Goal: Task Accomplishment & Management: Use online tool/utility

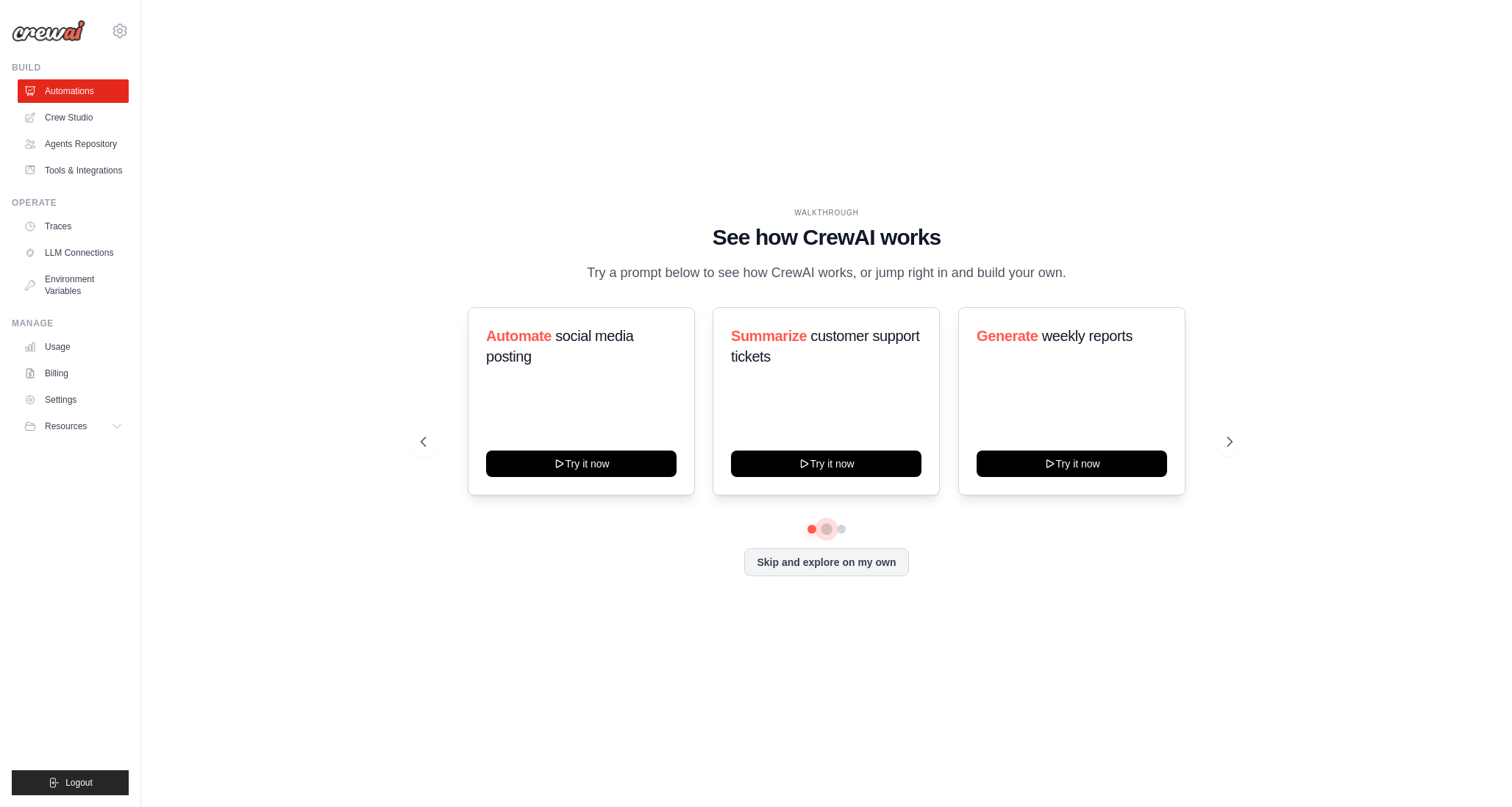
click at [825, 535] on button at bounding box center [826, 529] width 12 height 12
click at [843, 545] on div "Automate social media posting Try it now Summarize customer support tickets Try…" at bounding box center [826, 441] width 811 height 269
click at [843, 535] on button at bounding box center [841, 529] width 12 height 12
click at [829, 535] on button at bounding box center [826, 529] width 10 height 10
click at [62, 116] on link "Crew Studio" at bounding box center [74, 117] width 111 height 24
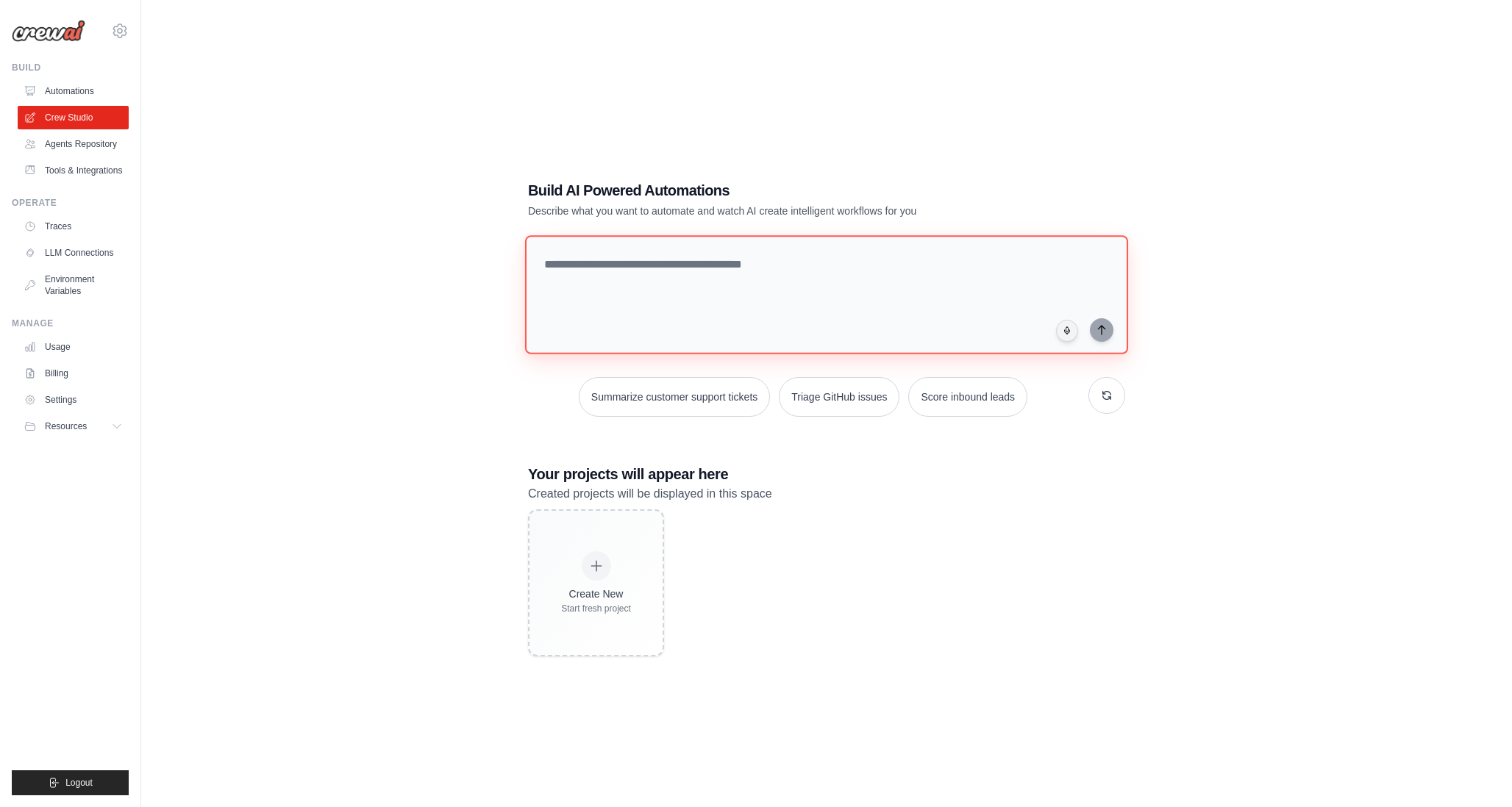
click at [630, 278] on textarea at bounding box center [826, 294] width 603 height 119
click at [719, 292] on textarea "To enrich screen reader interactions, please activate Accessibility in Grammarl…" at bounding box center [826, 294] width 603 height 119
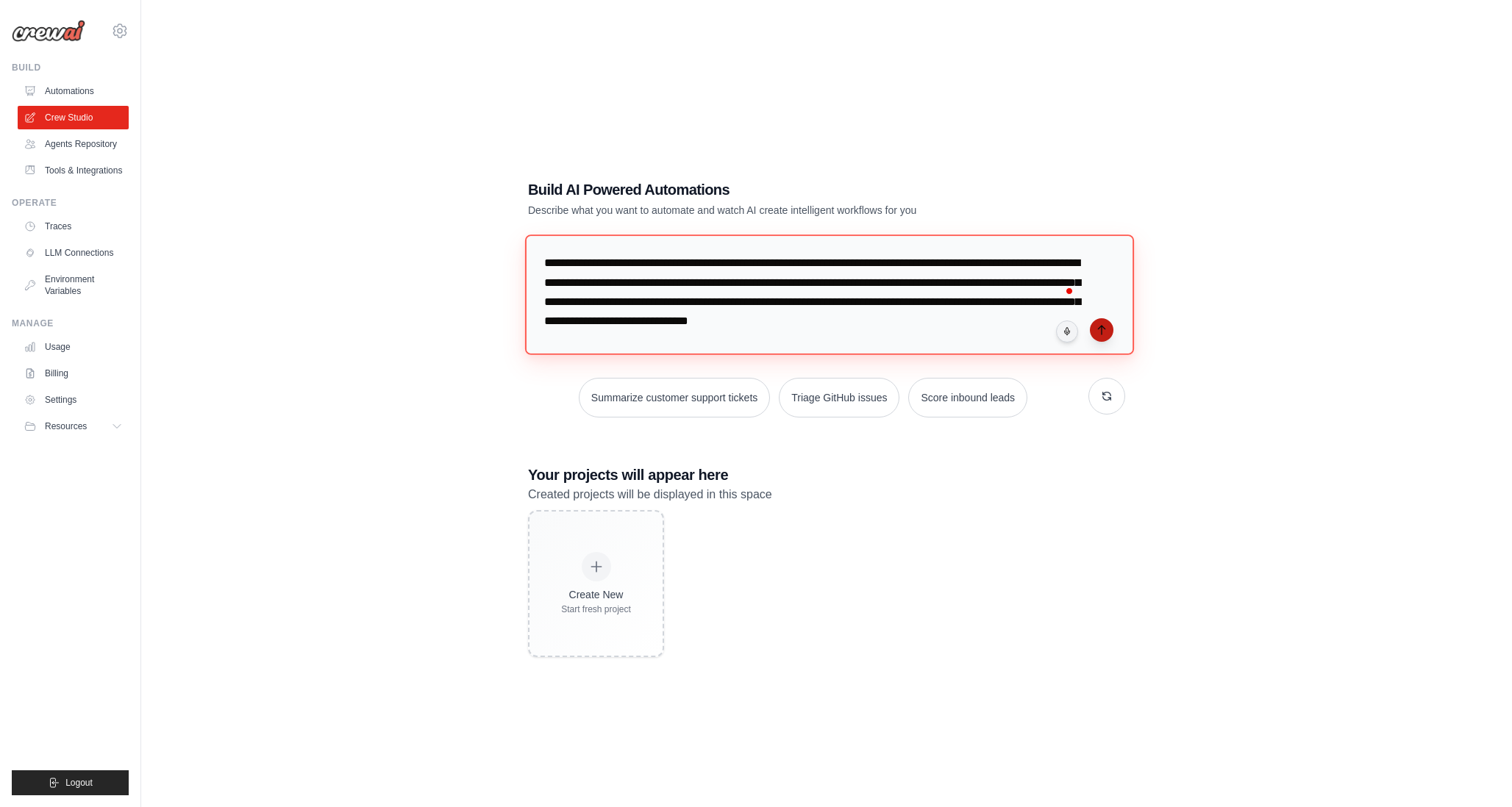
type textarea "**********"
click at [1096, 330] on icon "submit" at bounding box center [1101, 330] width 12 height 12
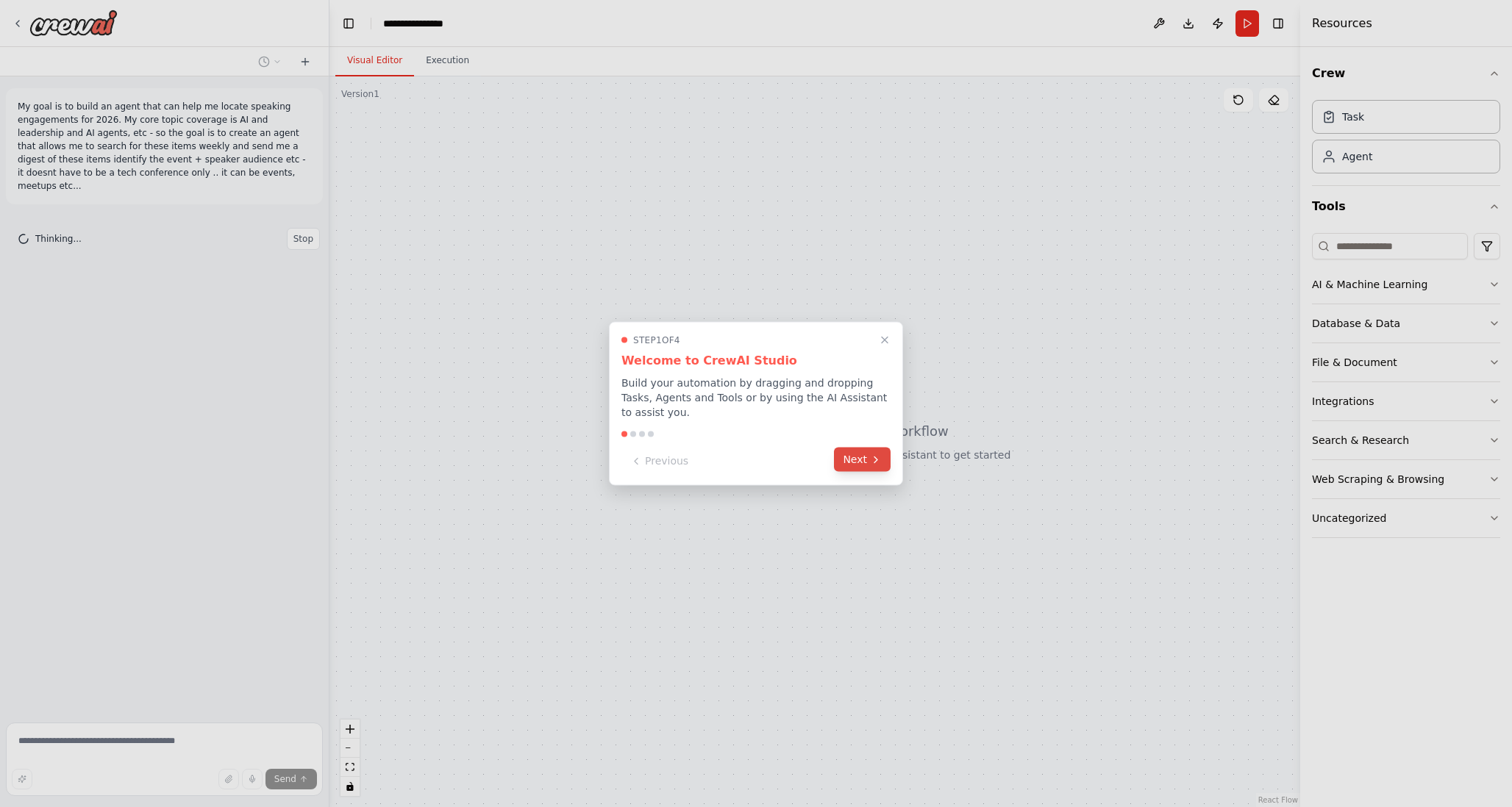
click at [853, 458] on button "Next" at bounding box center [862, 460] width 56 height 25
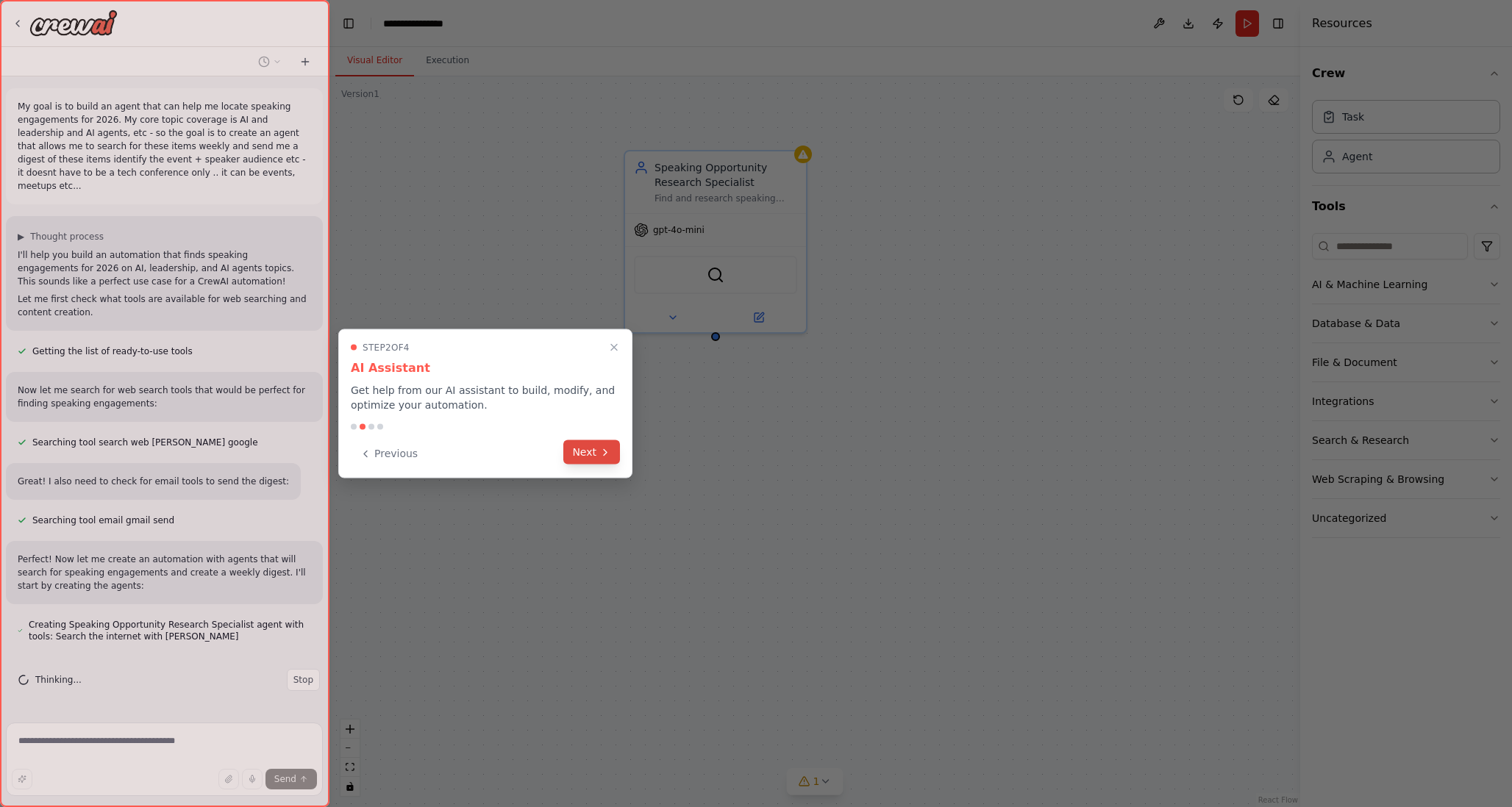
click at [589, 454] on button "Next" at bounding box center [591, 452] width 56 height 25
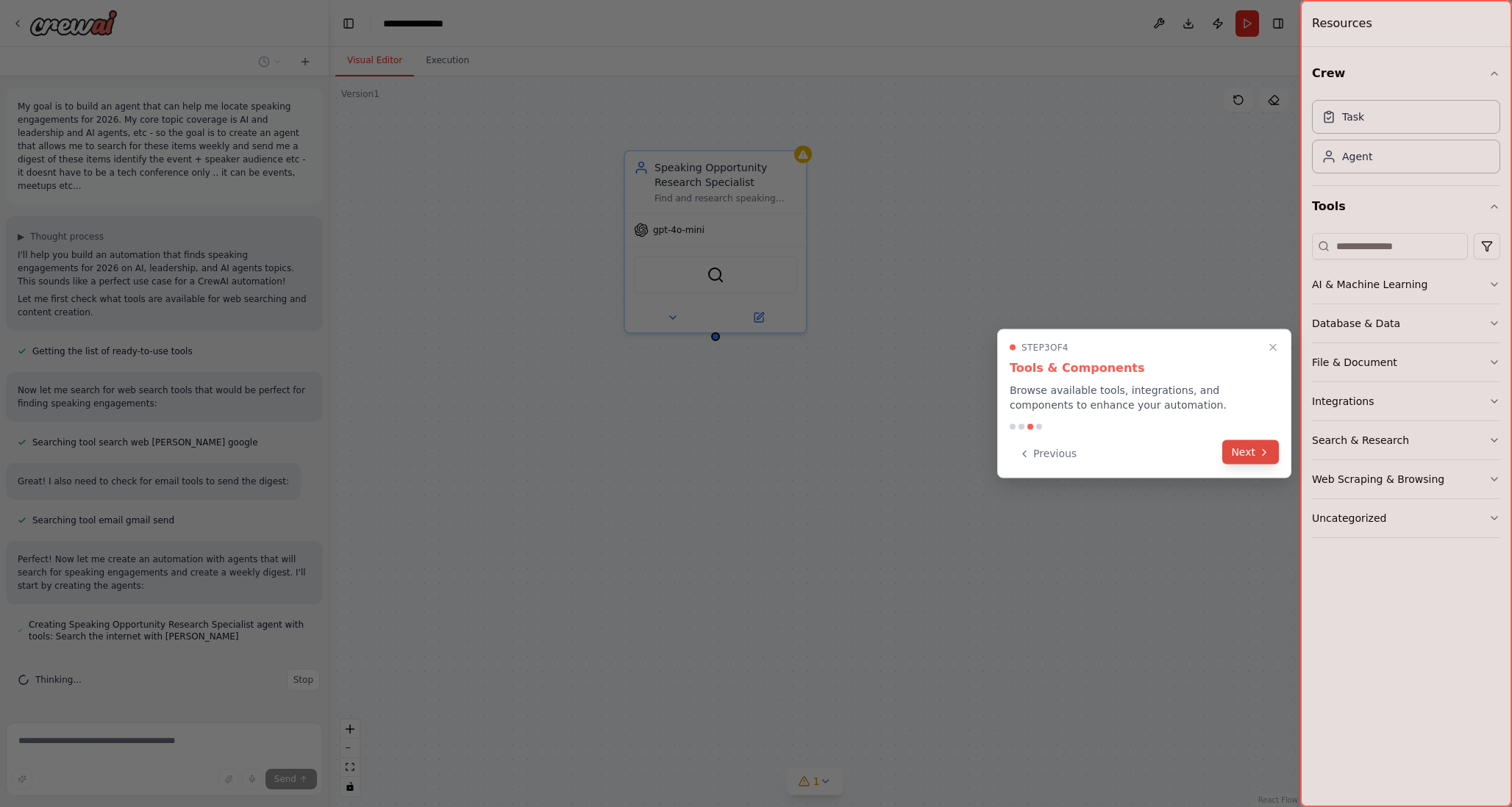
click at [1242, 453] on button "Next" at bounding box center [1249, 452] width 56 height 25
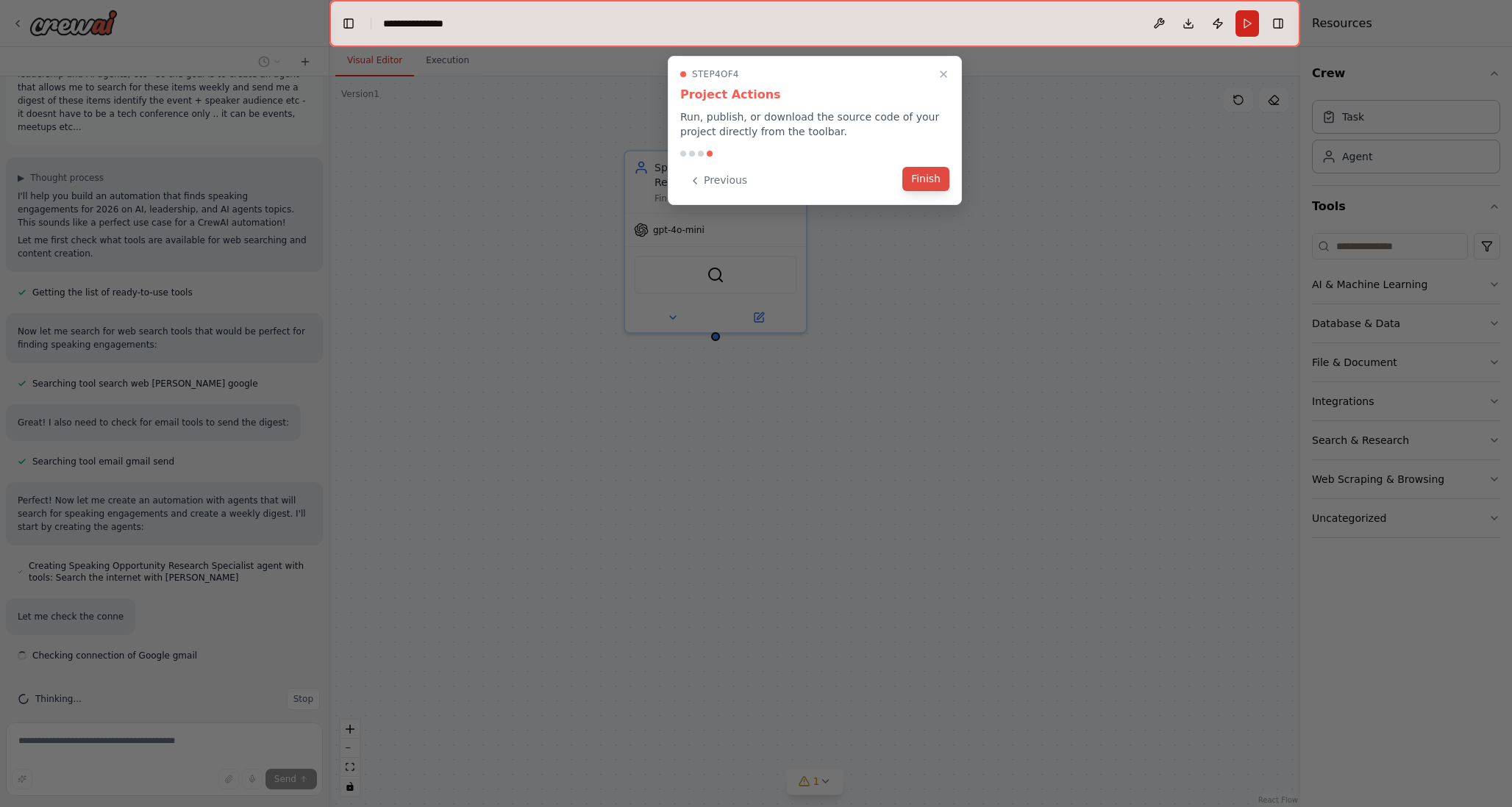
scroll to position [62, 0]
click at [938, 176] on button "Finish" at bounding box center [926, 179] width 47 height 25
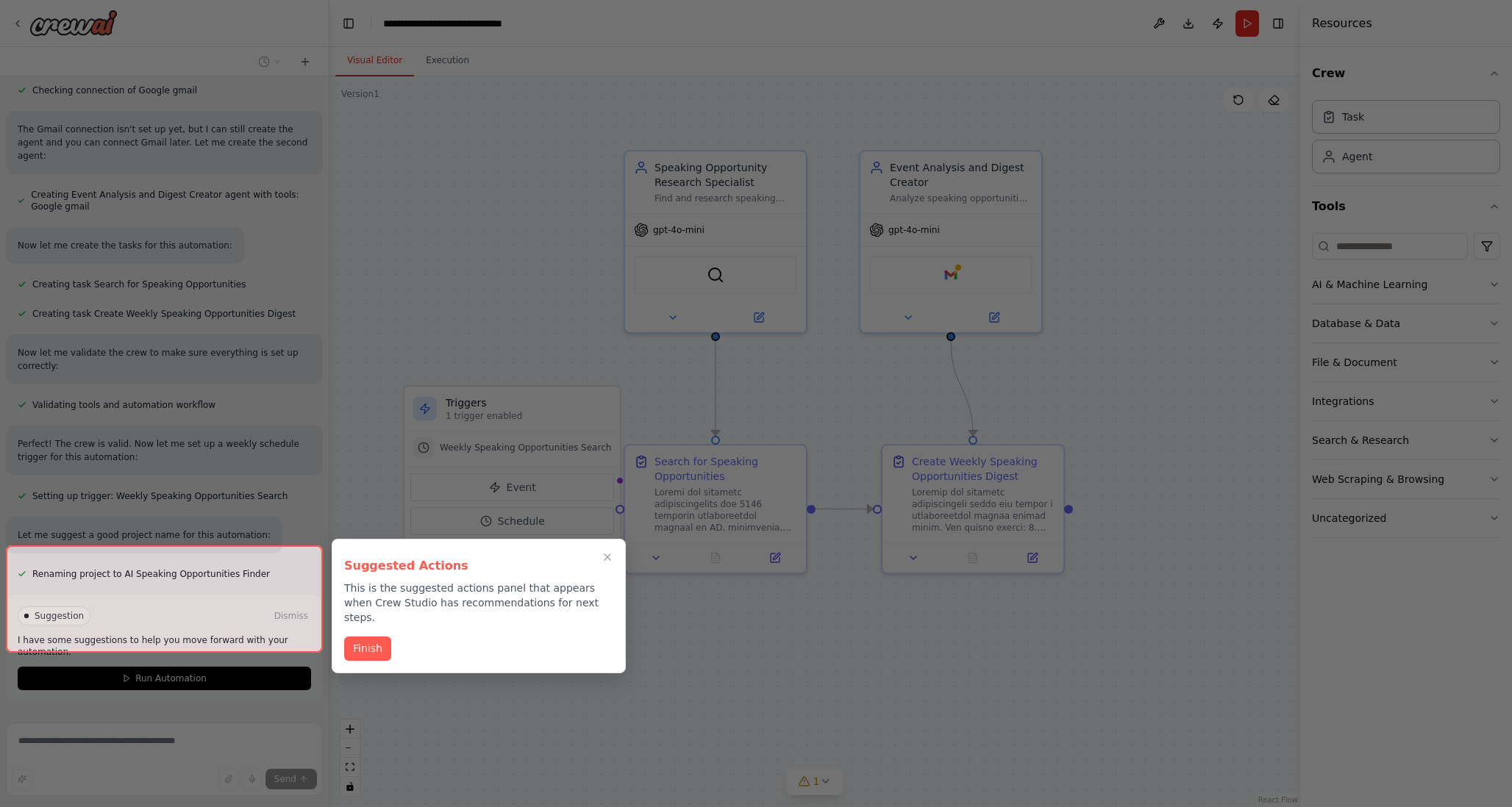
scroll to position [651, 0]
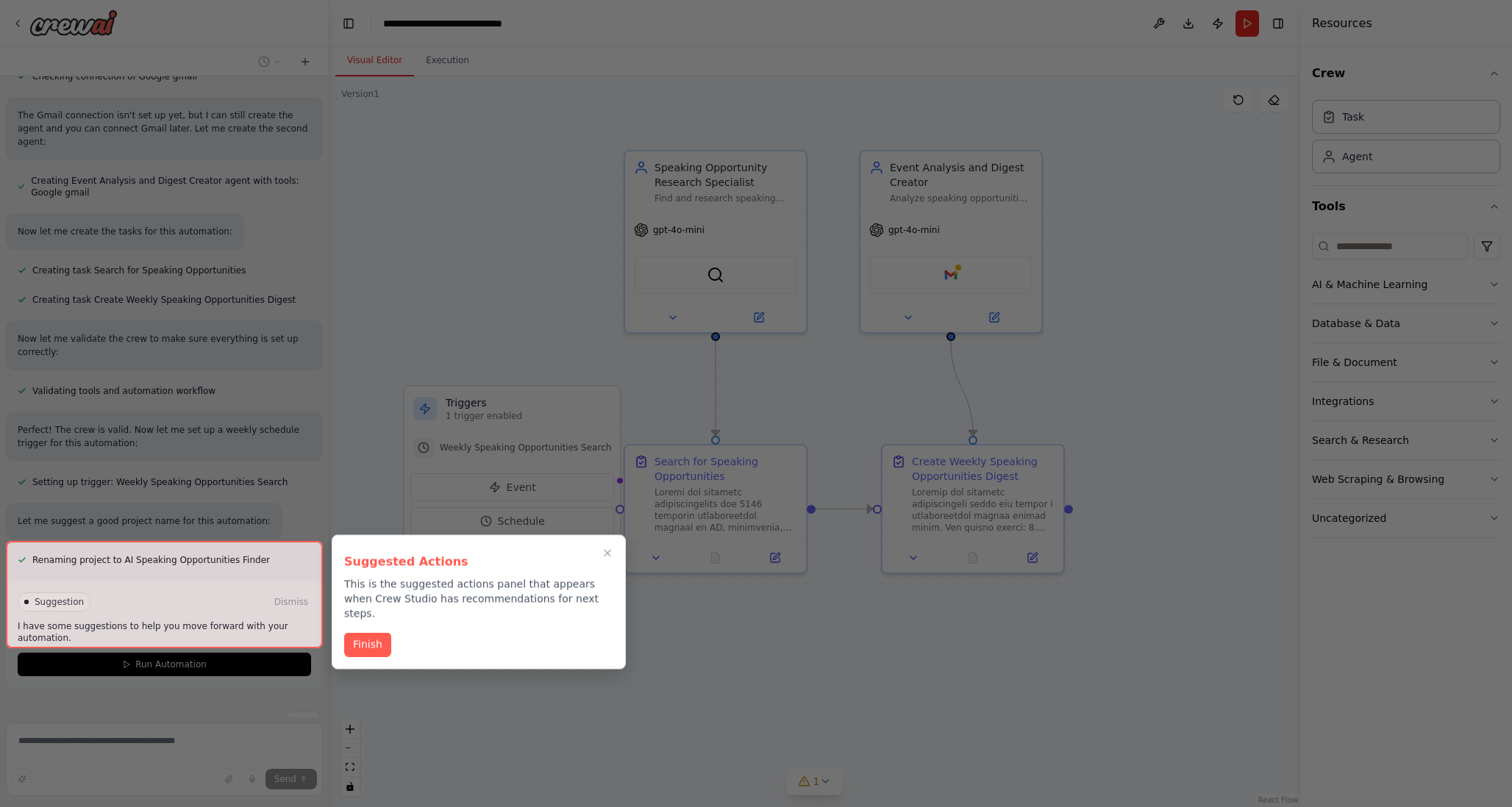
click at [197, 629] on div at bounding box center [164, 594] width 317 height 108
click at [168, 619] on div at bounding box center [164, 594] width 317 height 108
click at [363, 631] on button "Finish" at bounding box center [368, 643] width 47 height 25
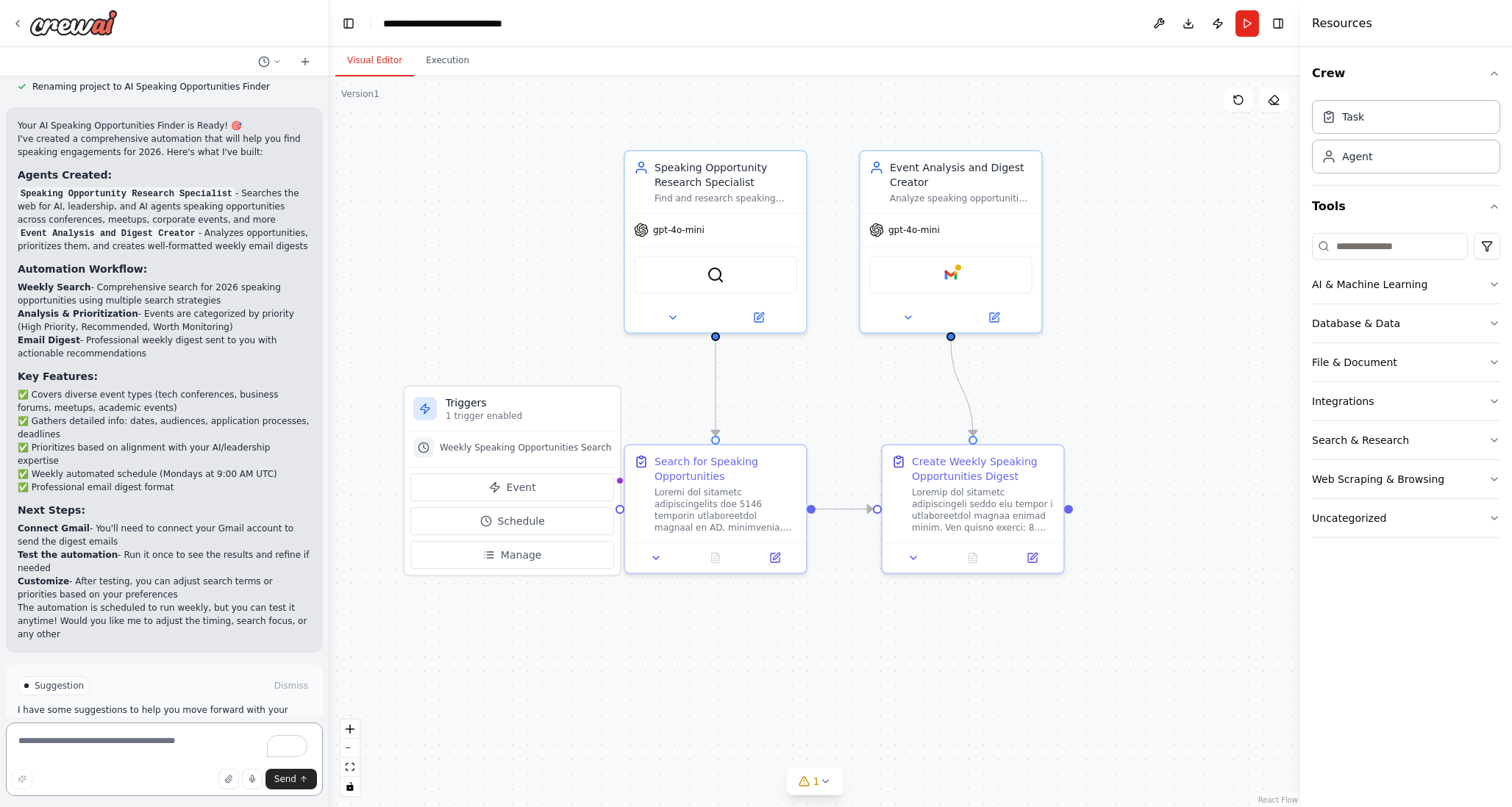
scroll to position [1137, 0]
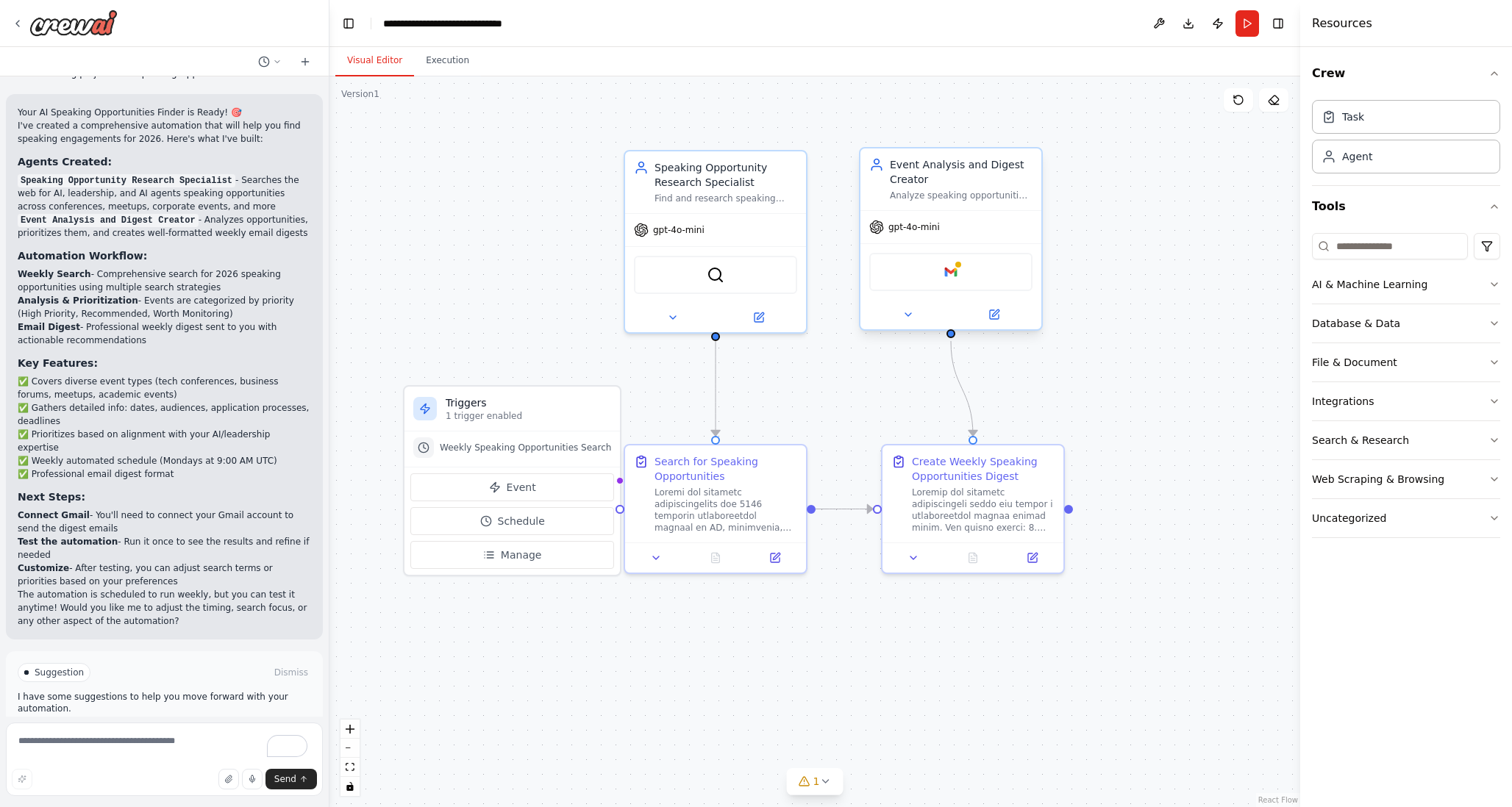
click at [961, 273] on div "Google gmail" at bounding box center [950, 271] width 163 height 38
click at [999, 320] on button at bounding box center [994, 315] width 83 height 18
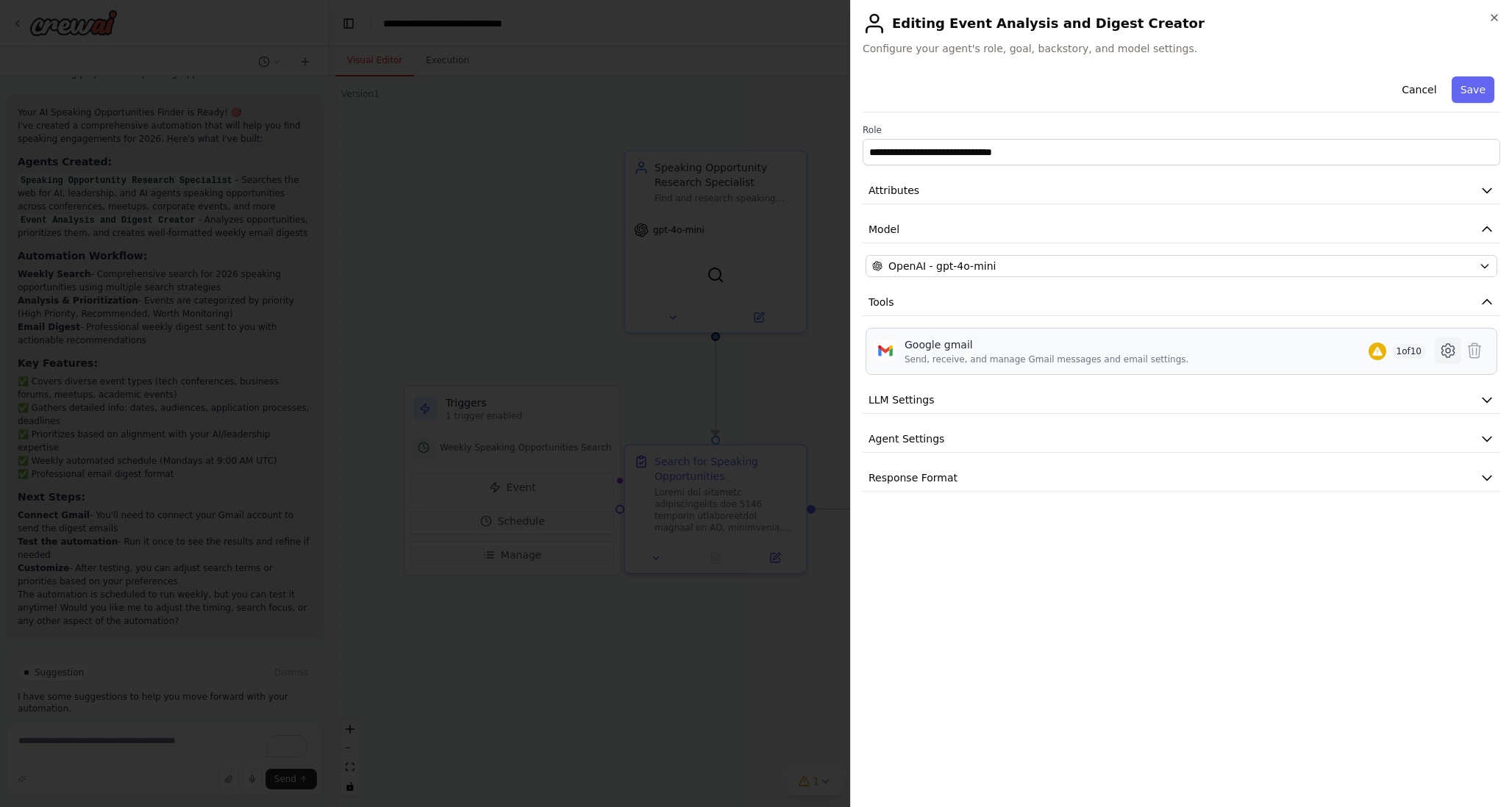
click at [1450, 351] on icon at bounding box center [1448, 350] width 18 height 18
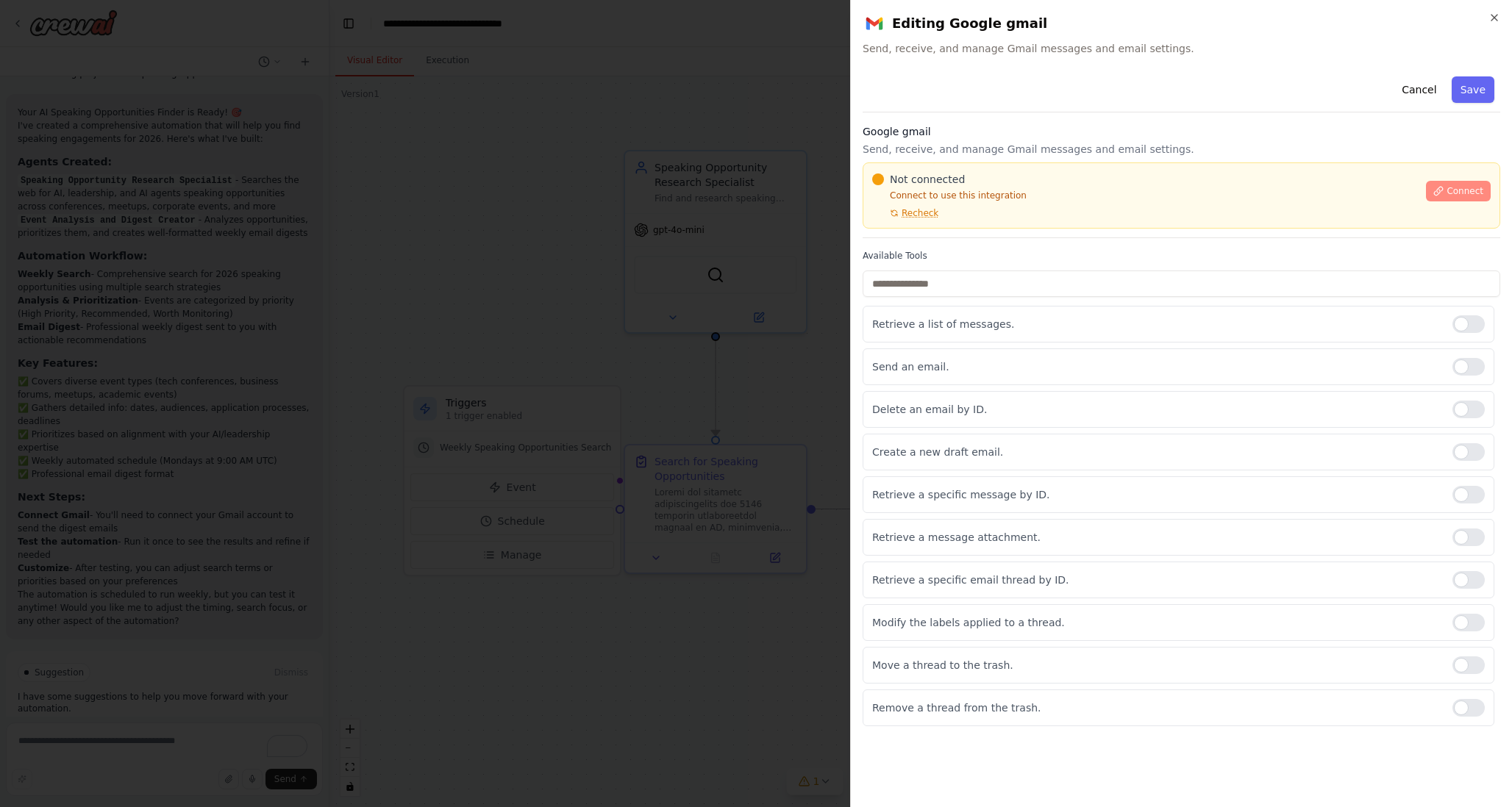
click at [1446, 189] on button "Connect" at bounding box center [1458, 190] width 65 height 21
click at [923, 211] on span "Recheck" at bounding box center [919, 213] width 37 height 12
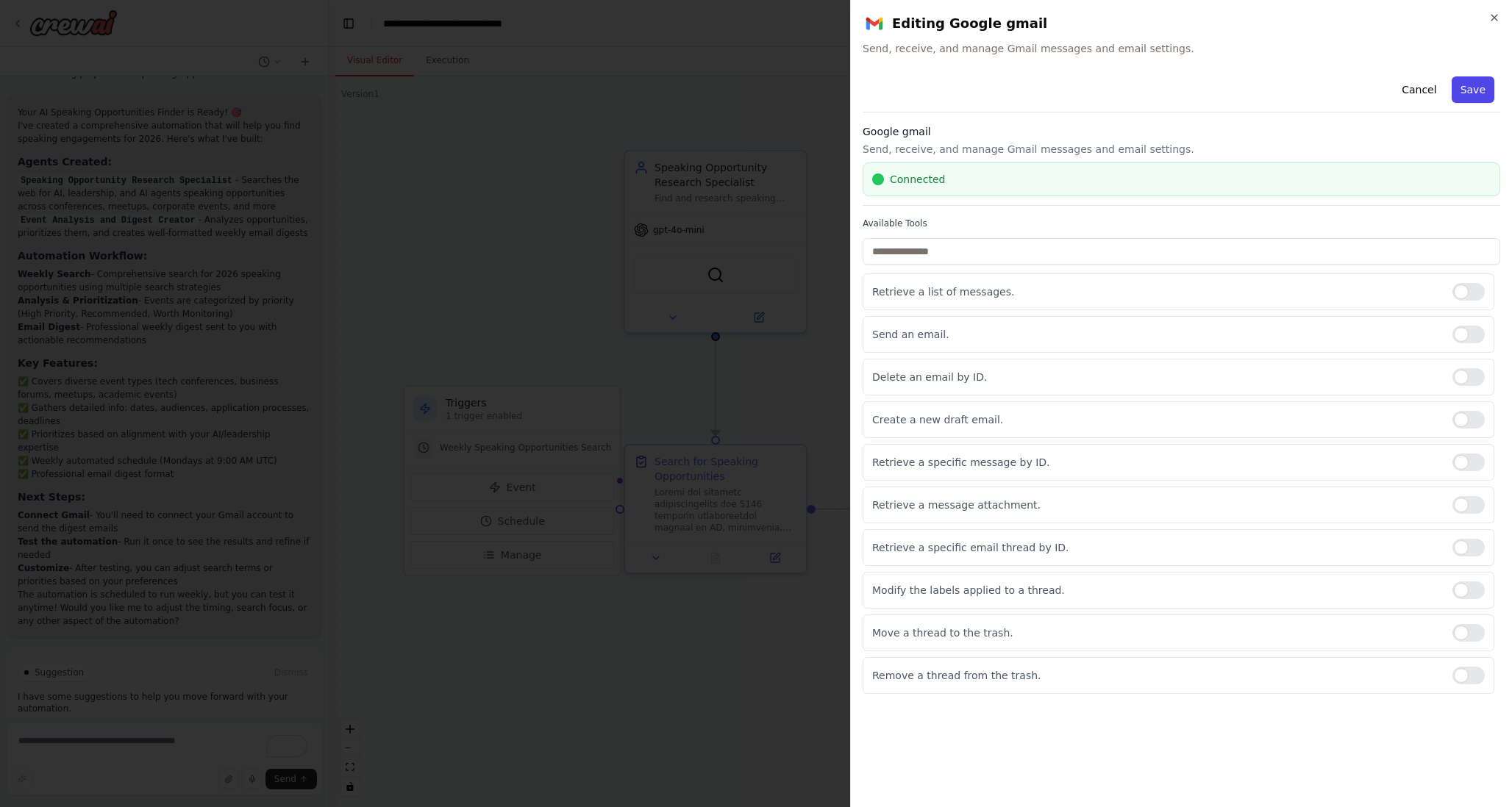
click at [1466, 92] on button "Save" at bounding box center [1473, 89] width 42 height 27
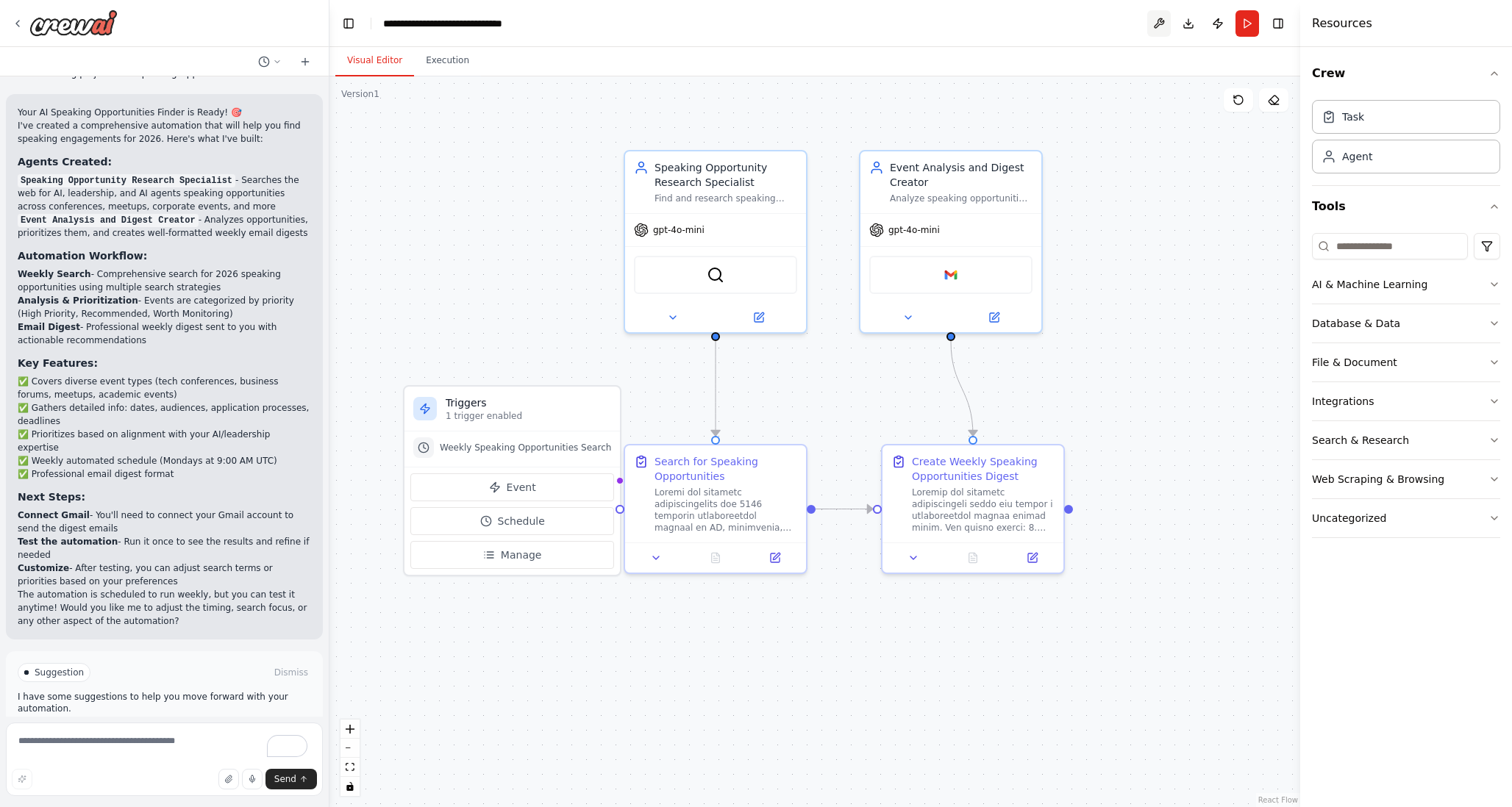
click at [1155, 16] on button at bounding box center [1159, 23] width 24 height 27
click at [1148, 158] on div ".deletable-edge-delete-btn { width: 20px; height: 20px; border: 0px solid #ffff…" at bounding box center [814, 441] width 970 height 730
click at [215, 723] on button "Run Automation" at bounding box center [164, 735] width 293 height 24
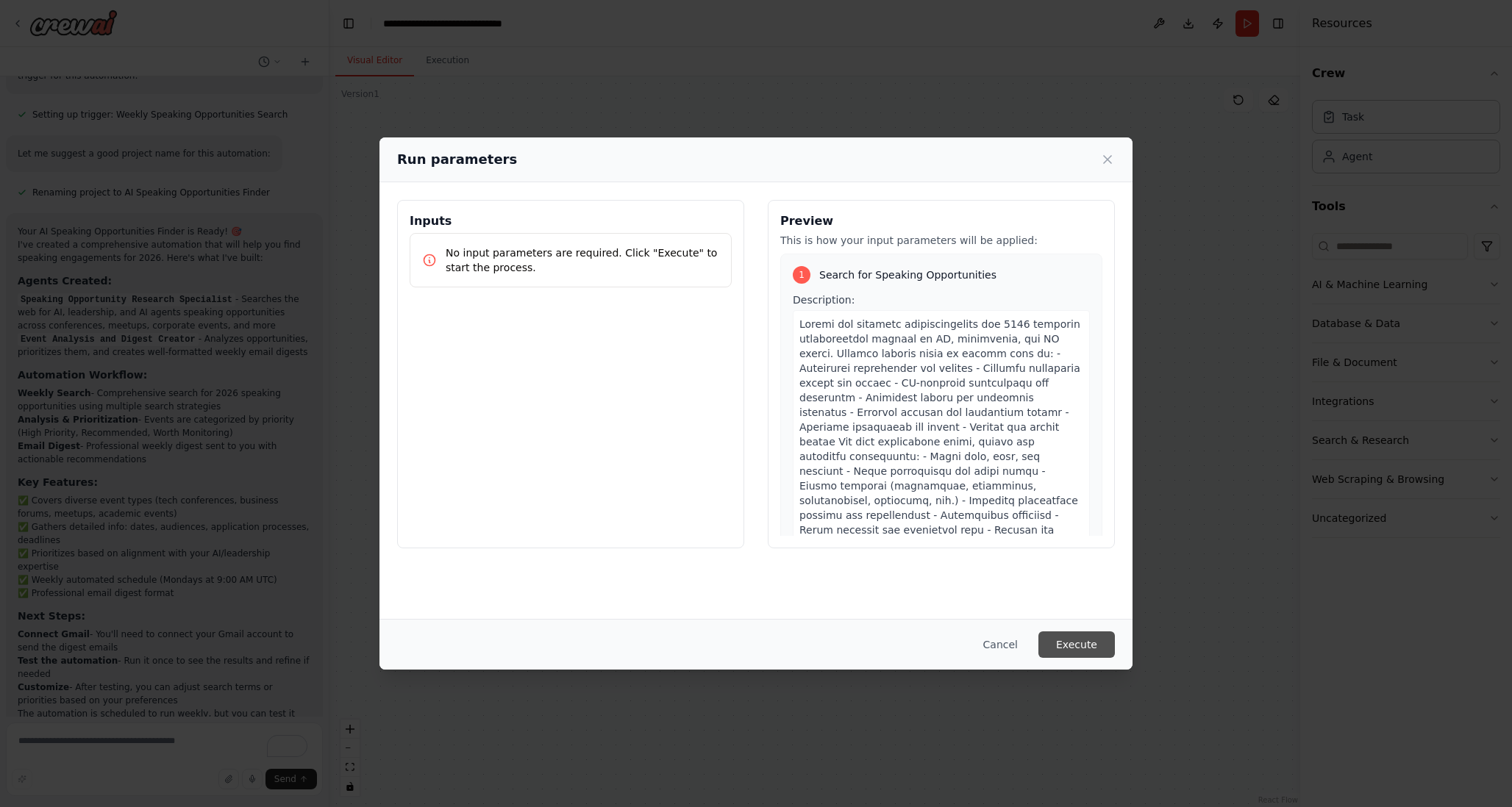
click at [1071, 651] on button "Execute" at bounding box center [1076, 644] width 76 height 27
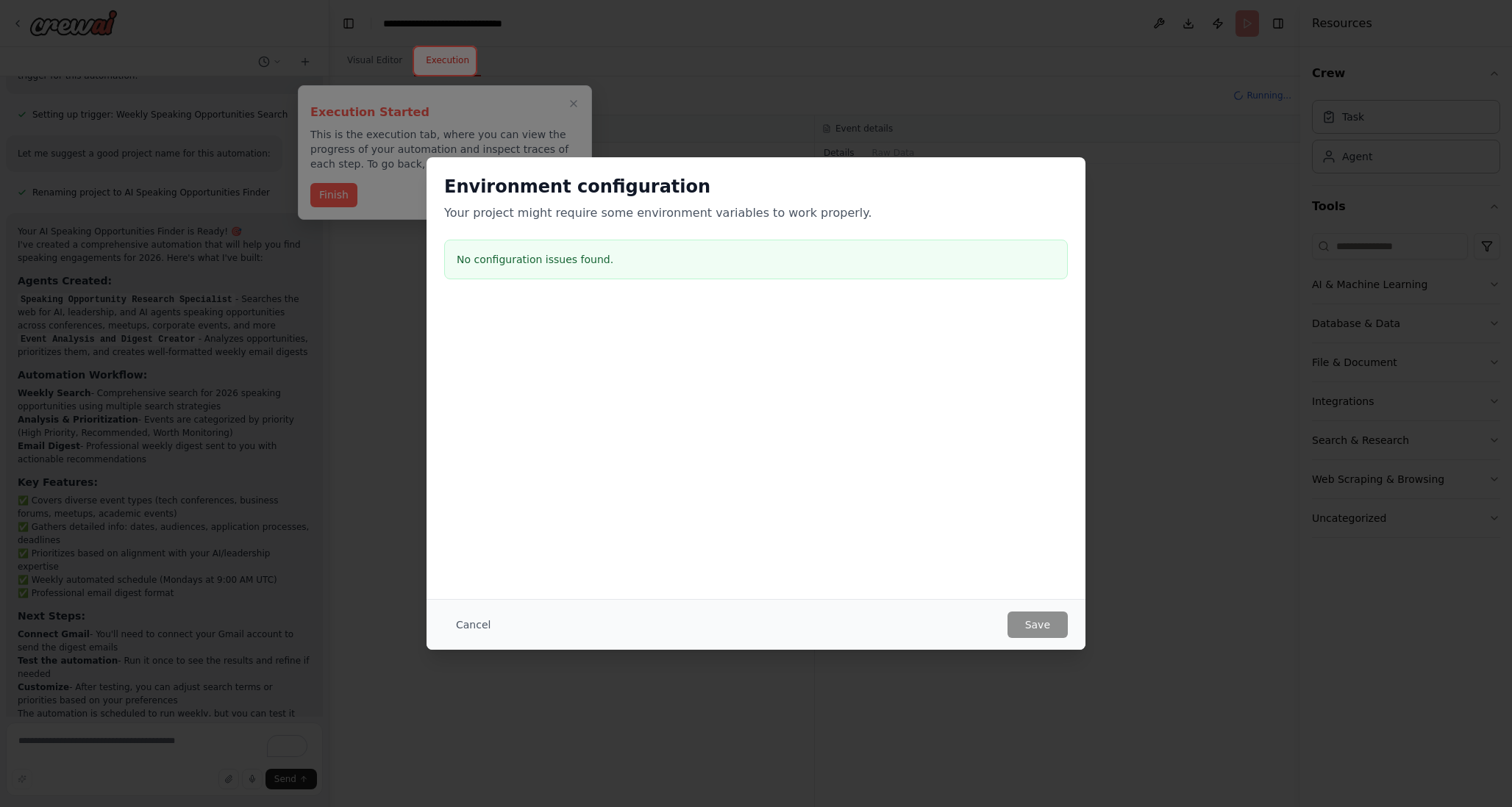
click at [529, 255] on h3 "No configuration issues found." at bounding box center [756, 259] width 598 height 15
click at [467, 629] on button "Cancel" at bounding box center [473, 624] width 58 height 27
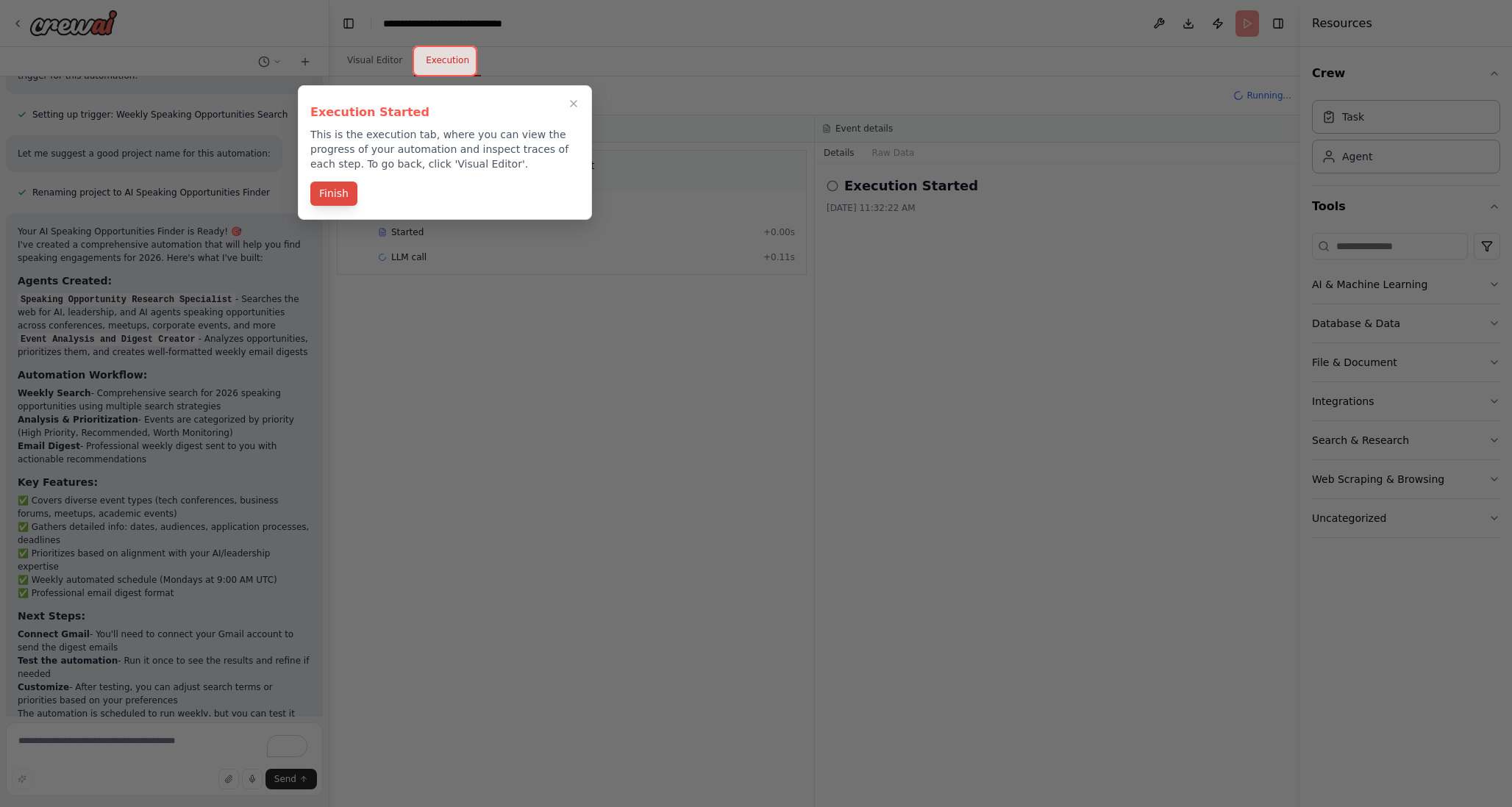
click at [342, 206] on div "Finish" at bounding box center [444, 194] width 269 height 25
click at [340, 196] on button "Finish" at bounding box center [334, 193] width 47 height 25
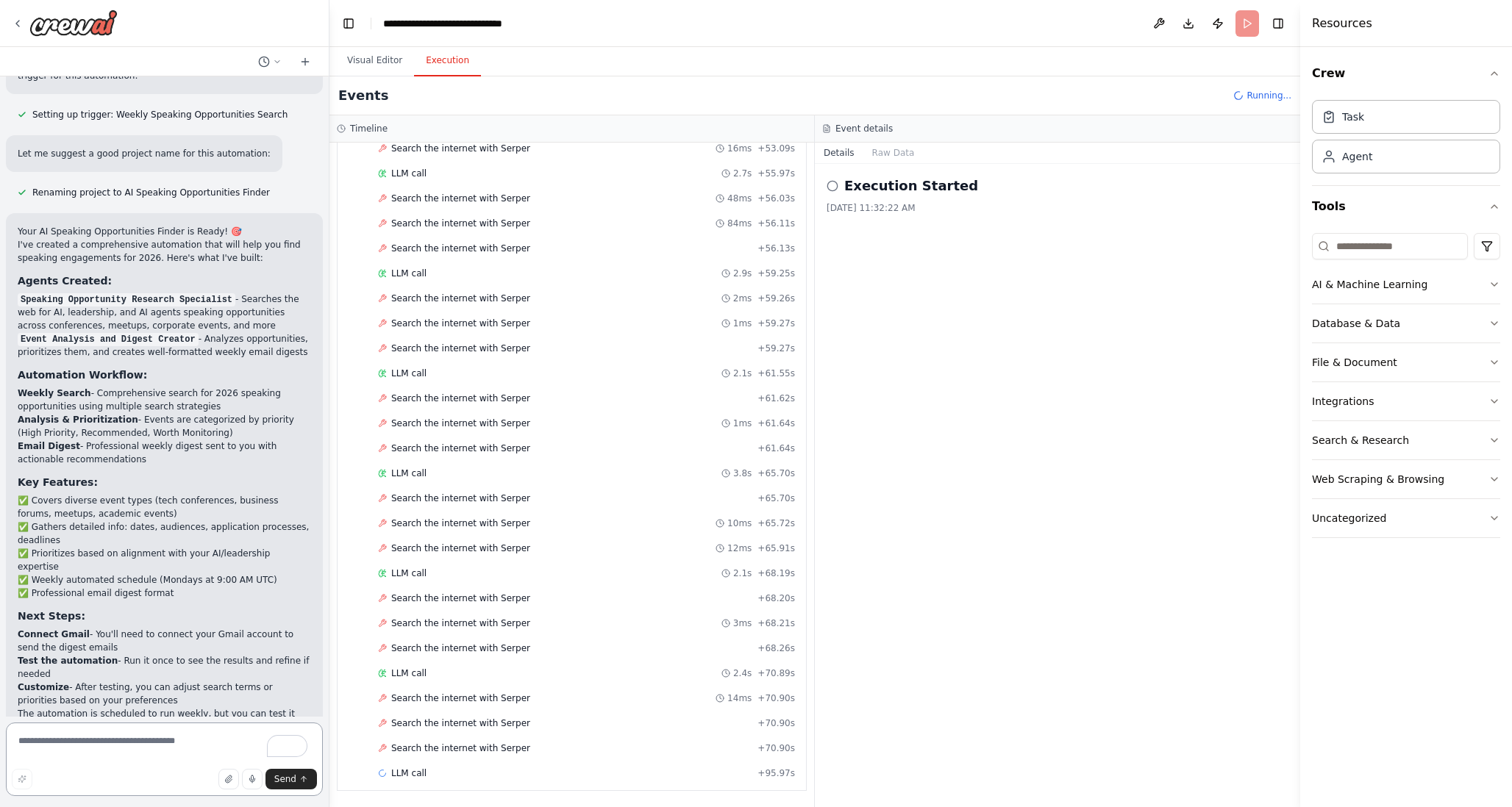
click at [161, 743] on textarea "To enrich screen reader interactions, please activate Accessibility in Grammarl…" at bounding box center [164, 759] width 317 height 73
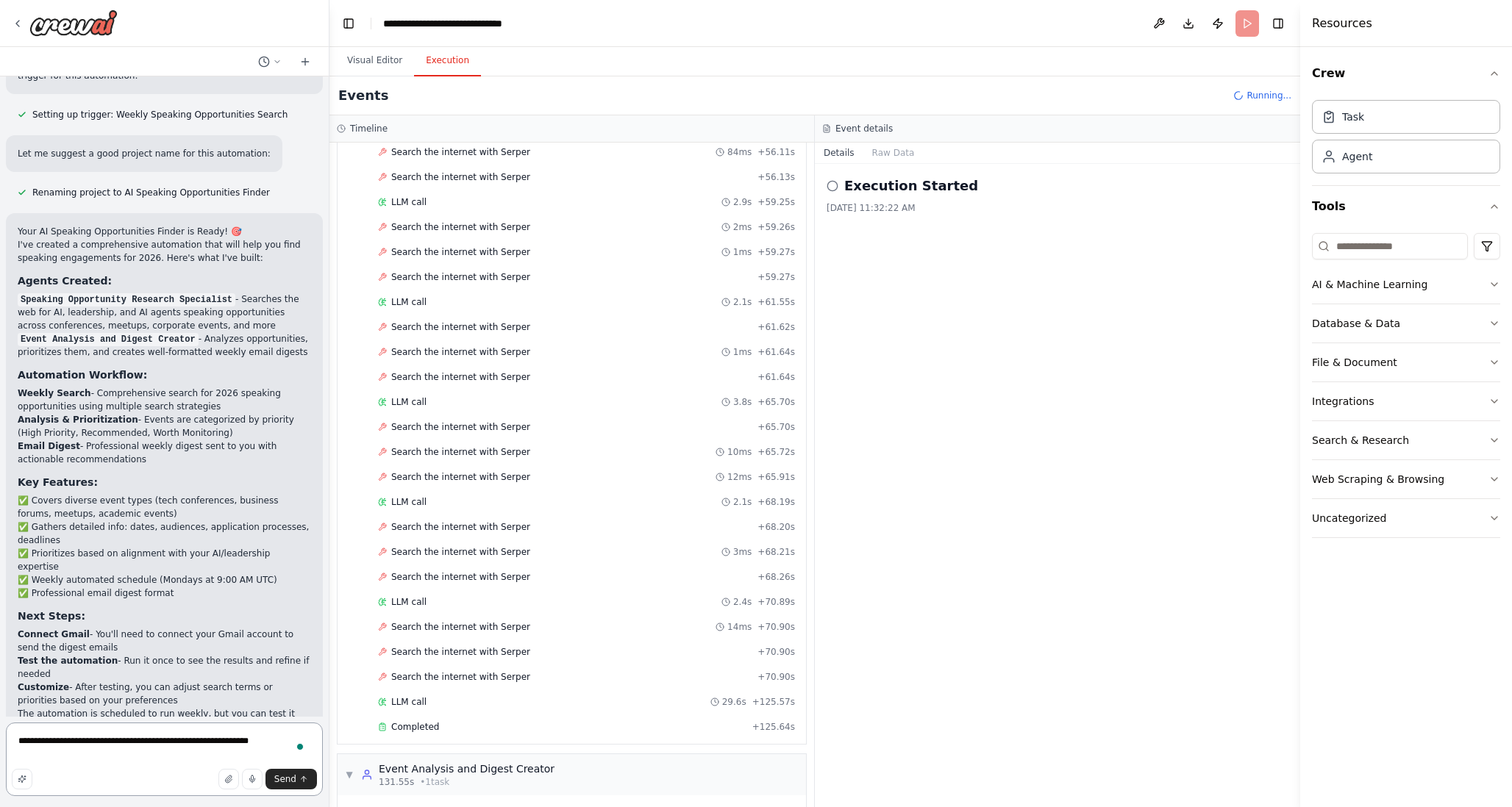
scroll to position [2109, 0]
type textarea "**********"
click at [292, 784] on span "Send" at bounding box center [285, 779] width 22 height 12
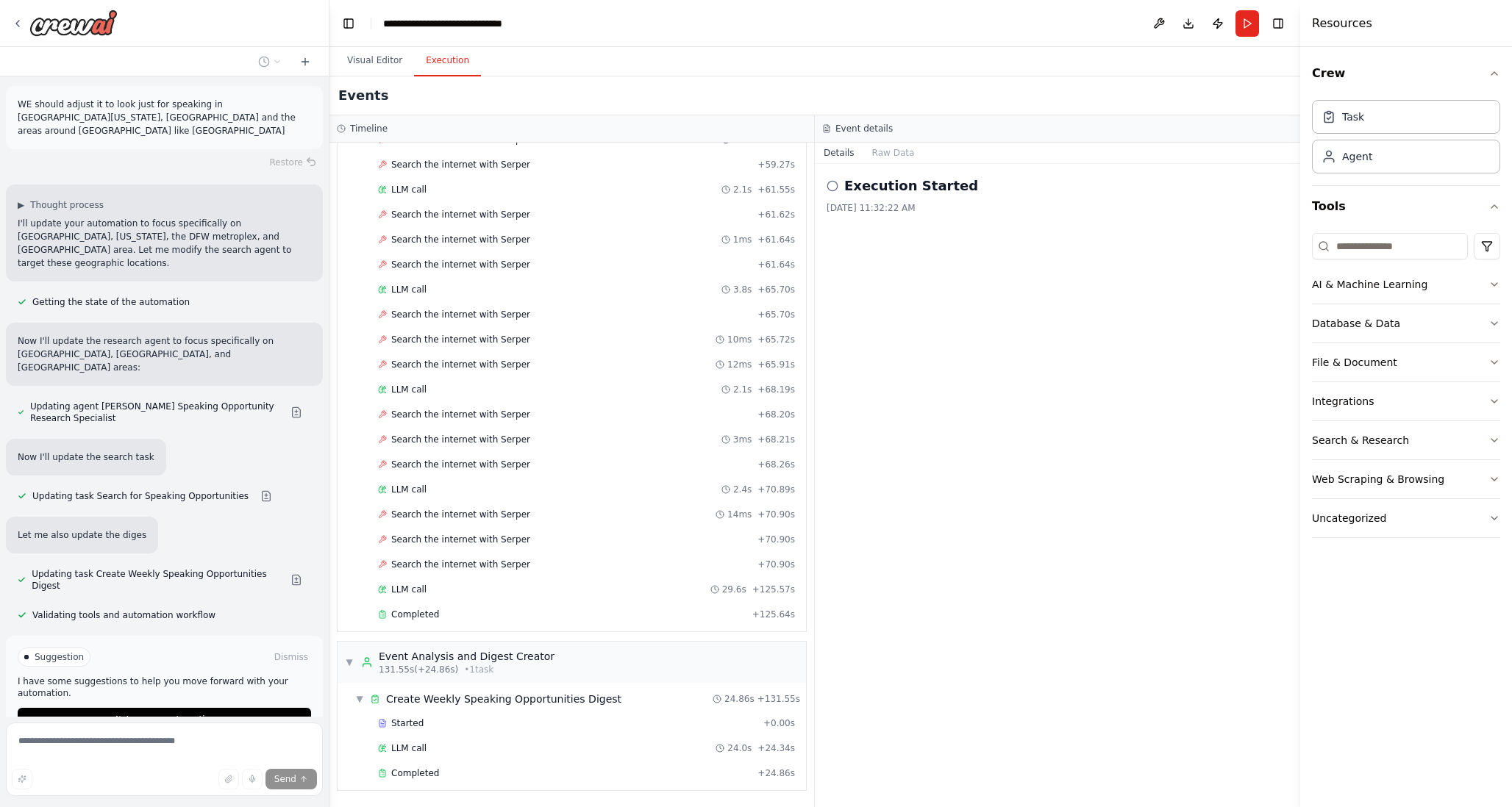
scroll to position [1705, 0]
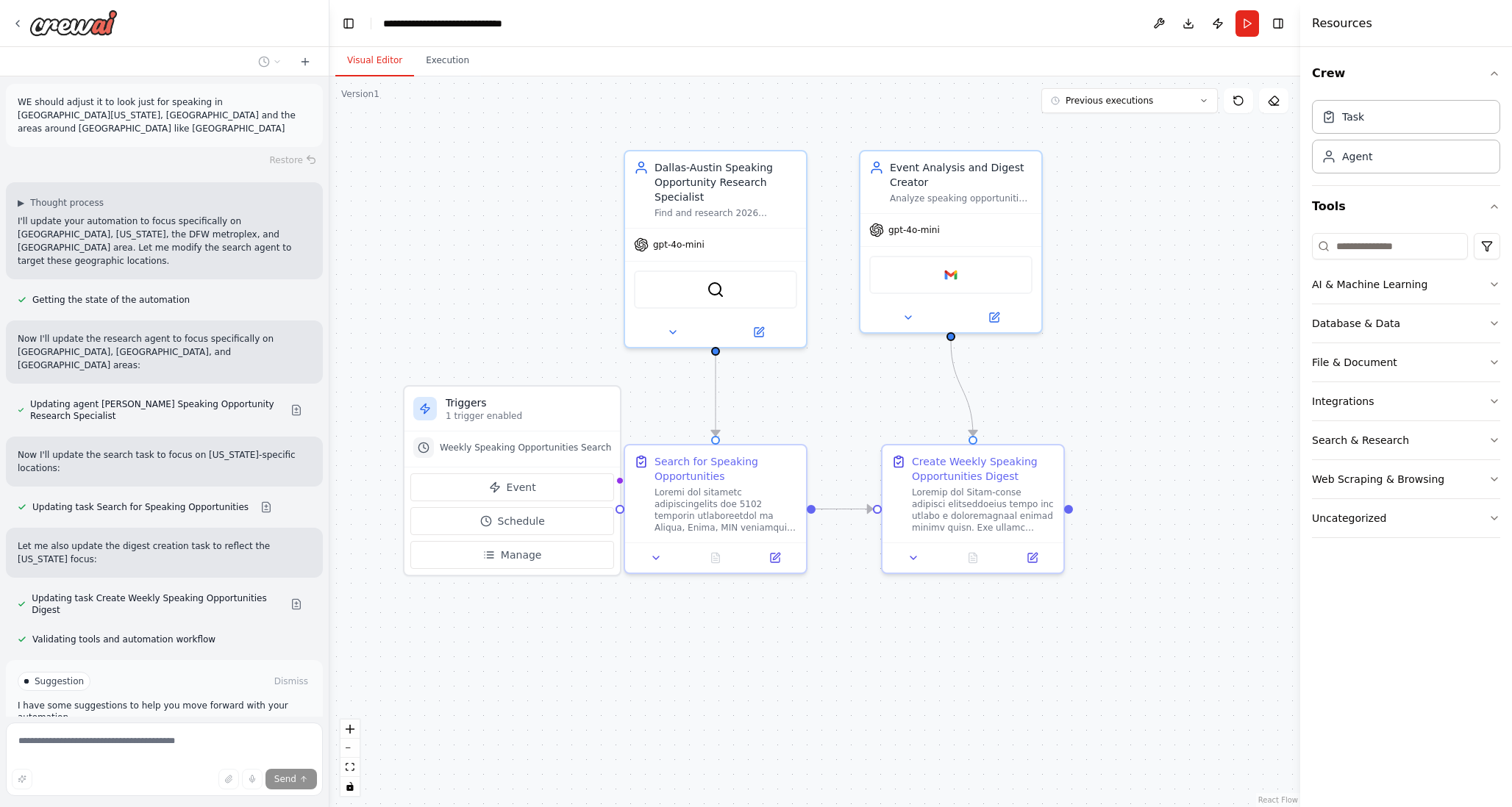
click at [377, 48] on button "Visual Editor" at bounding box center [375, 60] width 79 height 31
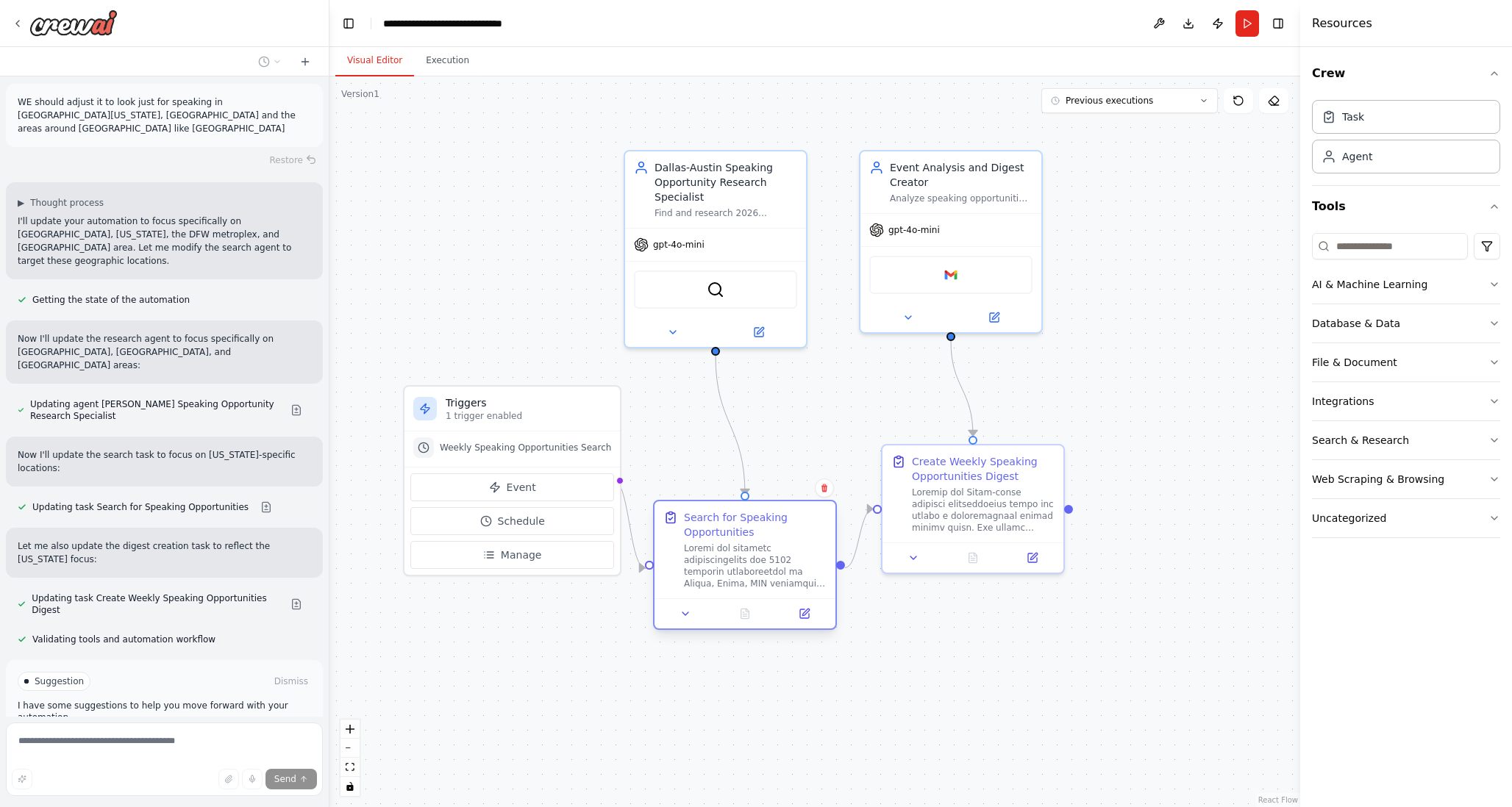
drag, startPoint x: 761, startPoint y: 453, endPoint x: 796, endPoint y: 506, distance: 63.5
click at [796, 506] on div "Search for Speaking Opportunities" at bounding box center [744, 550] width 181 height 97
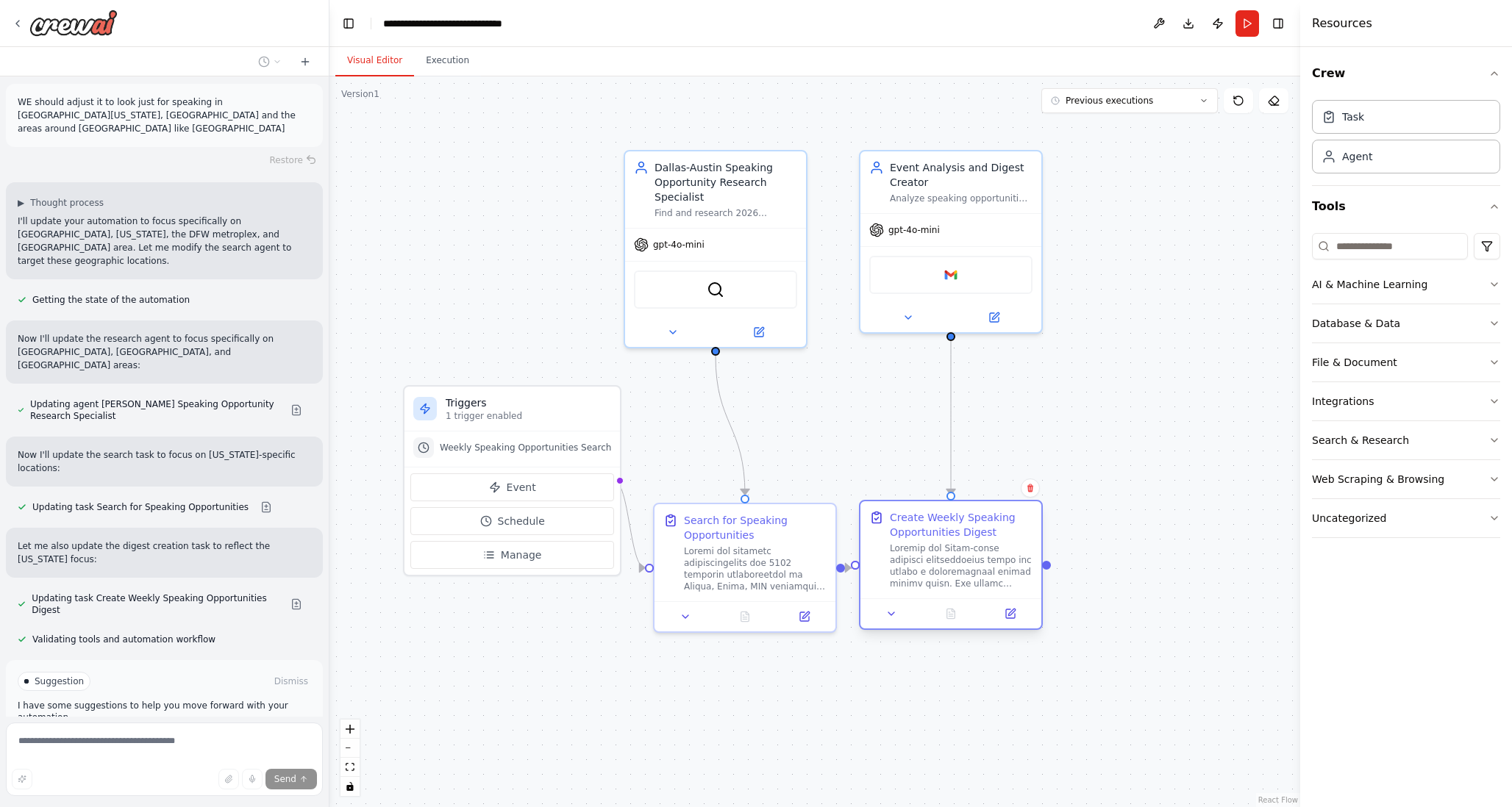
drag, startPoint x: 1044, startPoint y: 459, endPoint x: 1027, endPoint y: 520, distance: 63.3
click at [1027, 520] on div "Create Weekly Speaking Opportunities Digest" at bounding box center [960, 525] width 143 height 30
click at [1140, 386] on div ".deletable-edge-delete-btn { width: 20px; height: 20px; border: 0px solid #ffff…" at bounding box center [814, 441] width 970 height 730
click at [1498, 282] on icon "button" at bounding box center [1494, 284] width 12 height 12
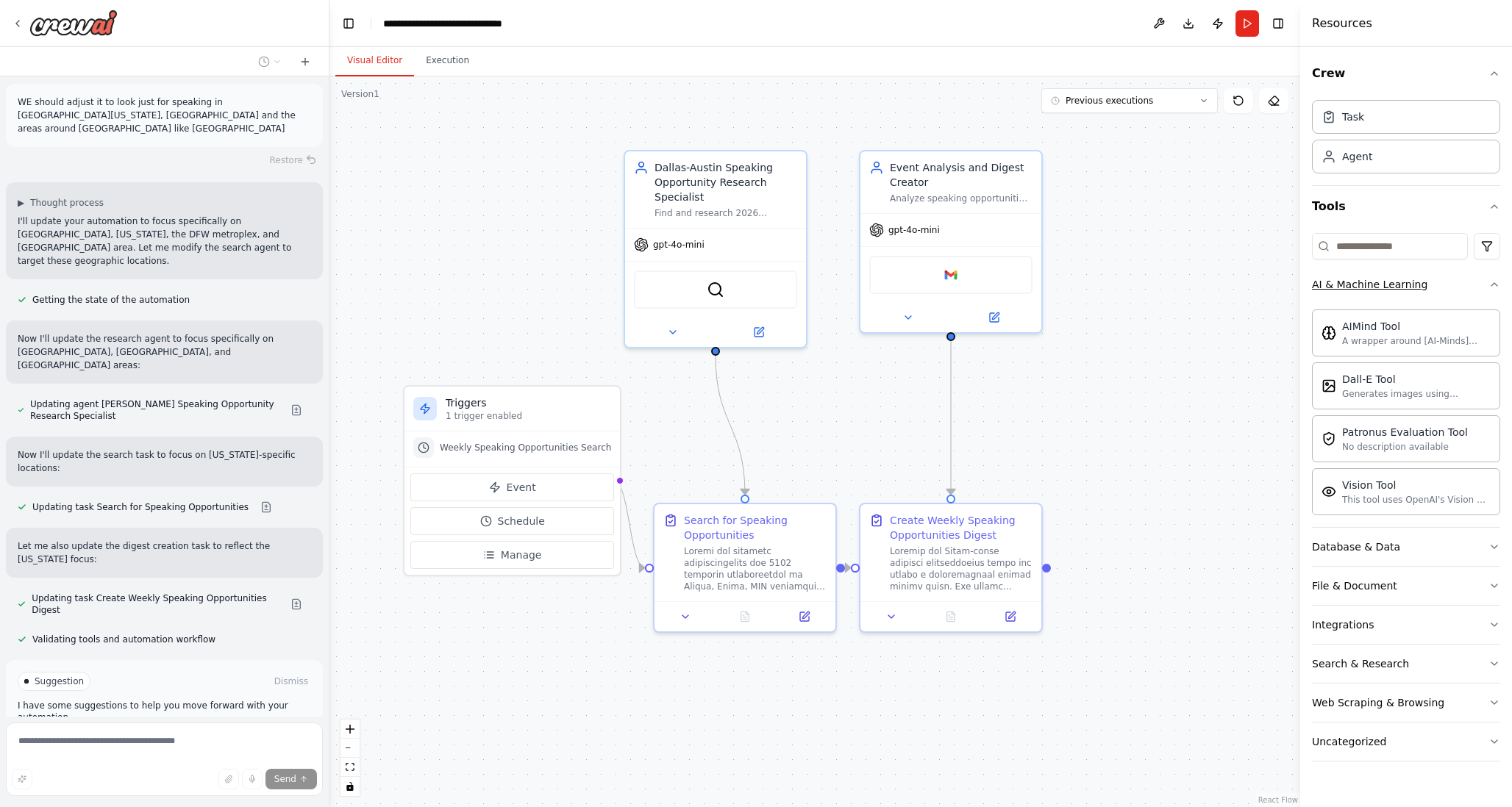
click at [1498, 282] on icon "button" at bounding box center [1494, 284] width 12 height 12
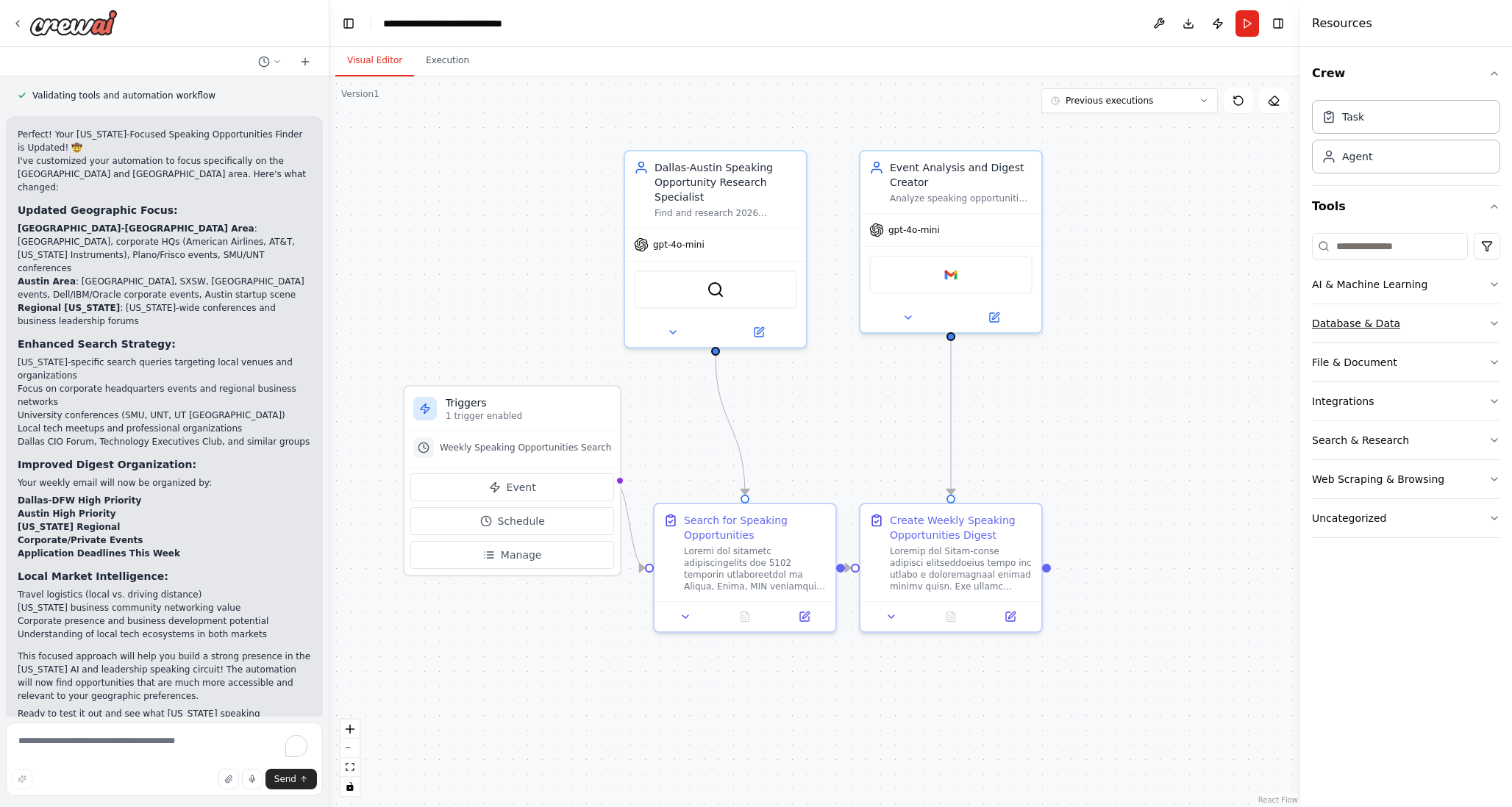
click at [1491, 326] on icon "button" at bounding box center [1494, 324] width 12 height 12
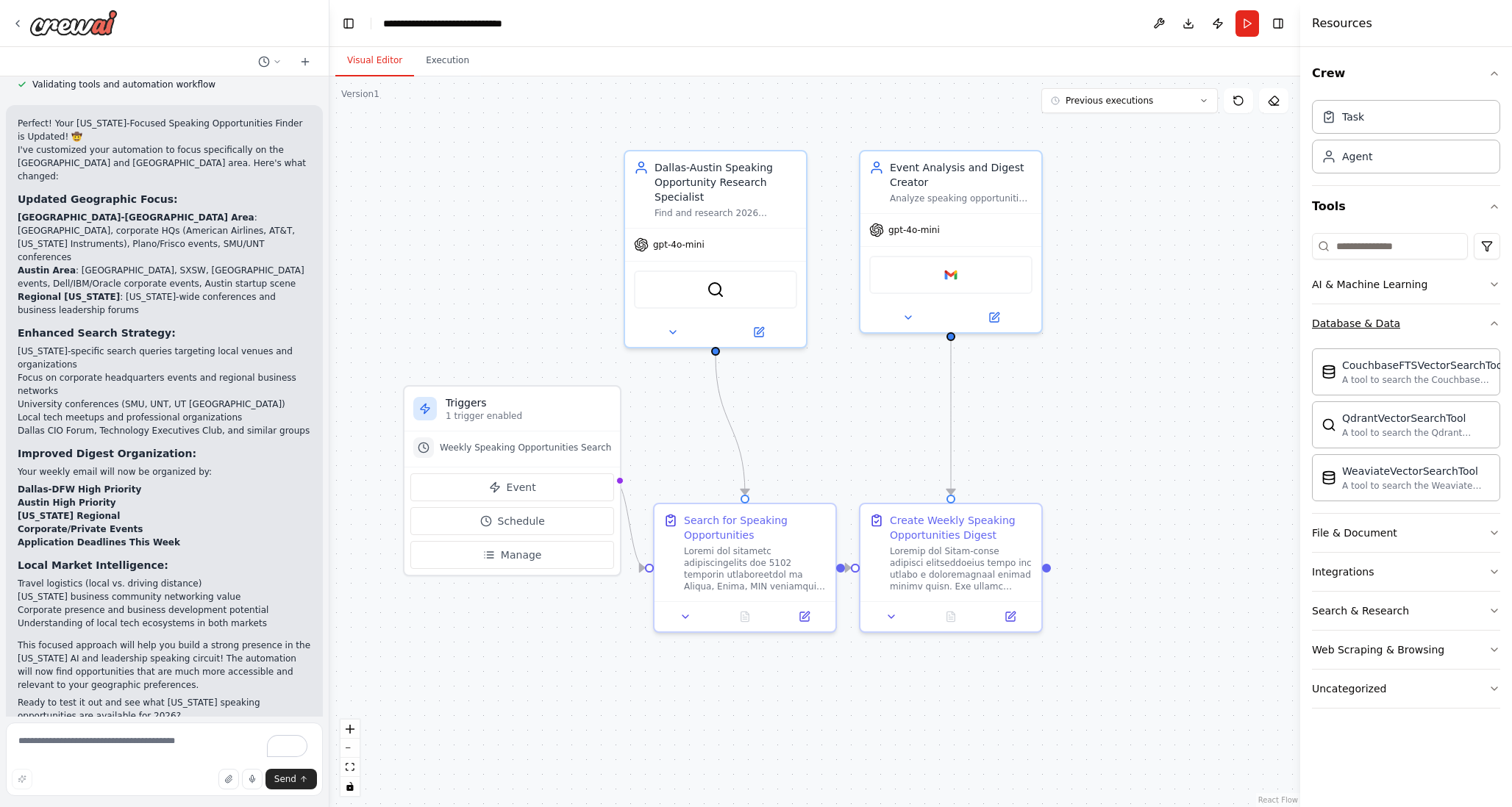
scroll to position [2262, 0]
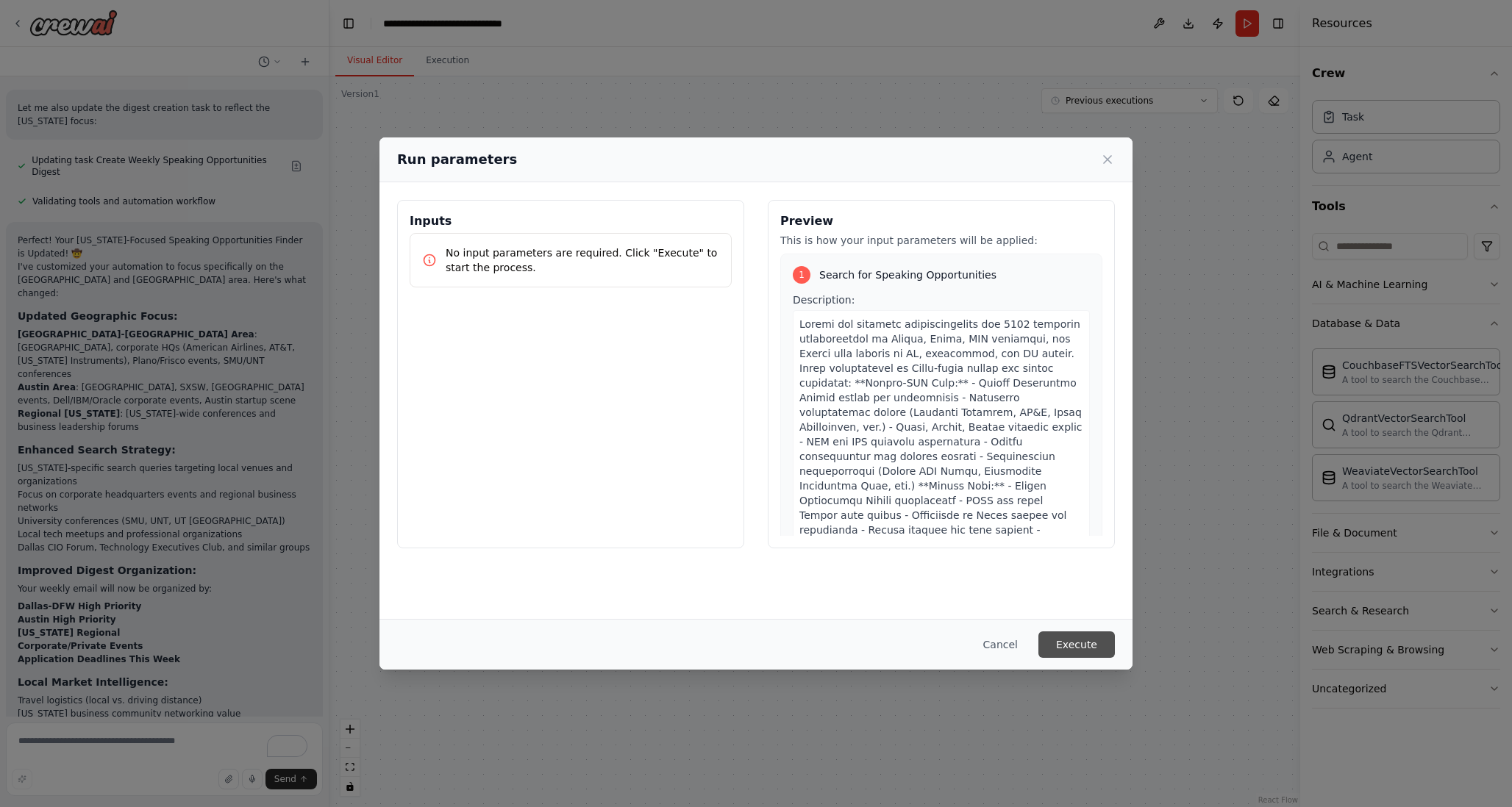
click at [1080, 640] on button "Execute" at bounding box center [1076, 644] width 76 height 27
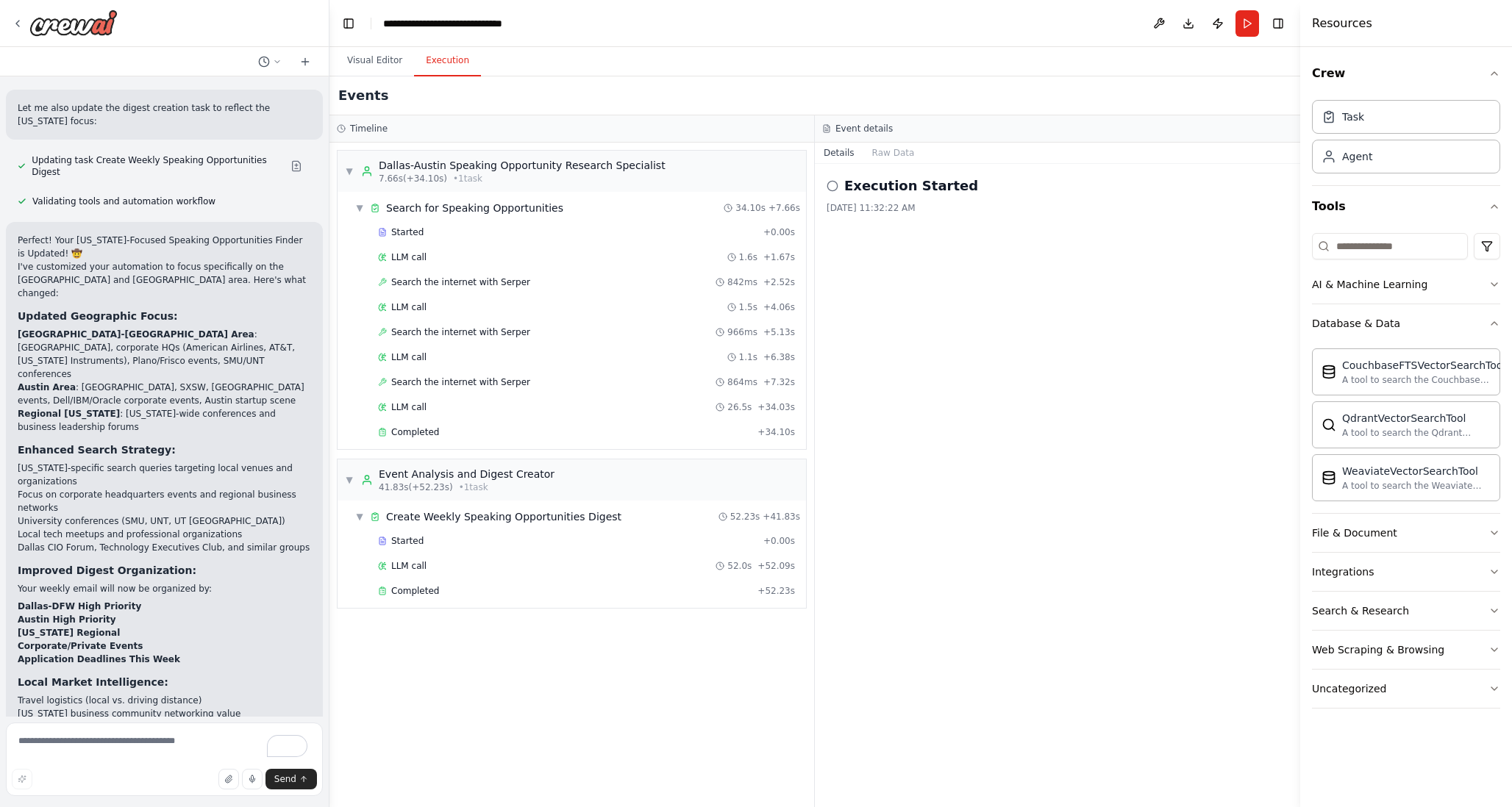
scroll to position [2262, 0]
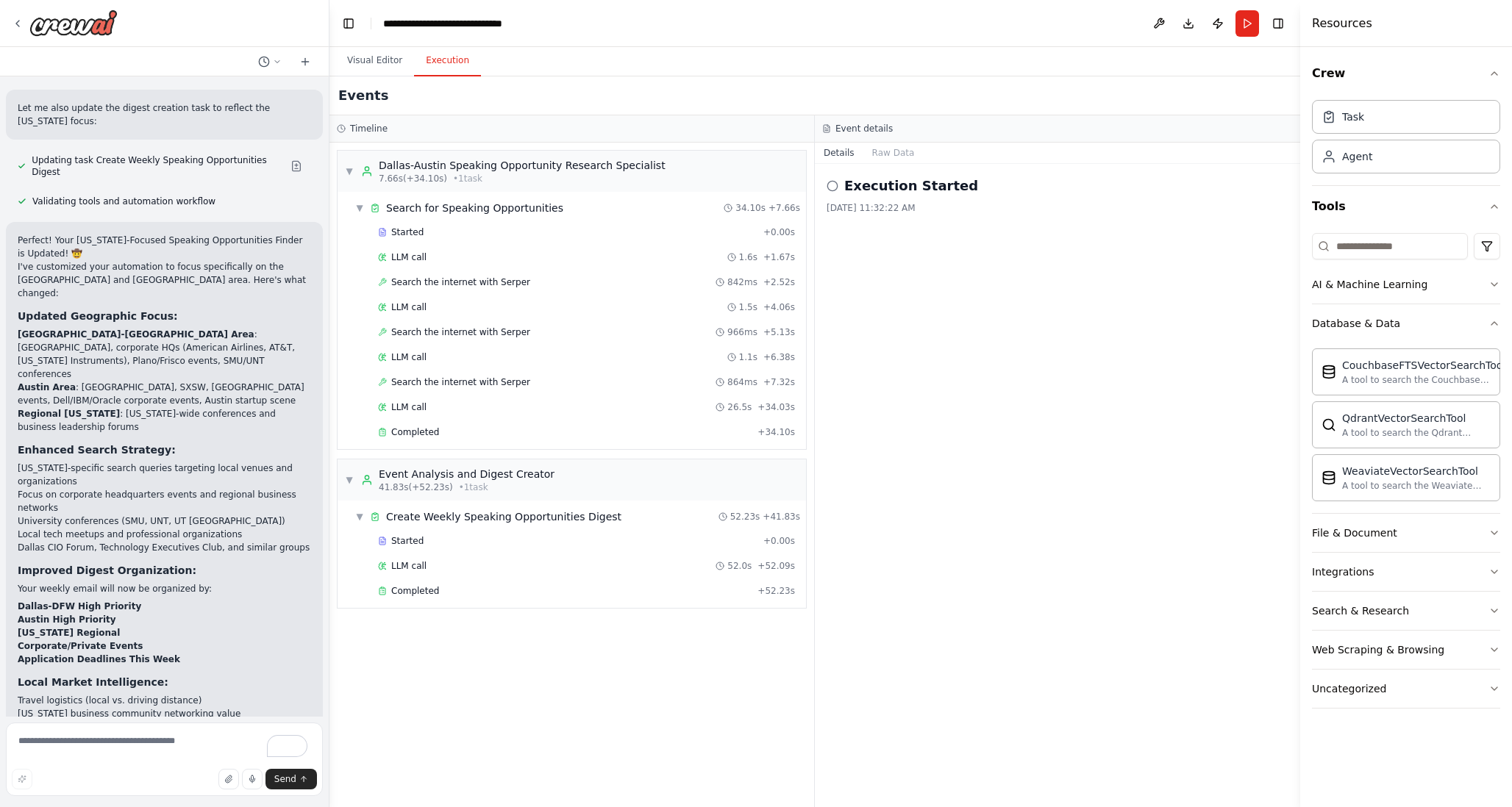
scroll to position [2200, 0]
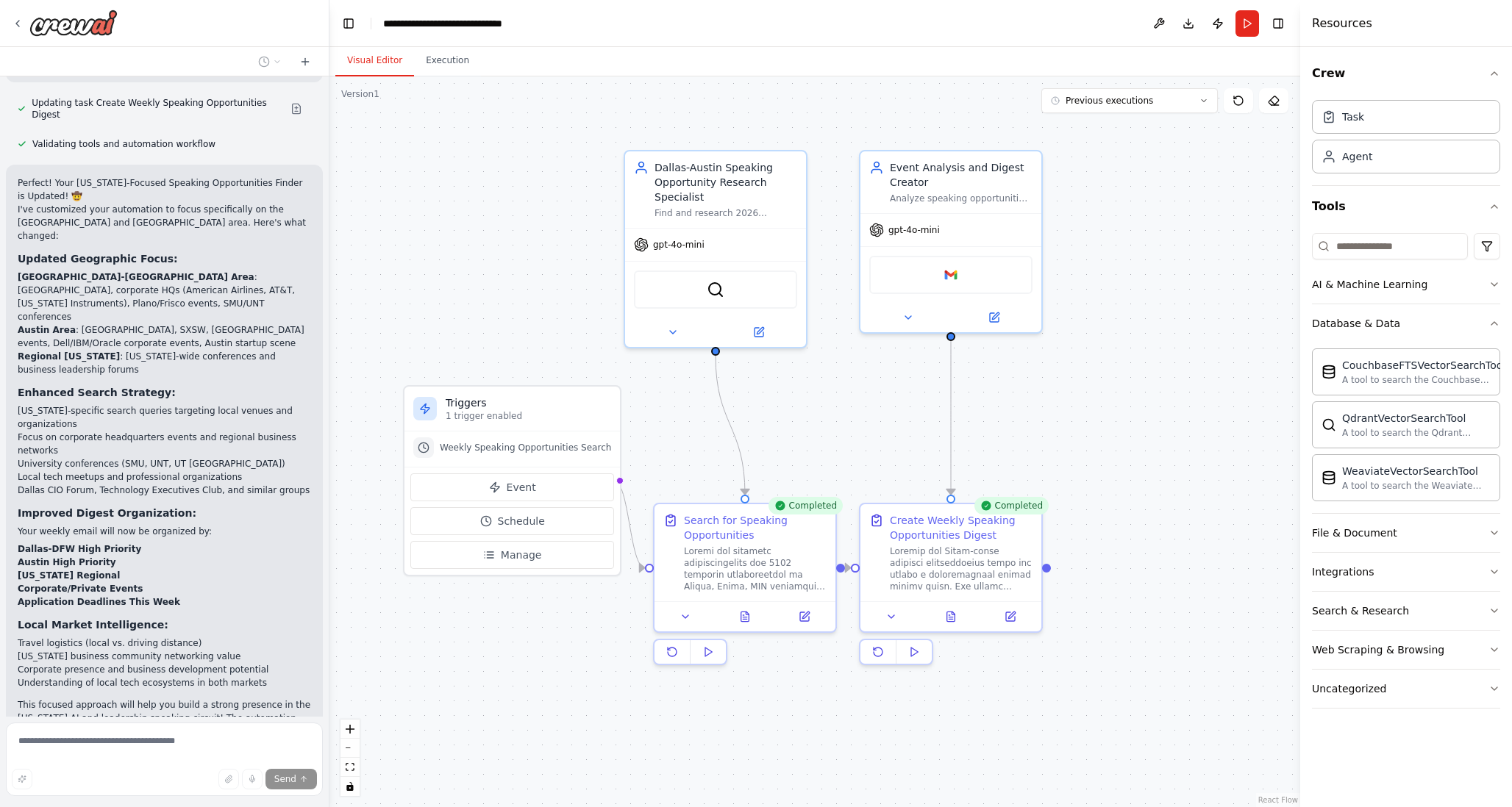
click at [394, 54] on button "Visual Editor" at bounding box center [375, 60] width 79 height 31
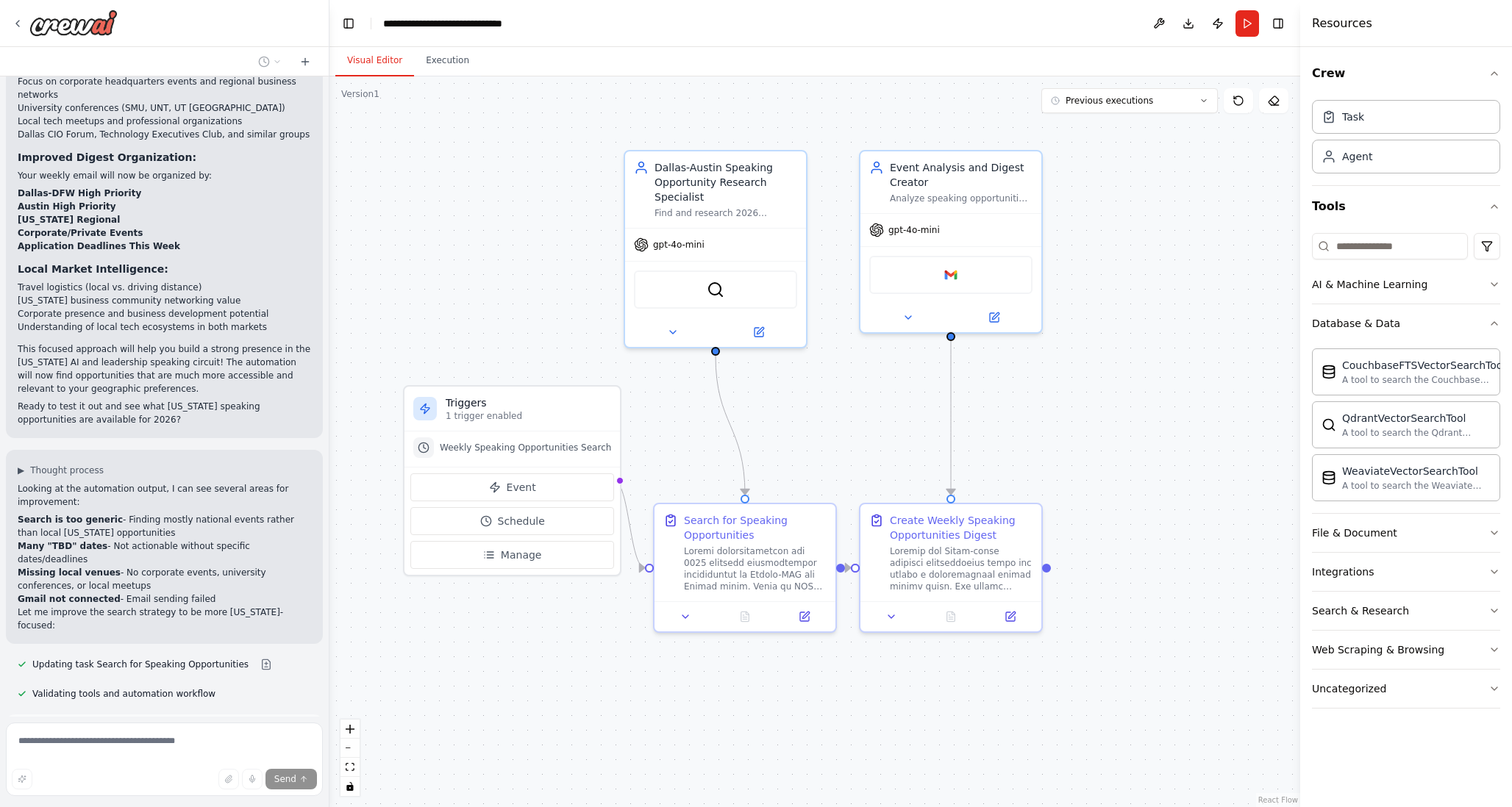
scroll to position [2557, 0]
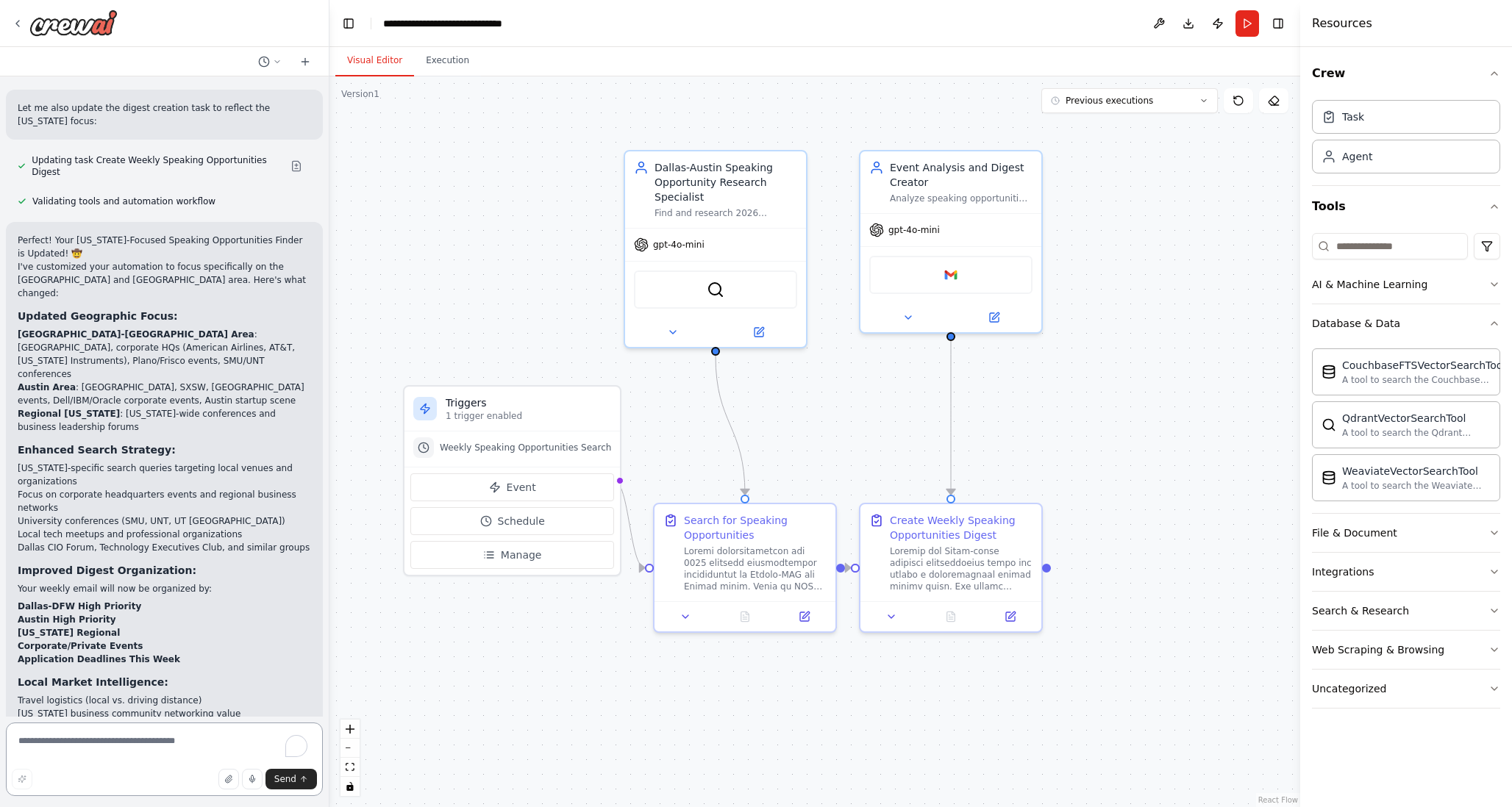
click at [188, 742] on textarea "To enrich screen reader interactions, please activate Accessibility in Grammarl…" at bounding box center [164, 759] width 317 height 73
type textarea "**********"
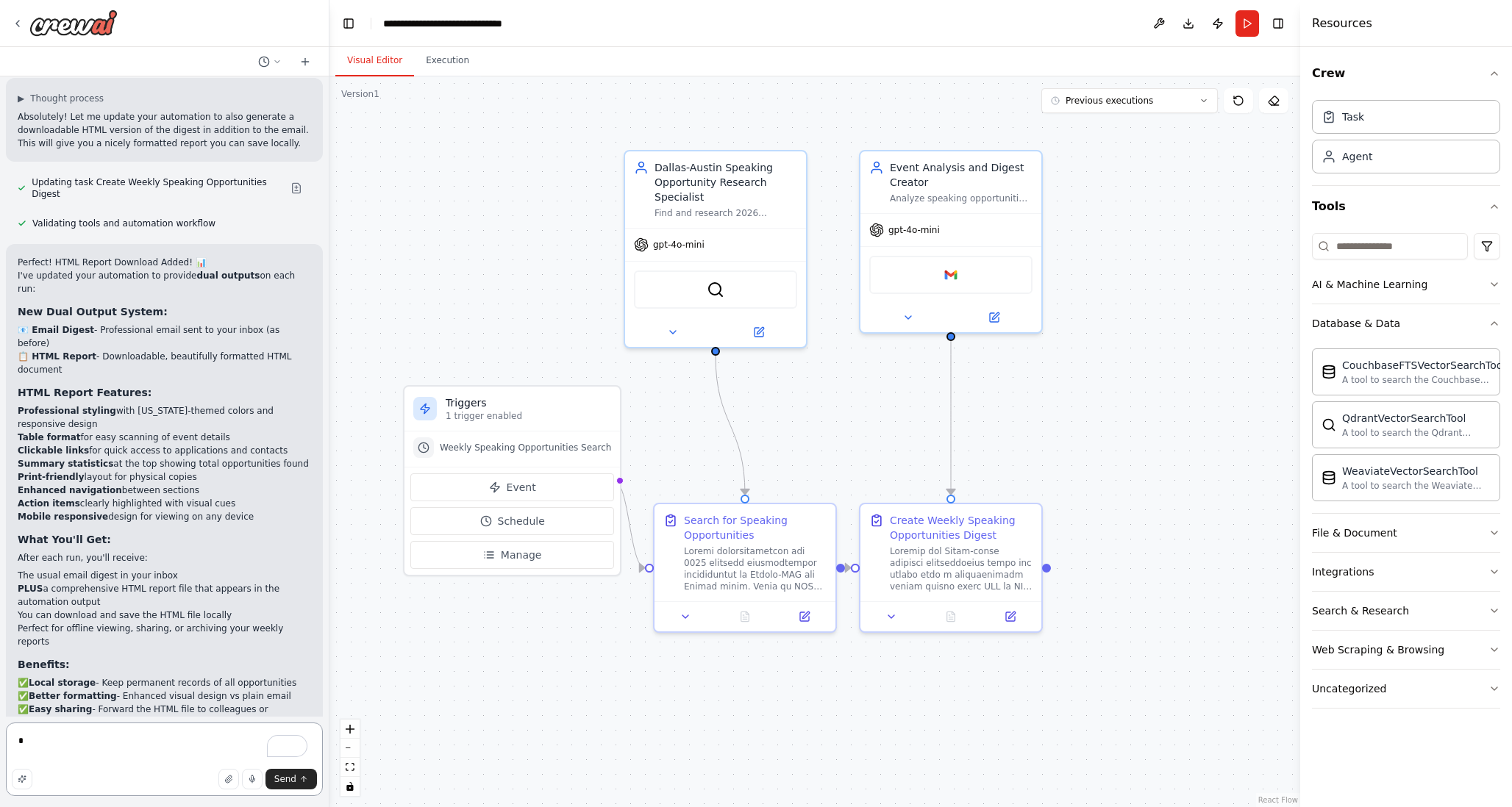
scroll to position [3027, 0]
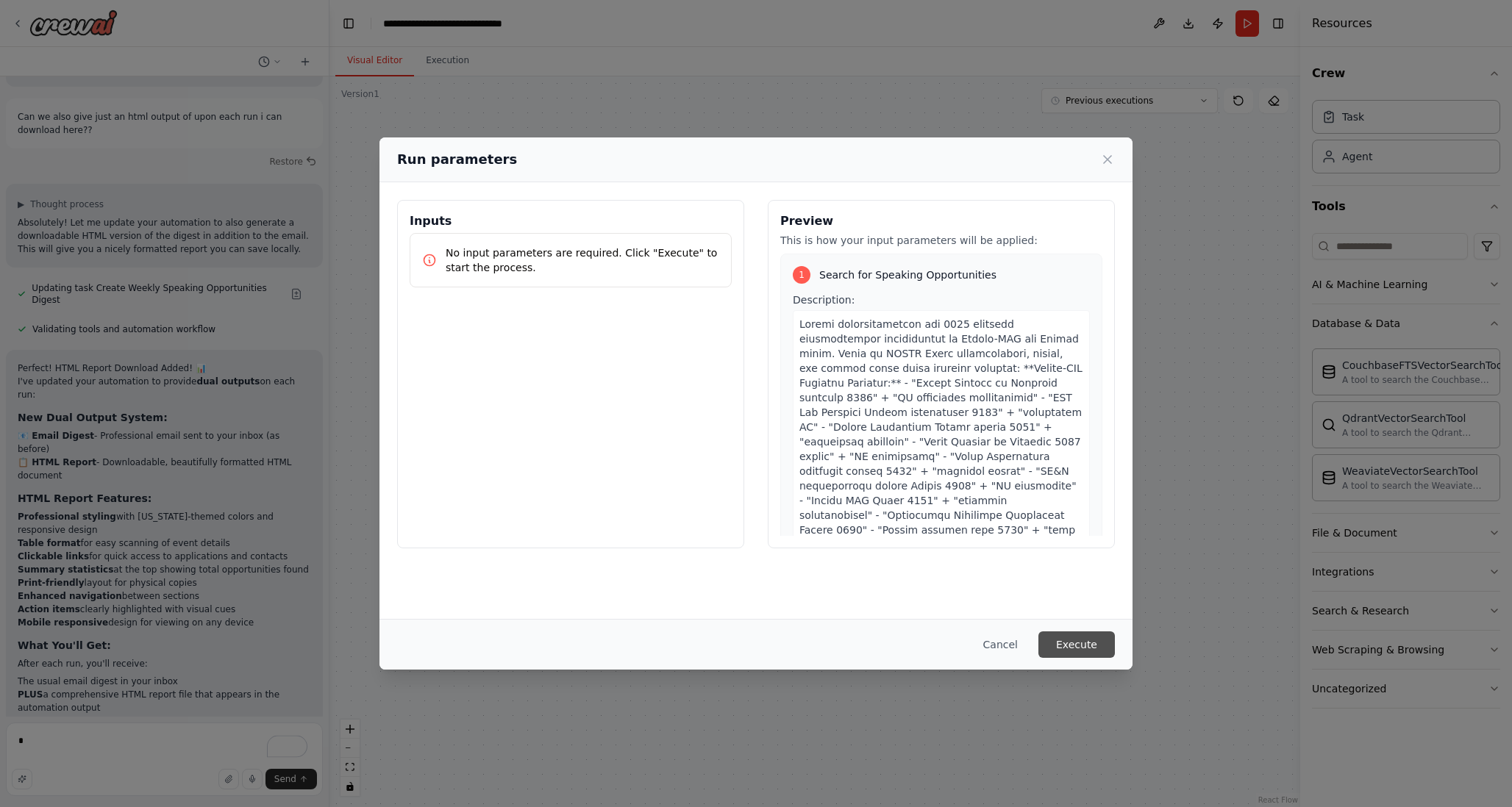
click at [1074, 640] on button "Execute" at bounding box center [1076, 644] width 76 height 27
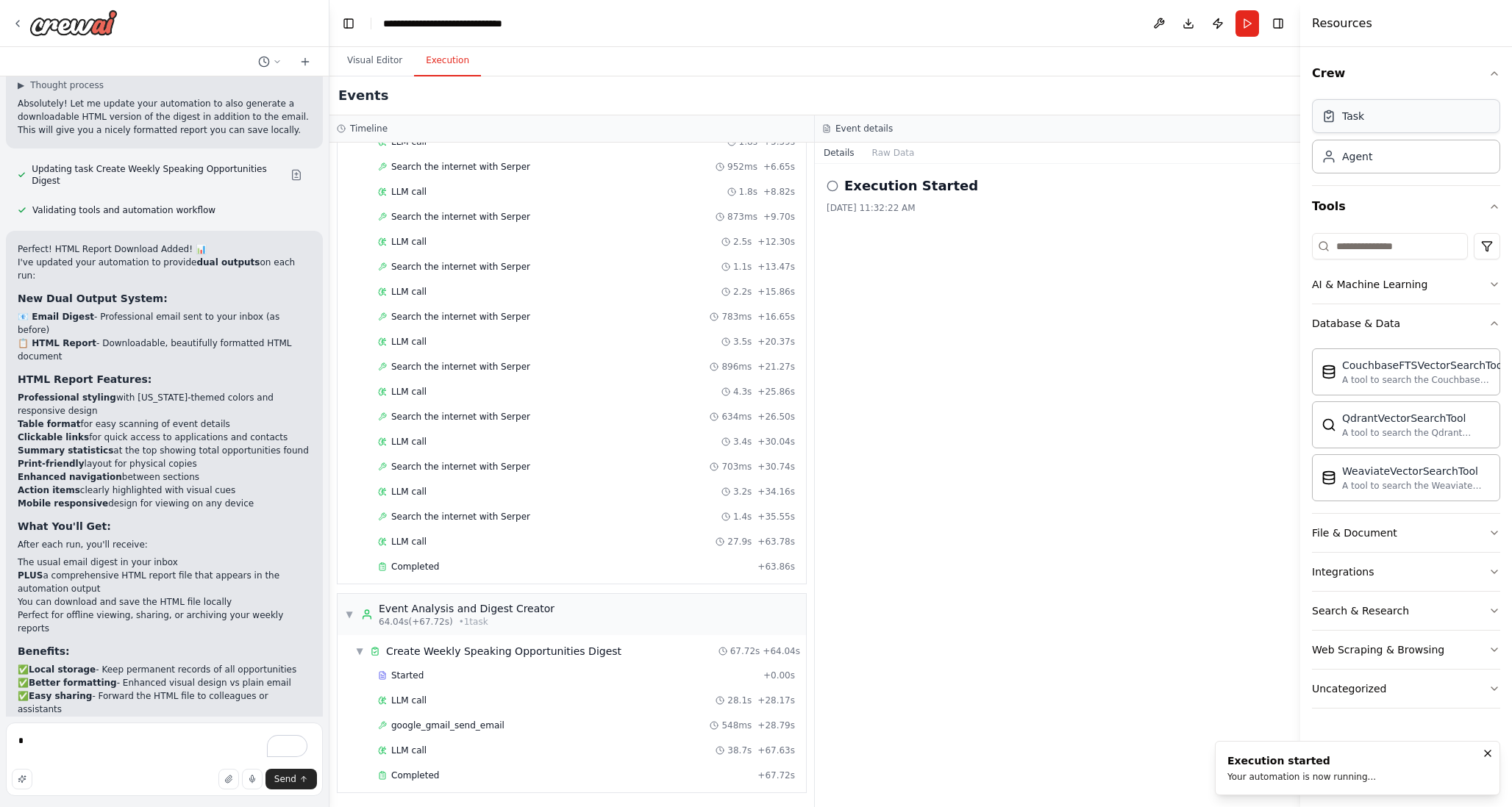
scroll to position [168, 0]
click at [379, 54] on button "Visual Editor" at bounding box center [375, 60] width 79 height 31
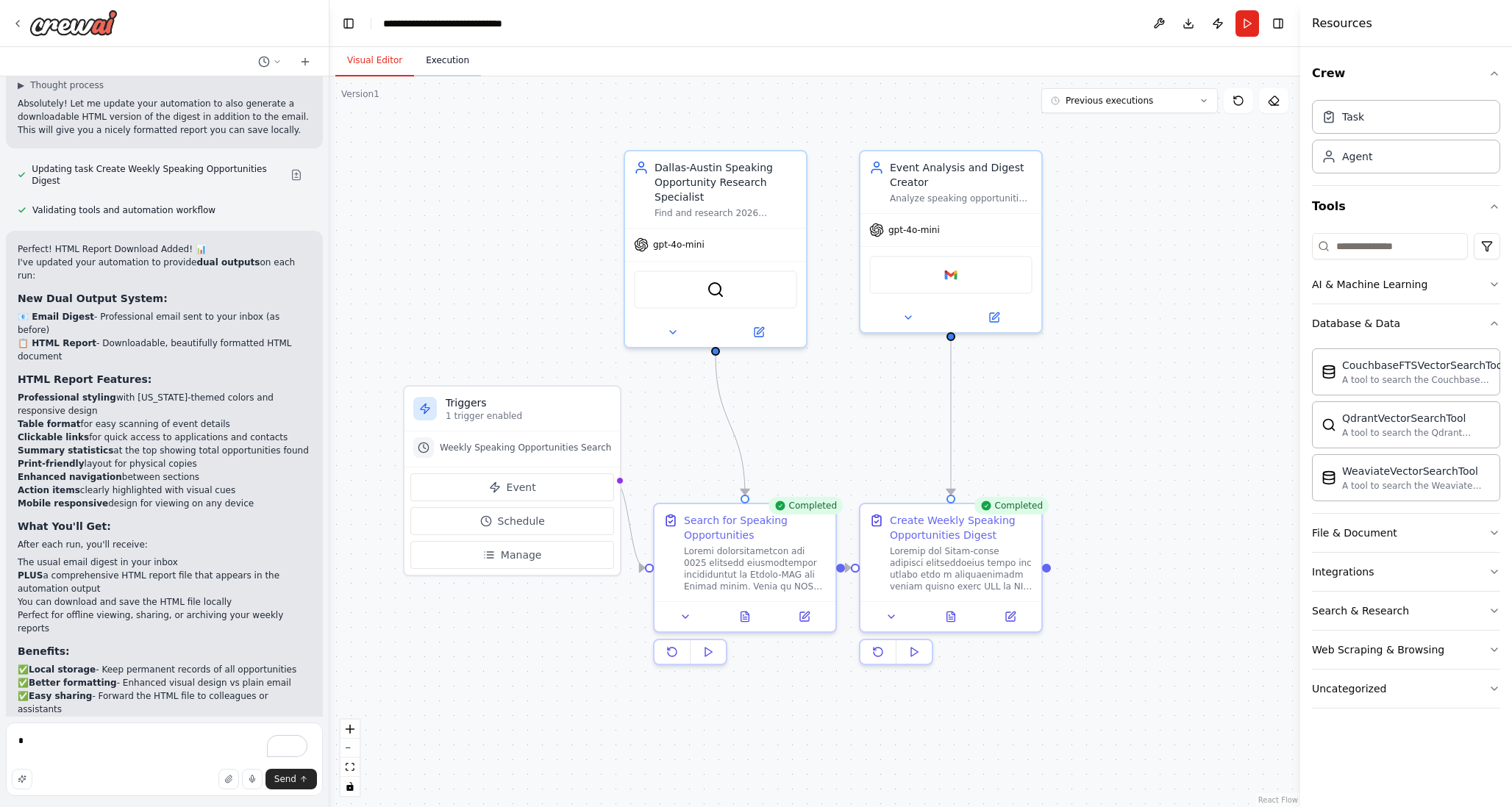
click at [428, 55] on button "Execution" at bounding box center [447, 60] width 67 height 31
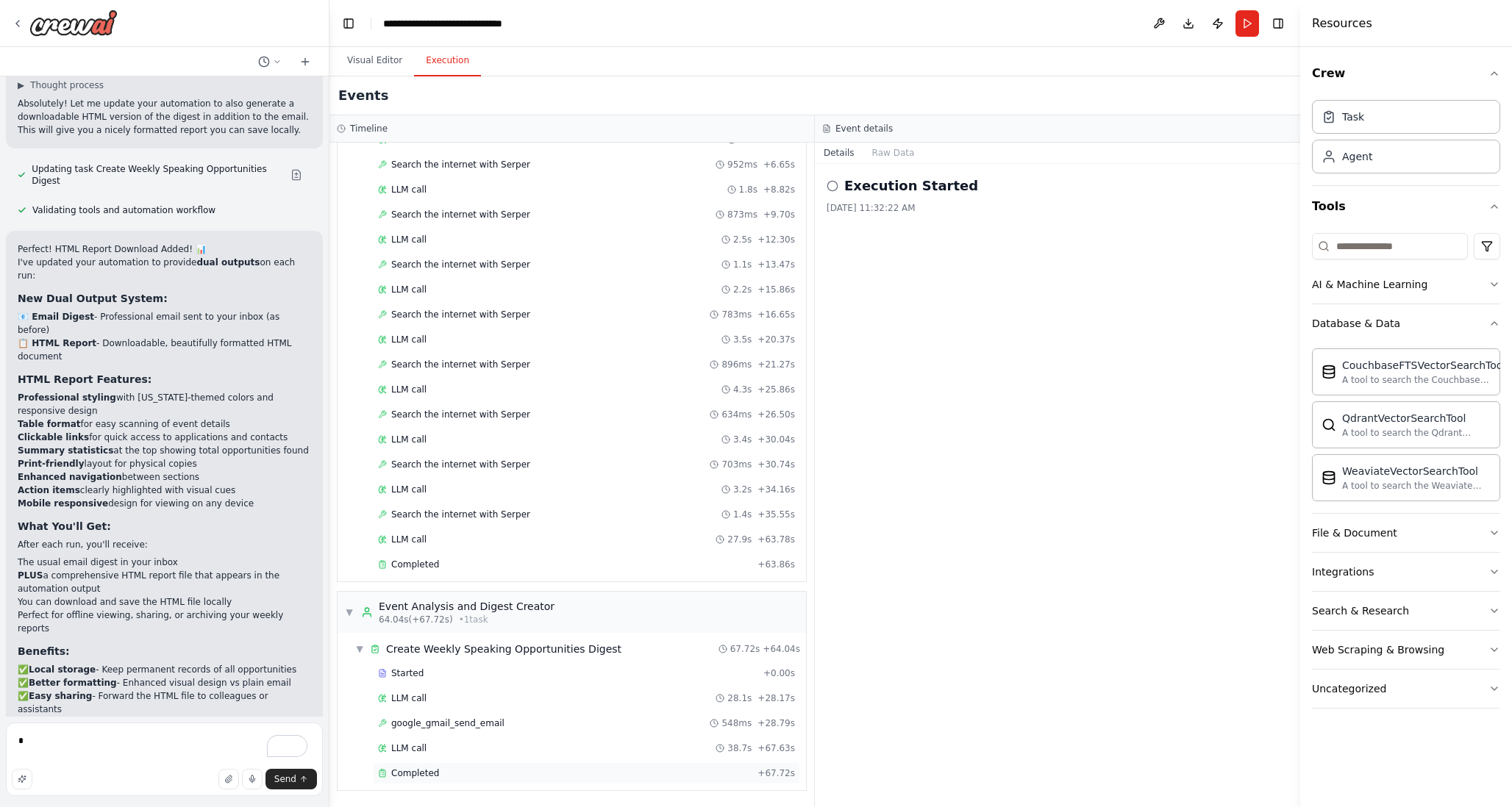
click at [414, 768] on span "Completed" at bounding box center [415, 773] width 47 height 12
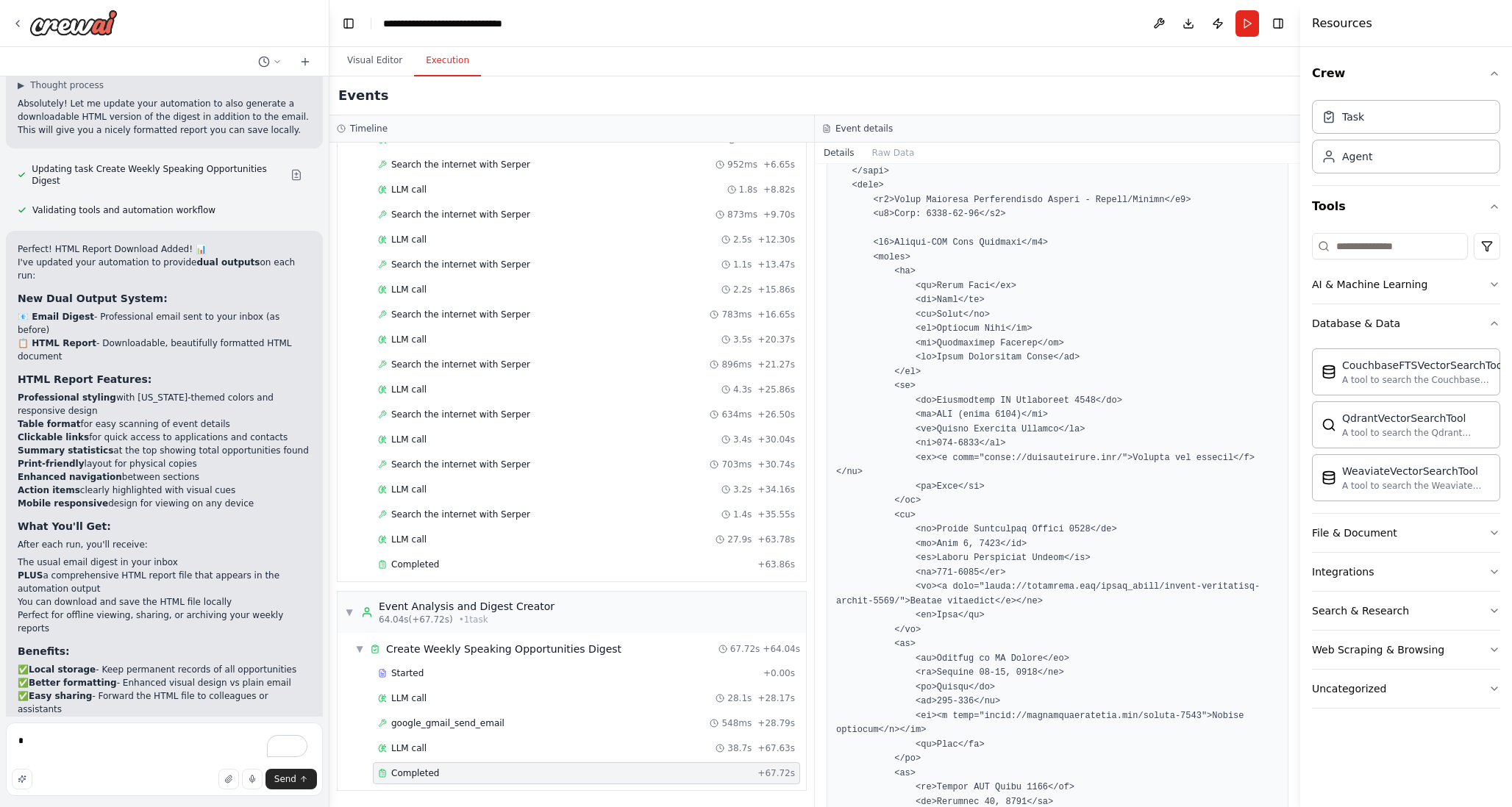
scroll to position [2732, 0]
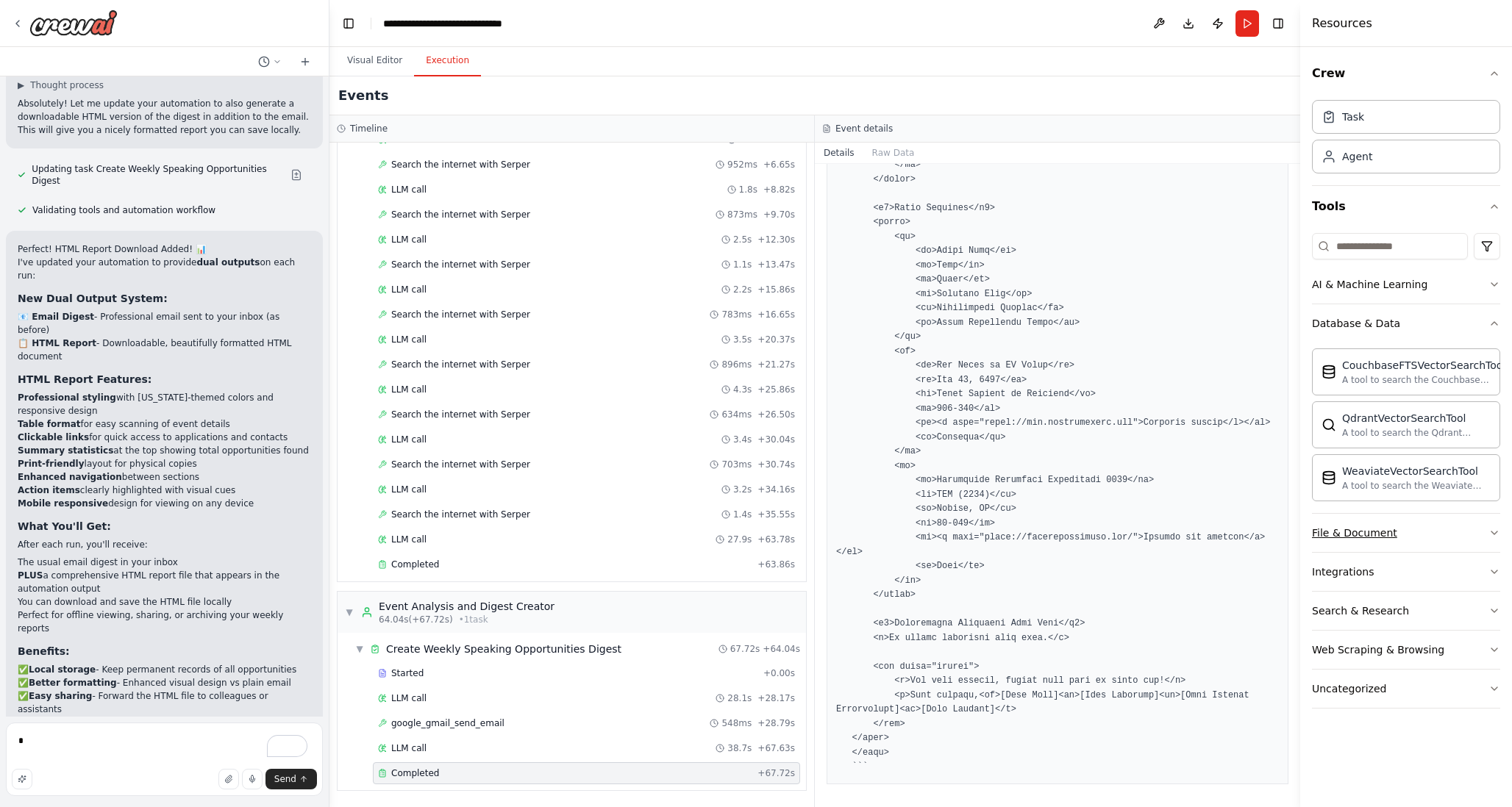
click at [1488, 529] on icon "button" at bounding box center [1494, 533] width 12 height 12
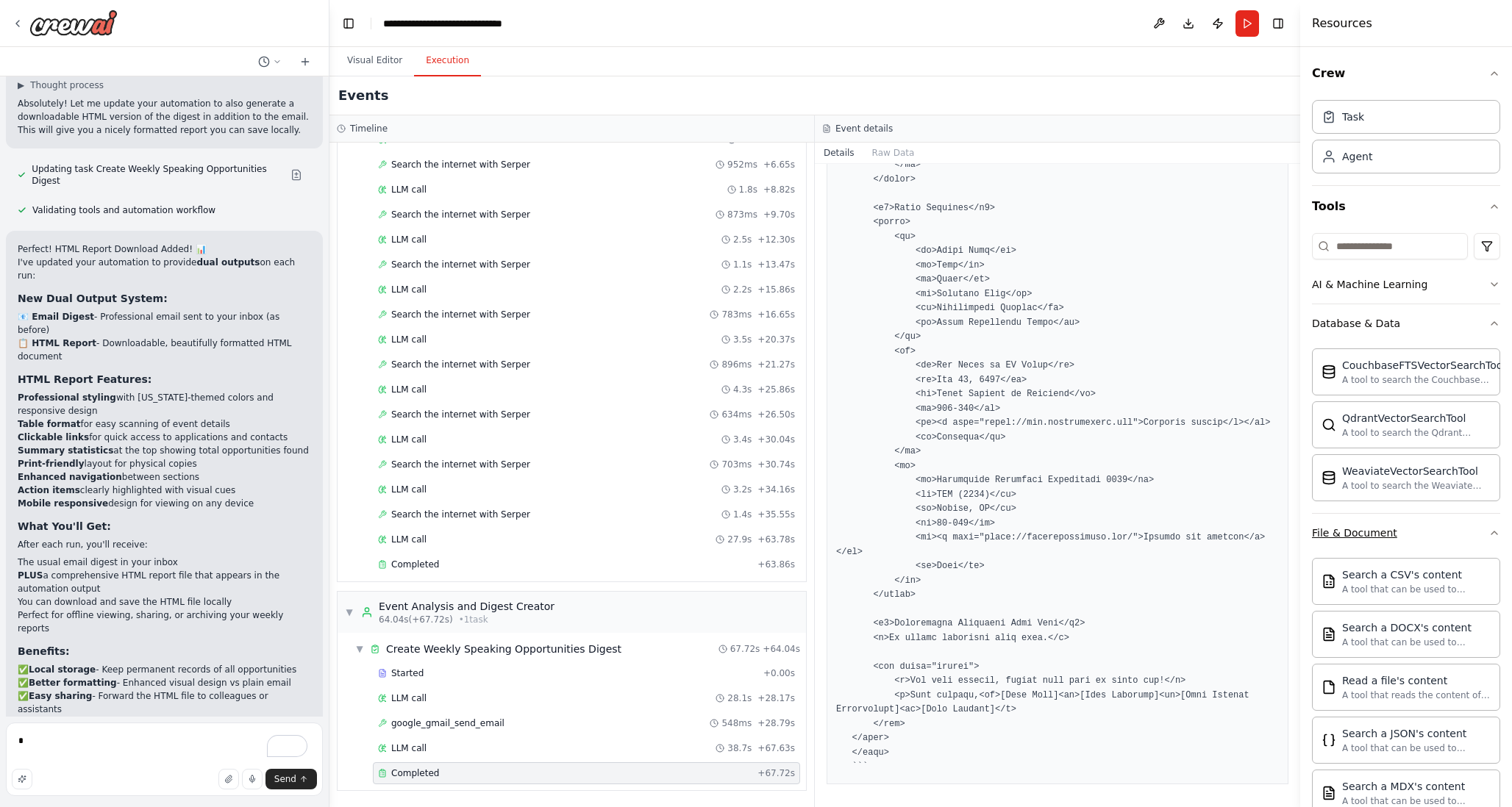
click at [1488, 529] on icon "button" at bounding box center [1494, 533] width 12 height 12
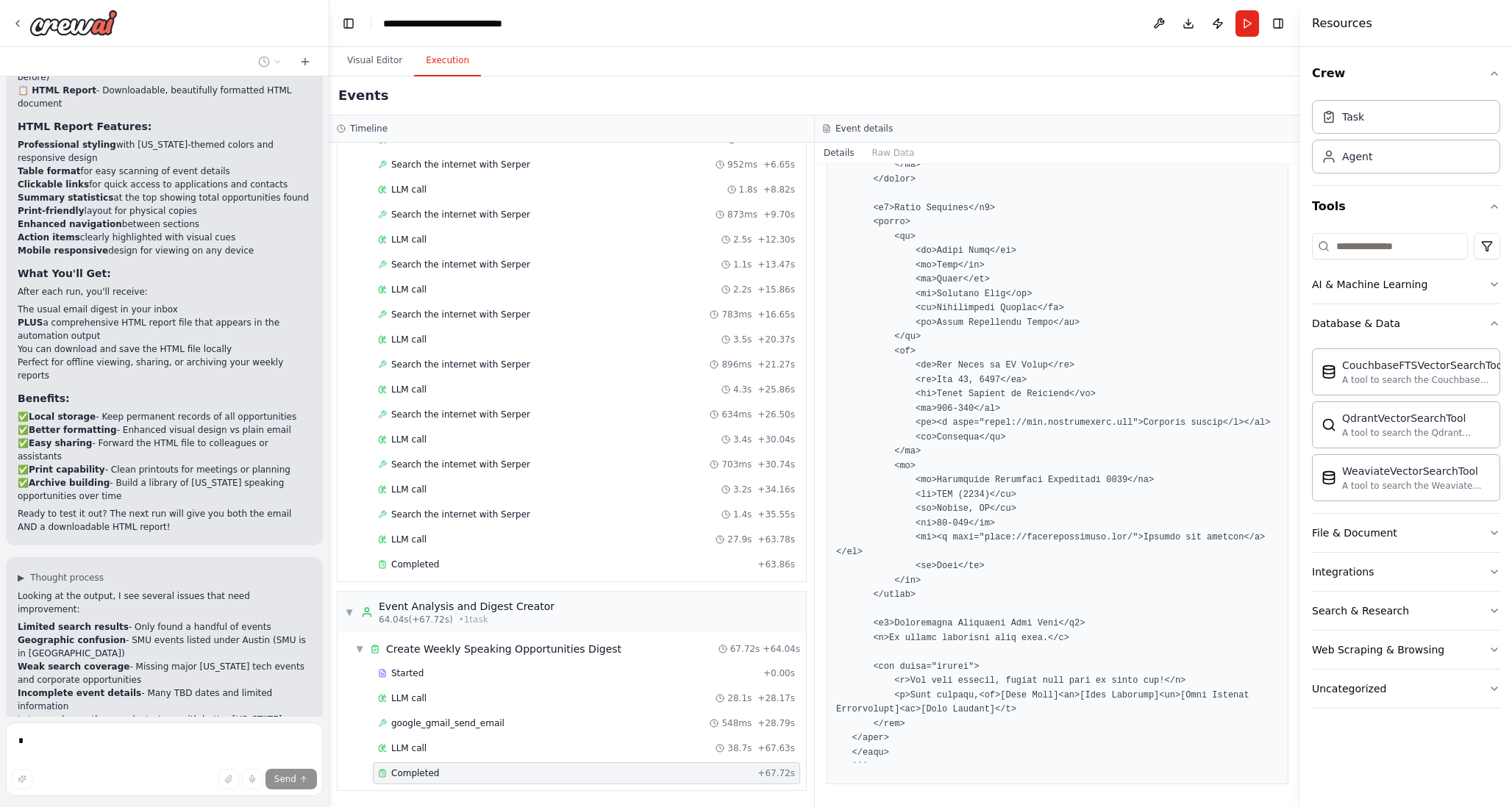
scroll to position [3292, 0]
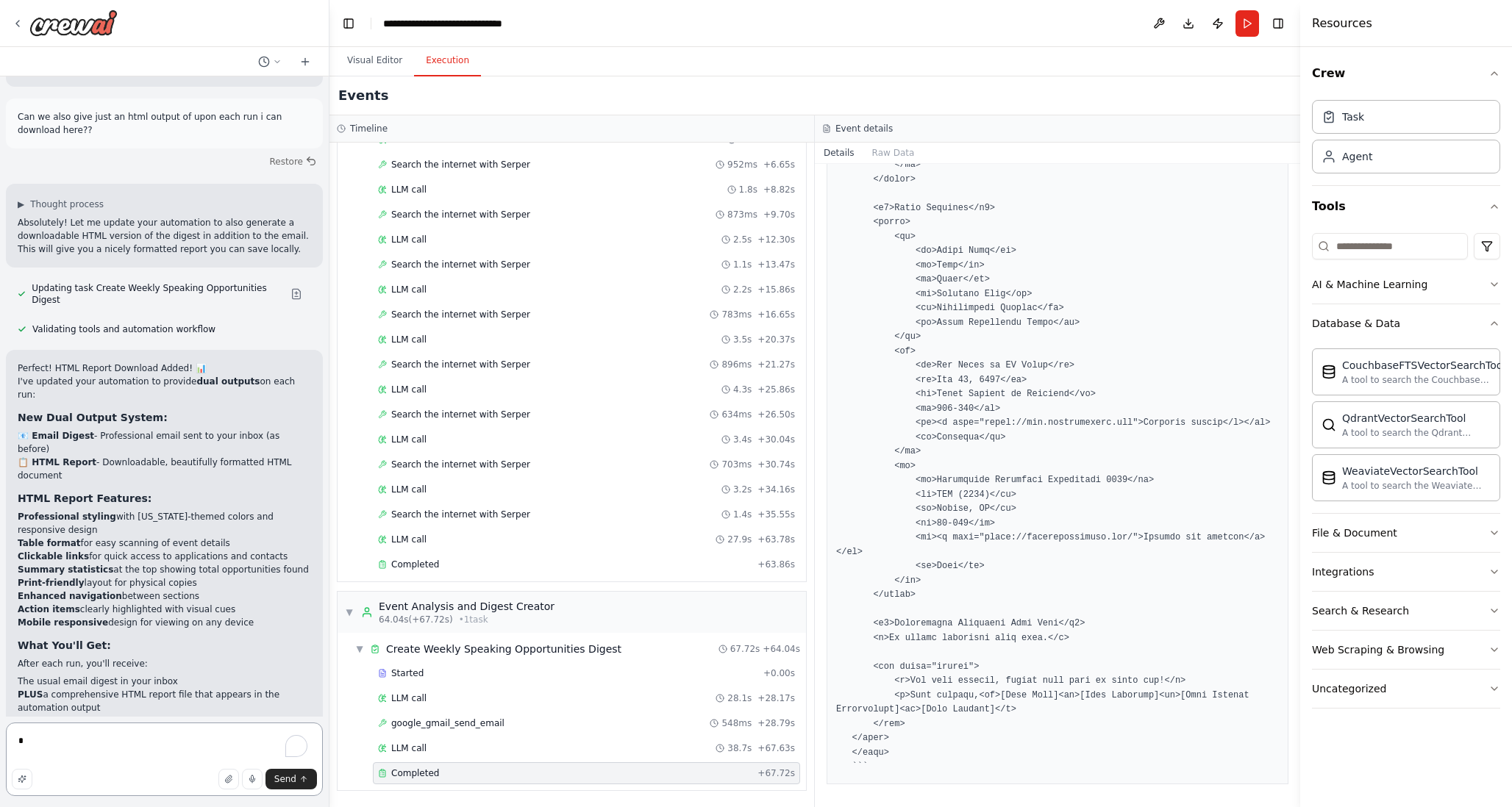
click at [169, 740] on textarea "*" at bounding box center [164, 759] width 317 height 73
type textarea "*"
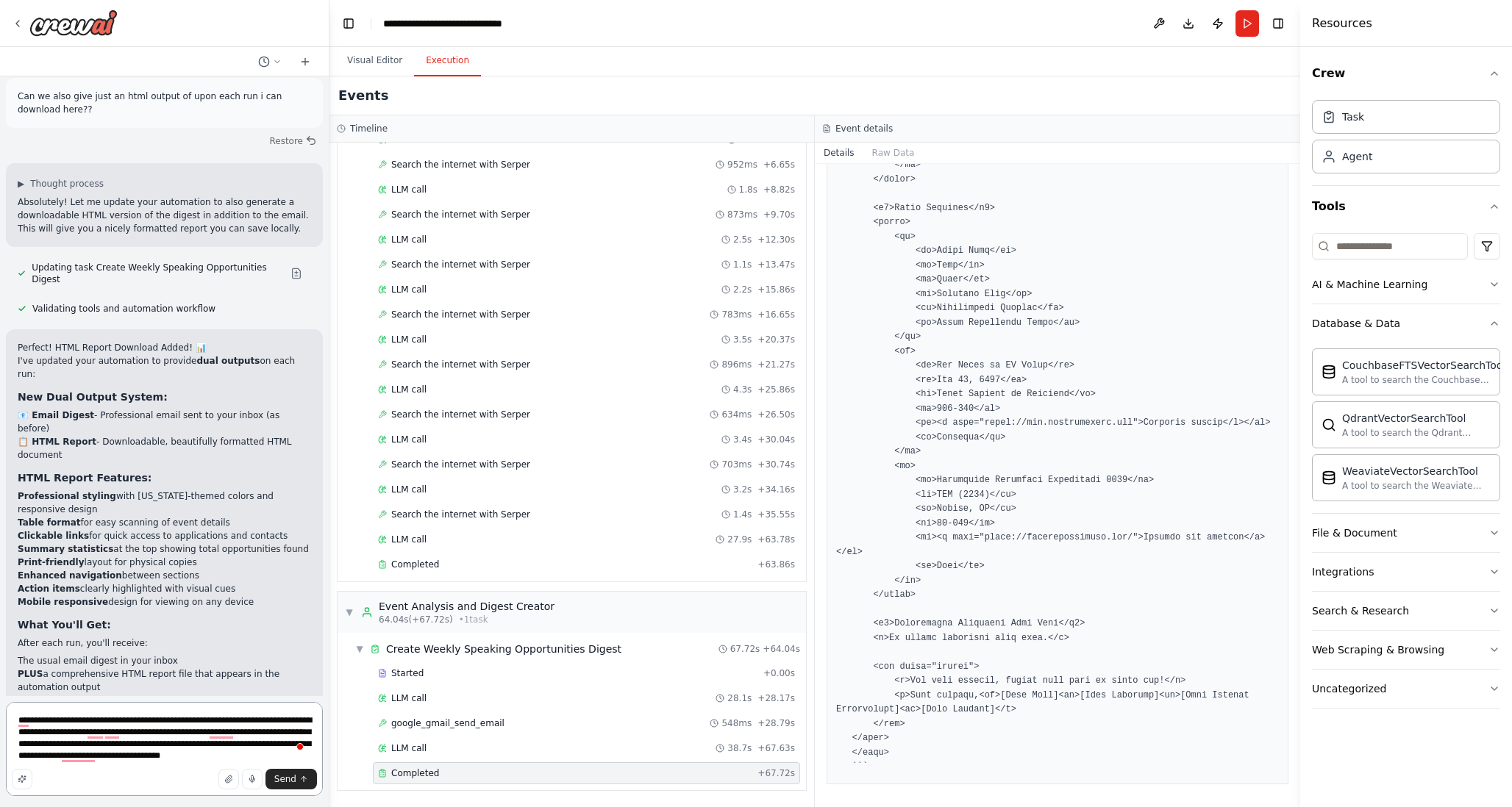
scroll to position [2940, 0]
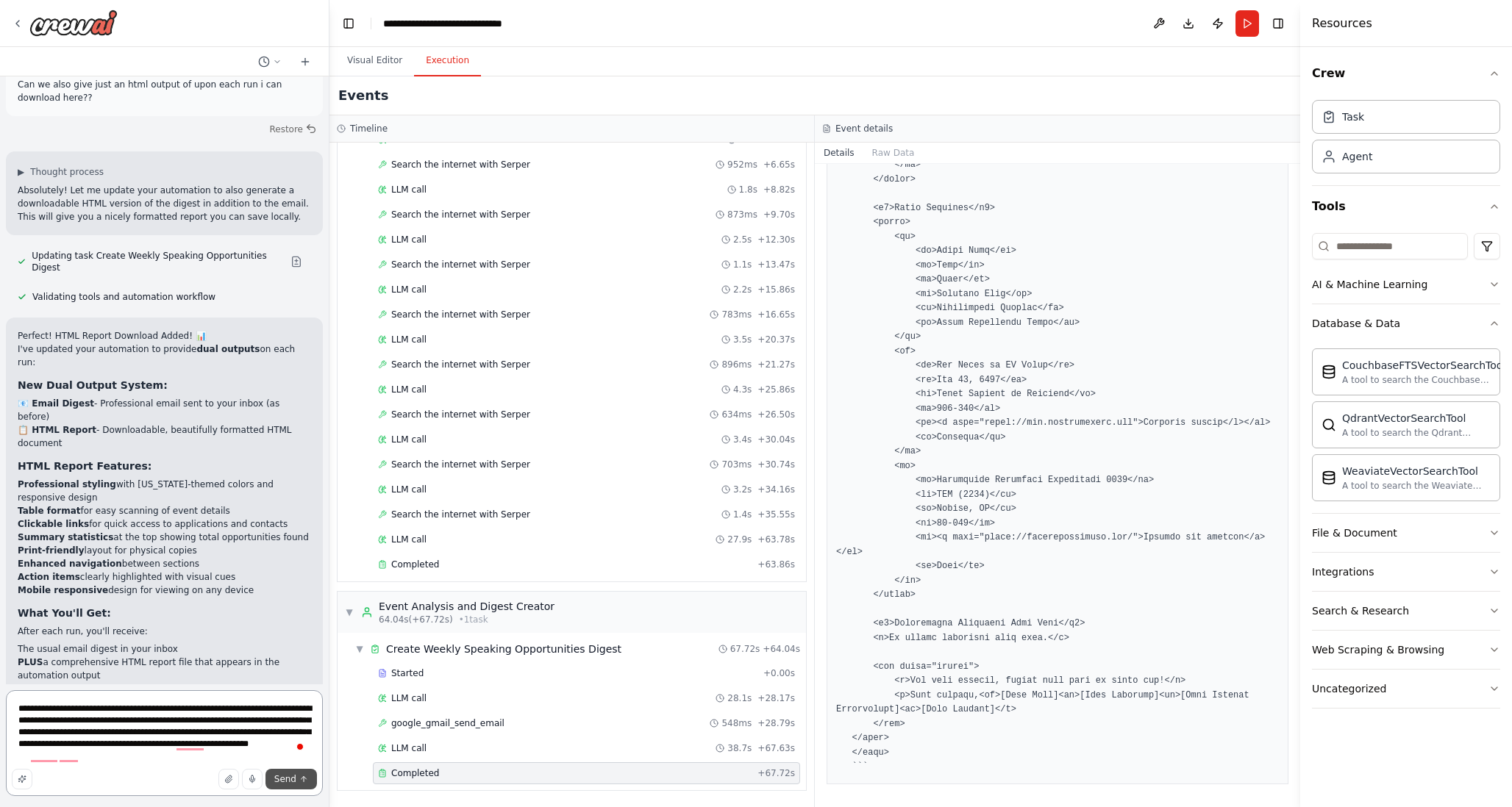
type textarea "**********"
click at [295, 780] on span "Send" at bounding box center [285, 779] width 22 height 12
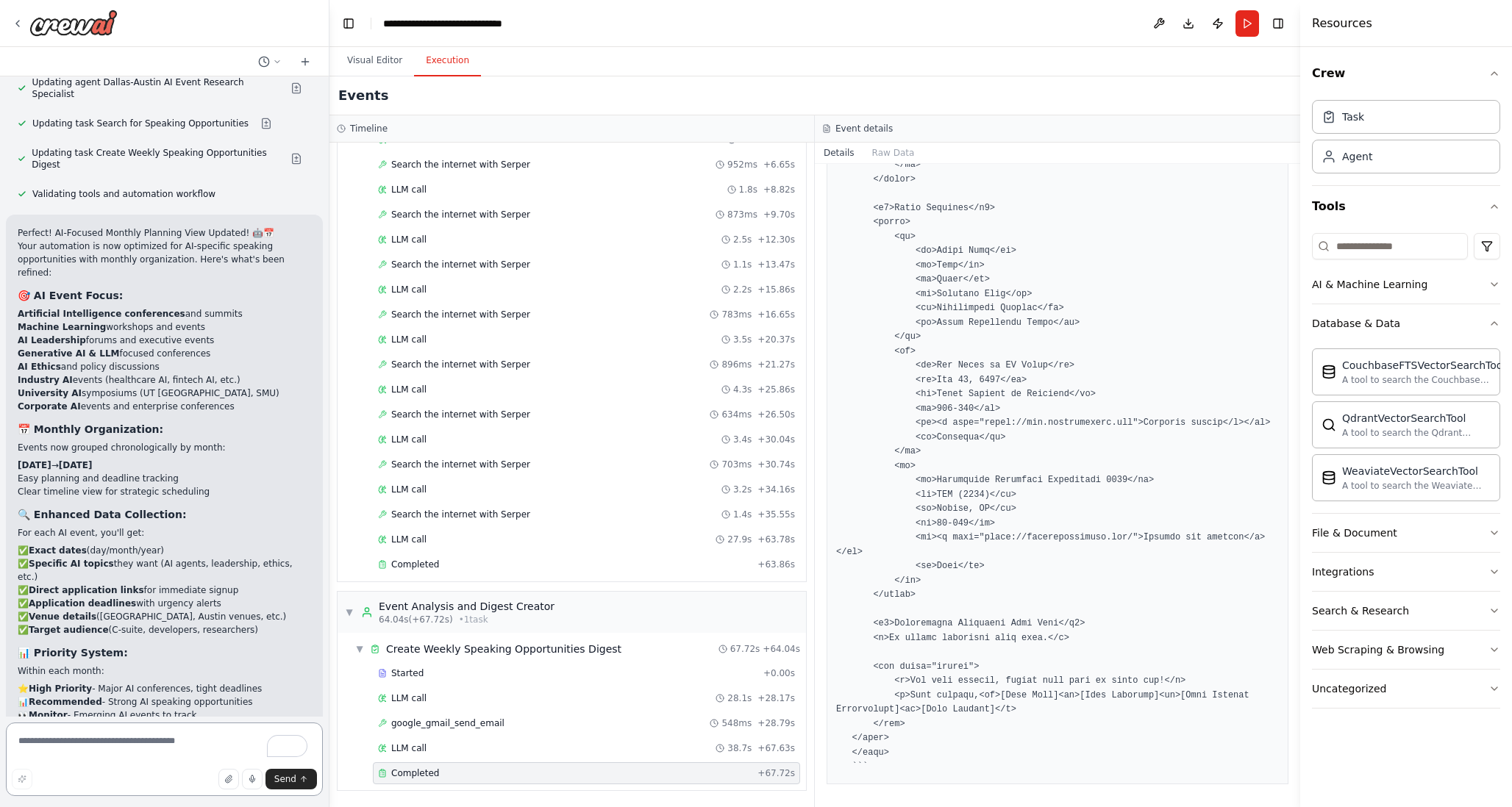
scroll to position [4010, 0]
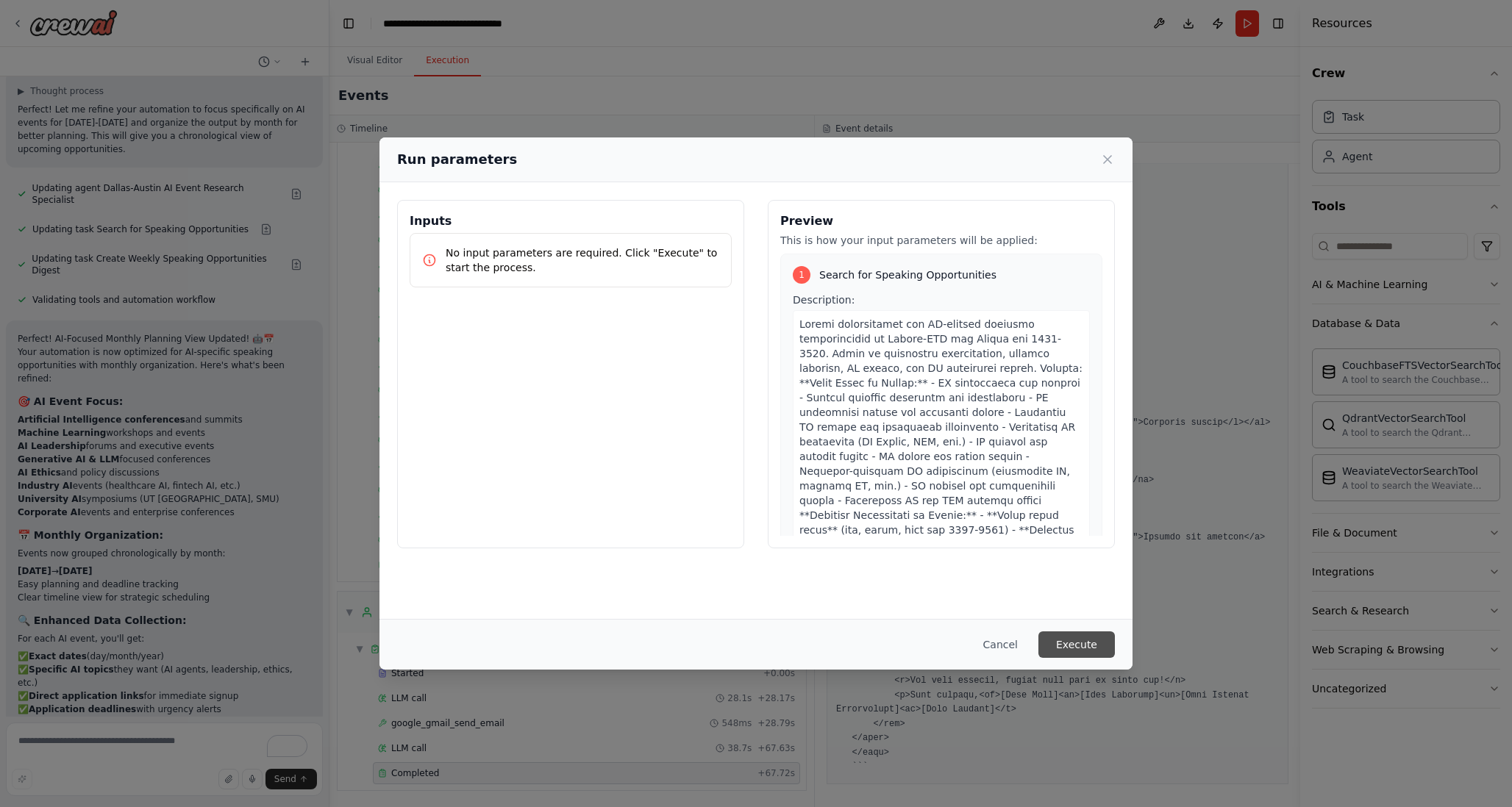
click at [1069, 645] on button "Execute" at bounding box center [1076, 644] width 76 height 27
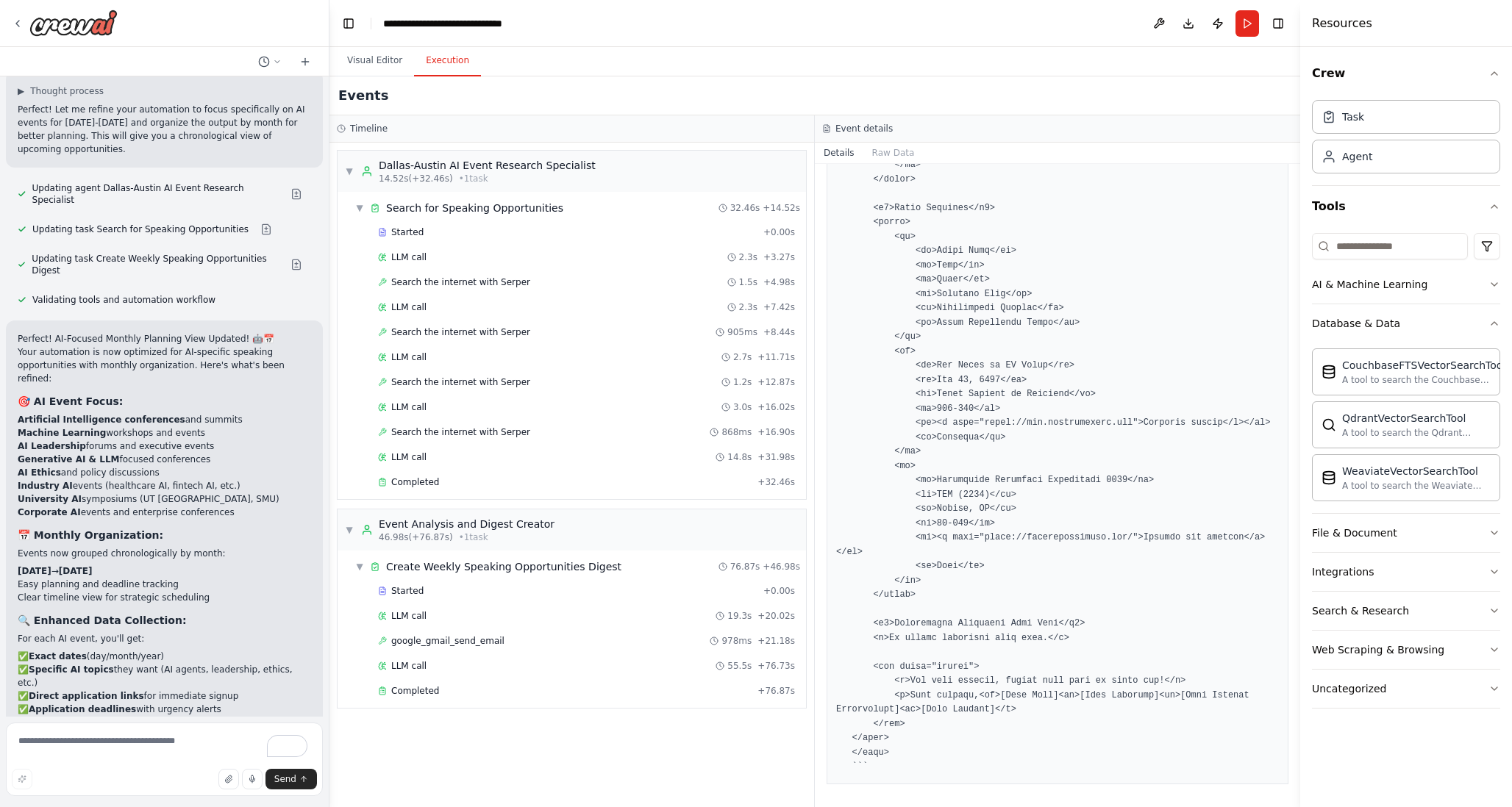
scroll to position [4010, 0]
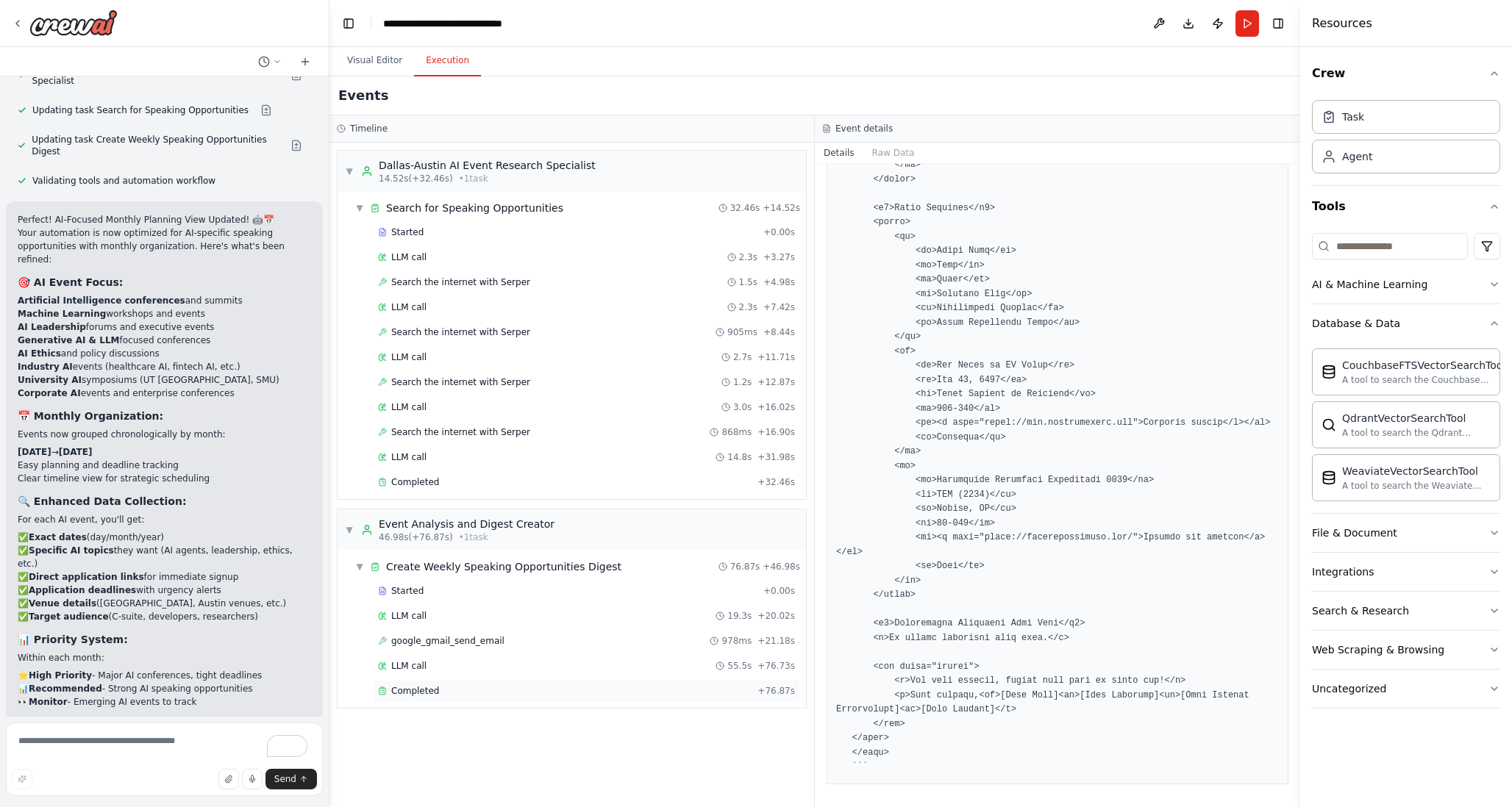
click at [412, 698] on div "Completed + 76.87s" at bounding box center [586, 691] width 427 height 22
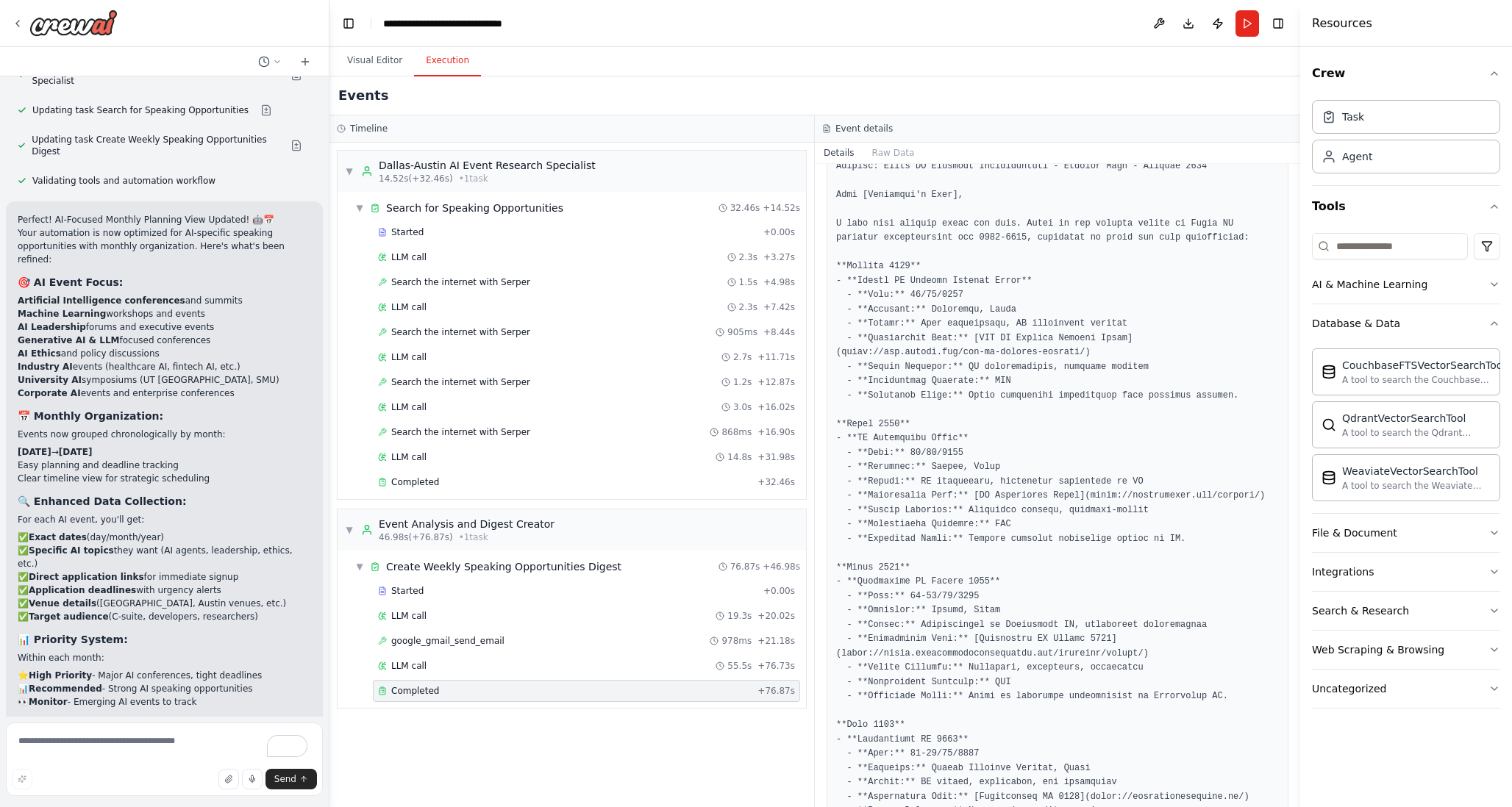
scroll to position [912, 0]
drag, startPoint x: 1262, startPoint y: 494, endPoint x: 1092, endPoint y: 491, distance: 170.0
copy pre "https://boardmember.com/aiforum/"
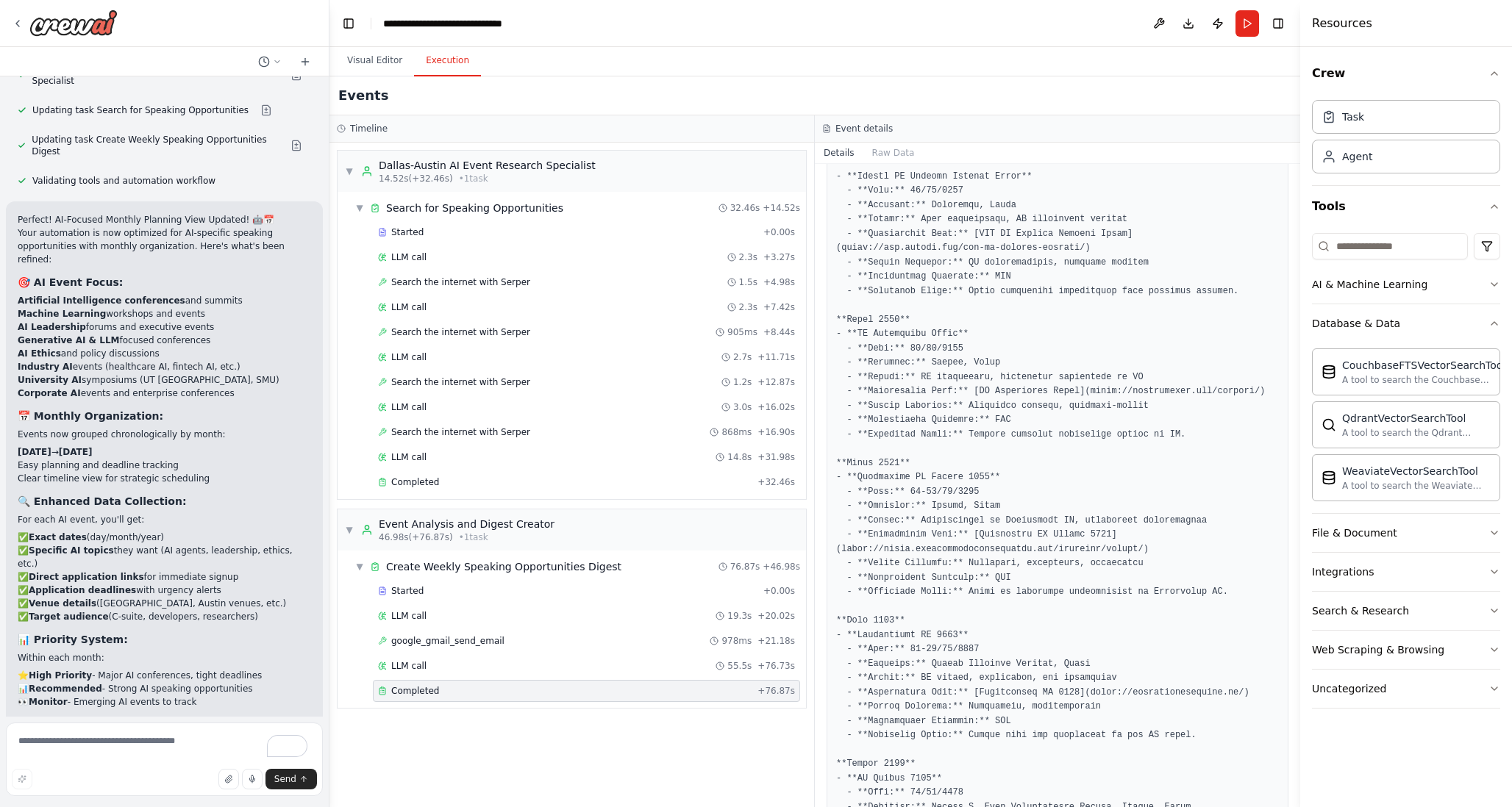
scroll to position [1027, 0]
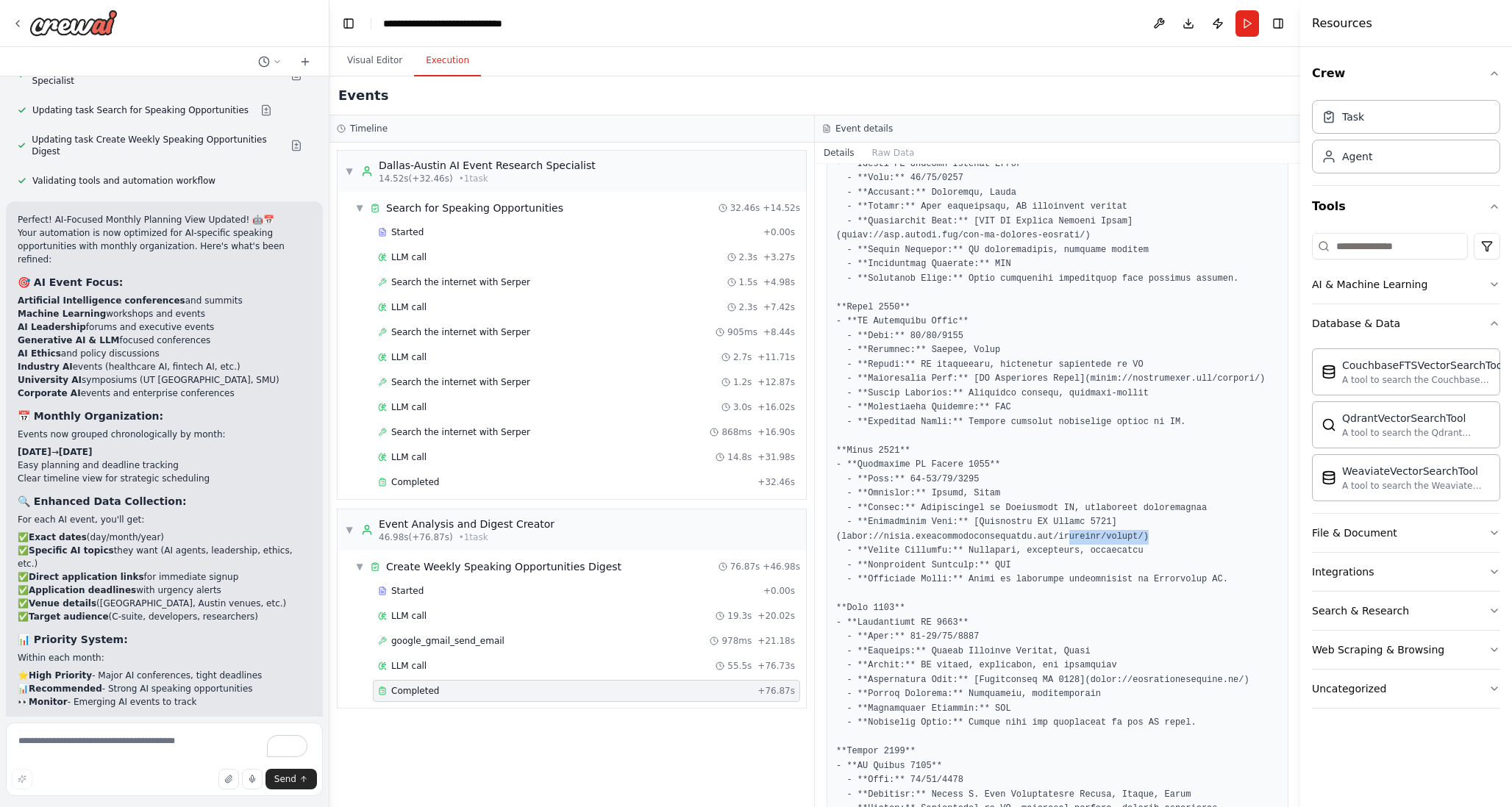
drag, startPoint x: 1151, startPoint y: 534, endPoint x: 1074, endPoint y: 534, distance: 77.0
drag, startPoint x: 1145, startPoint y: 533, endPoint x: 843, endPoint y: 541, distance: 302.1
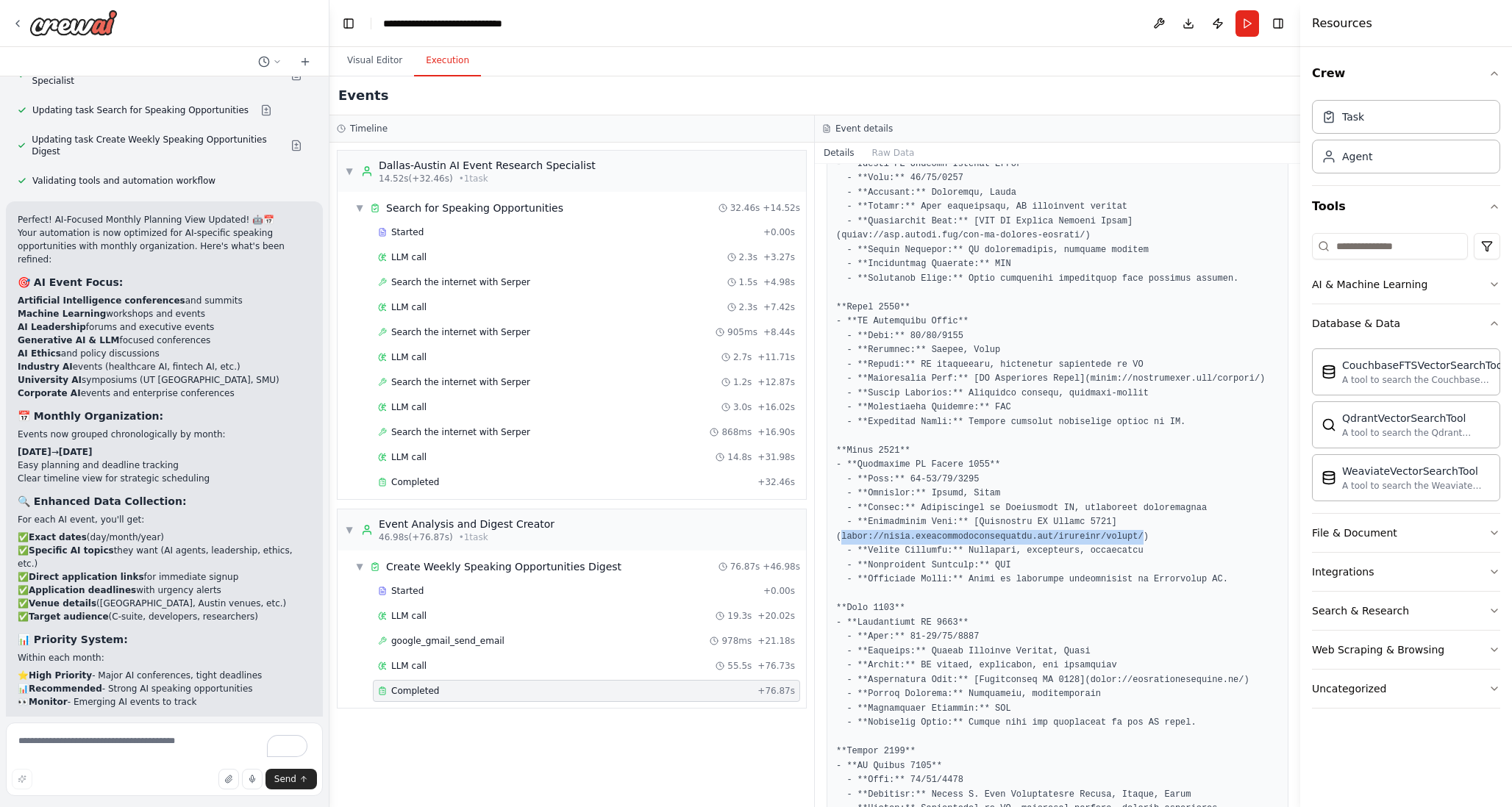
copy pre "https://world.aiacceleratorinstitute.com/location/austin/"
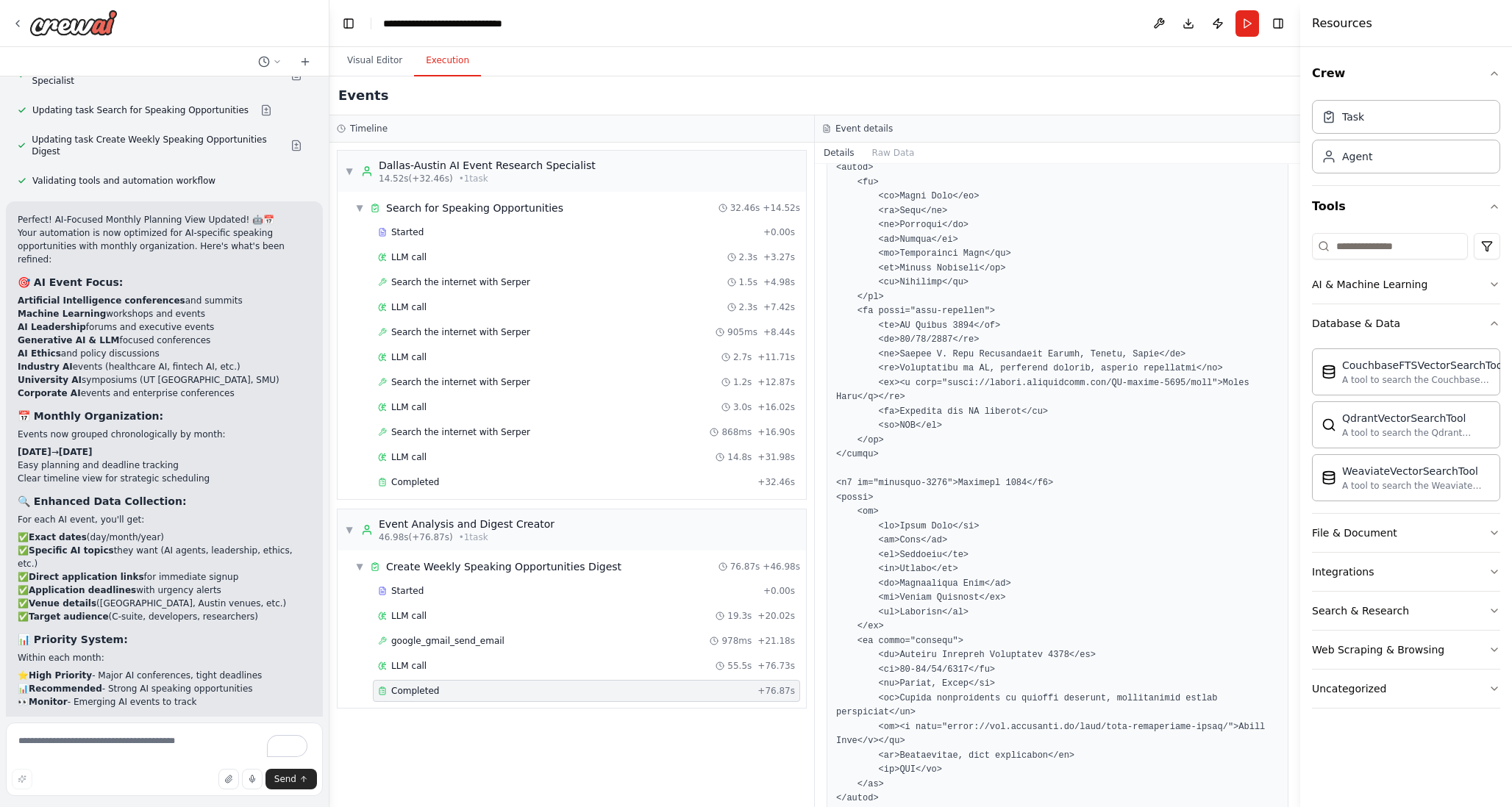
scroll to position [3993, 0]
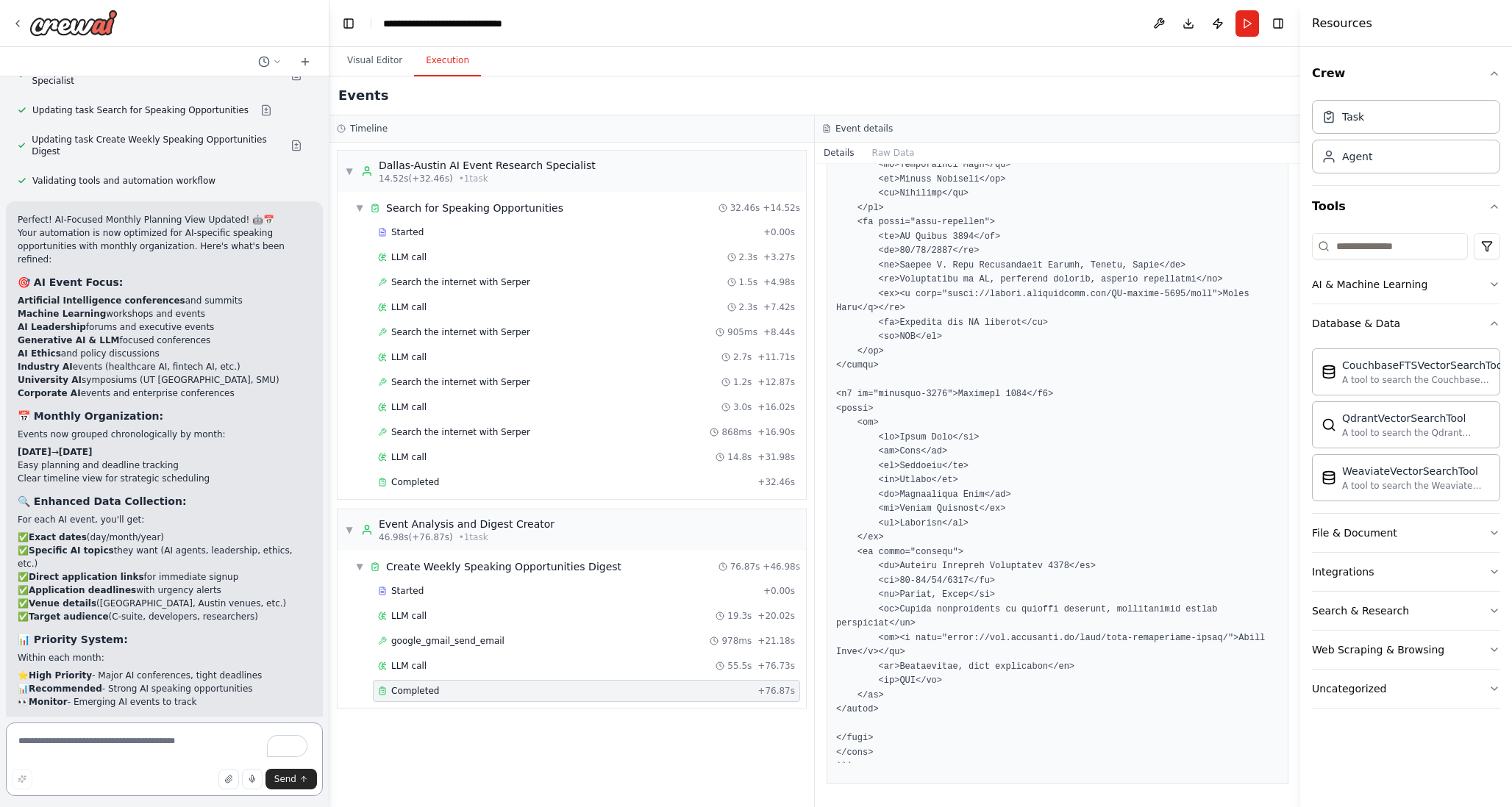
click at [145, 752] on textarea "To enrich screen reader interactions, please activate Accessibility in Grammarl…" at bounding box center [164, 759] width 317 height 73
type textarea "**********"
click at [290, 774] on span "Send" at bounding box center [285, 779] width 22 height 12
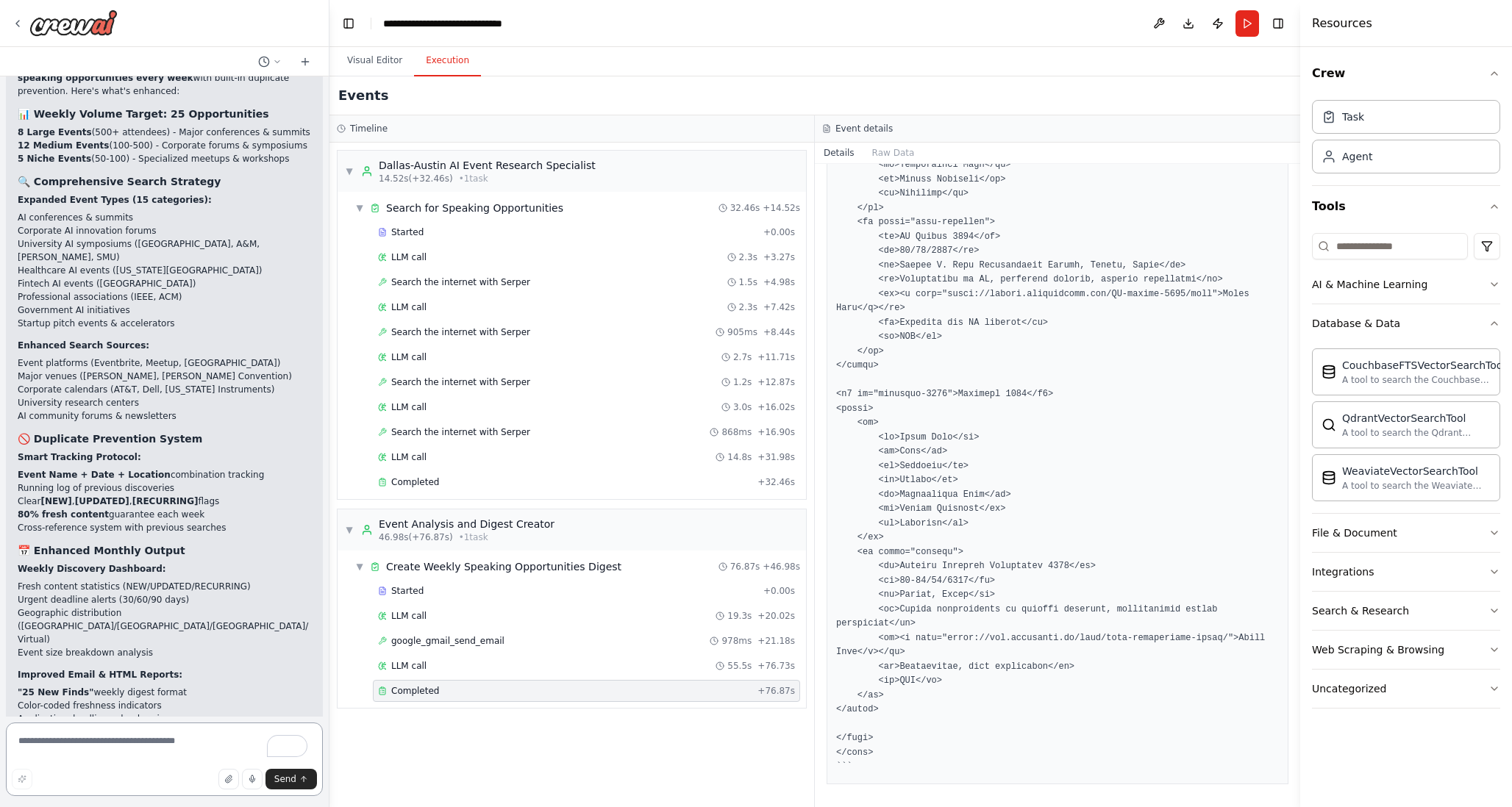
scroll to position [5379, 0]
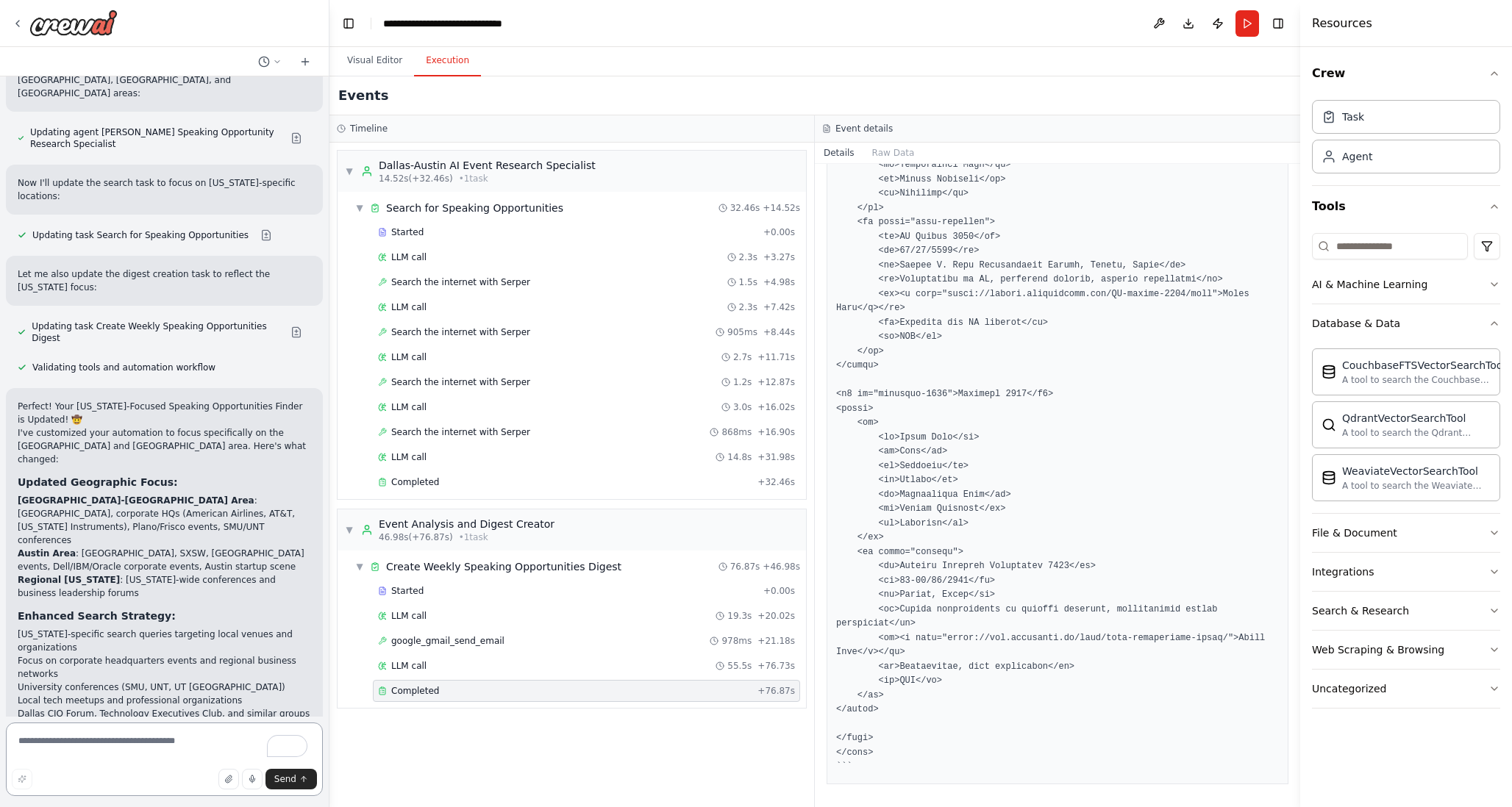
scroll to position [1955, 0]
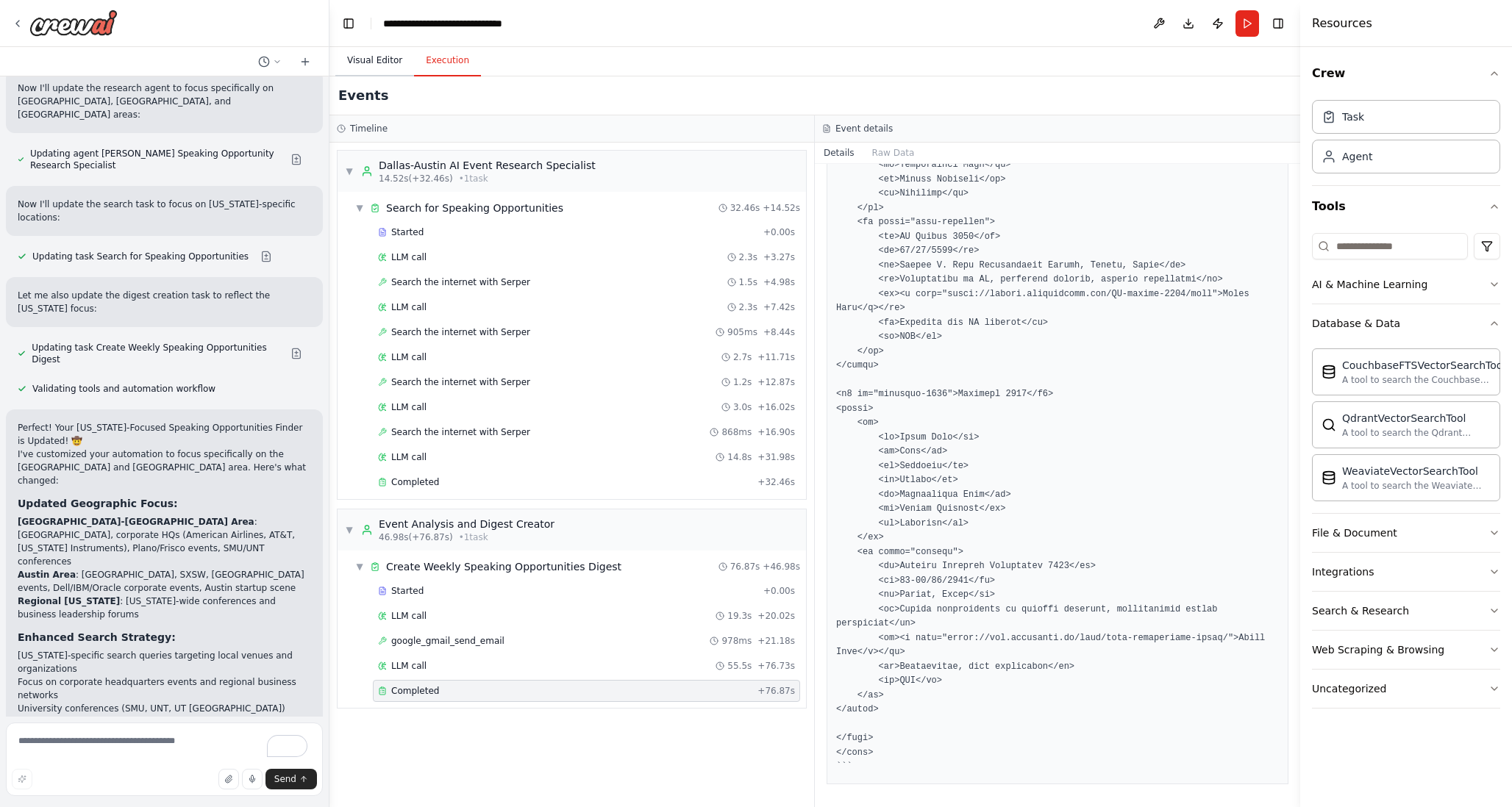
click at [369, 60] on button "Visual Editor" at bounding box center [375, 60] width 79 height 31
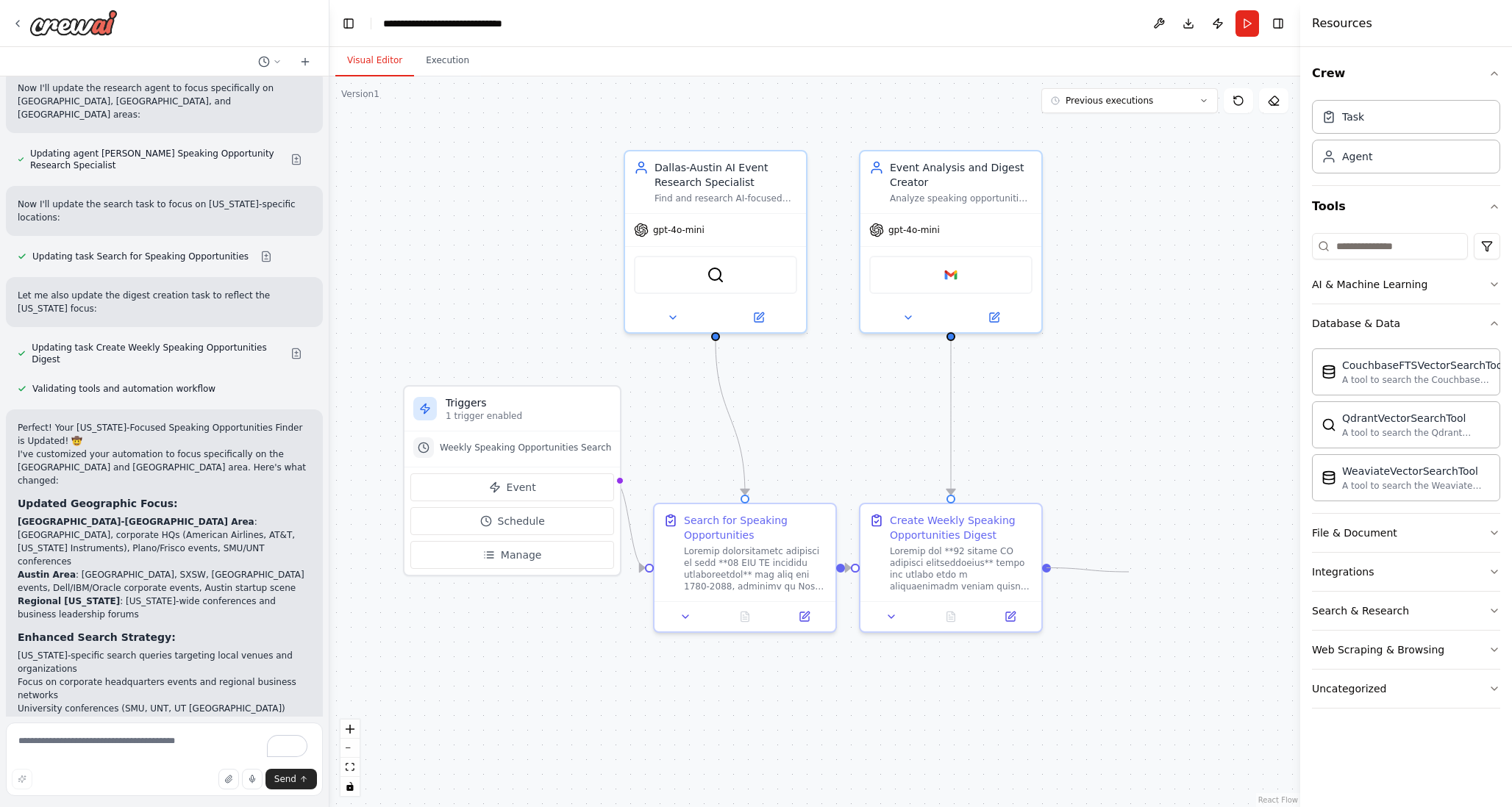
drag, startPoint x: 1048, startPoint y: 569, endPoint x: 1128, endPoint y: 572, distance: 80.1
click at [1128, 572] on div ".deletable-edge-delete-btn { width: 20px; height: 20px; border: 0px solid #ffff…" at bounding box center [814, 441] width 970 height 730
click at [1146, 608] on div ".deletable-edge-delete-btn { width: 20px; height: 20px; border: 0px solid #ffff…" at bounding box center [814, 441] width 970 height 730
click at [1342, 550] on button "File & Document" at bounding box center [1405, 533] width 189 height 38
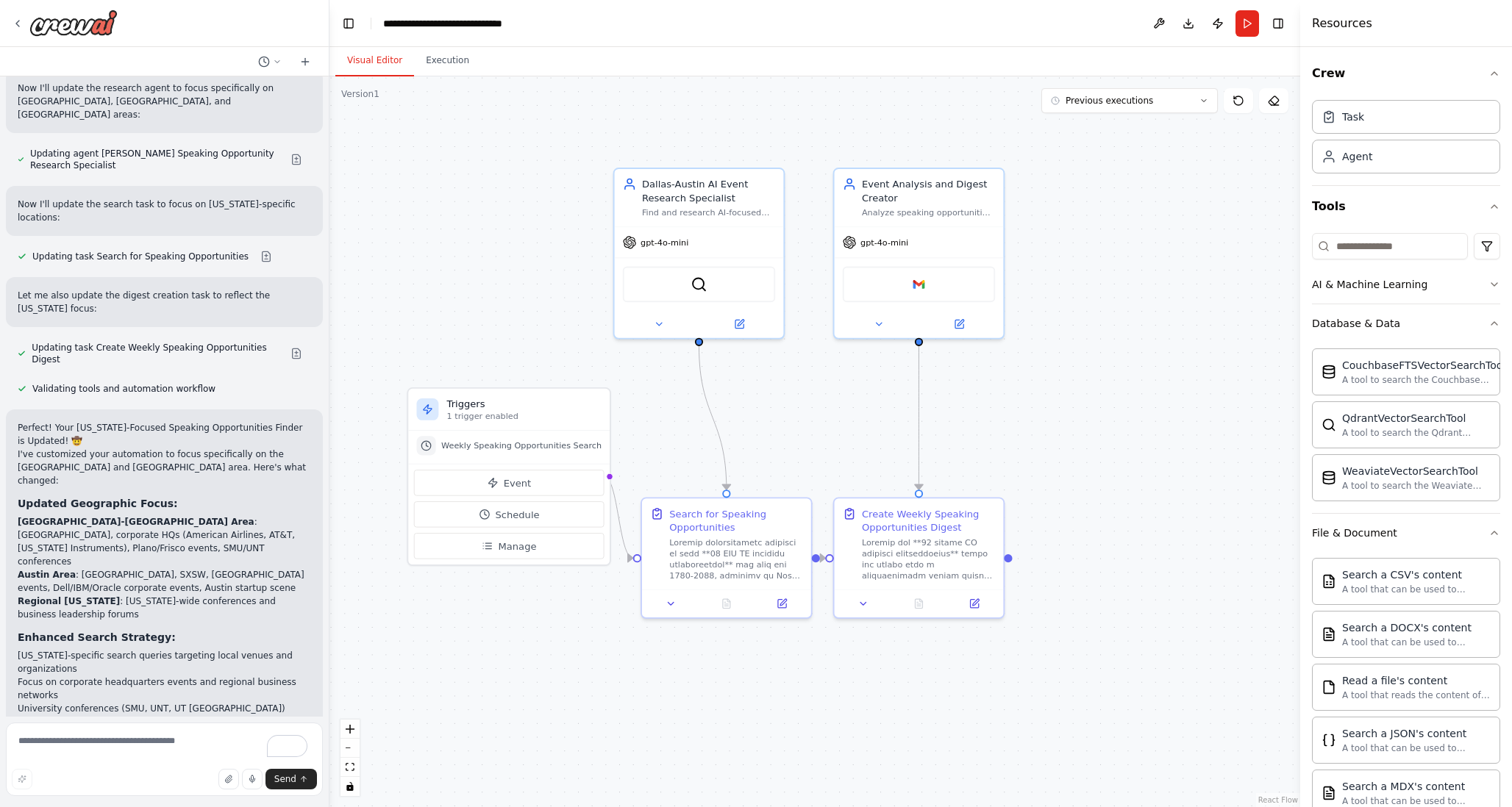
drag, startPoint x: 1146, startPoint y: 530, endPoint x: 1125, endPoint y: 526, distance: 21.4
click at [1125, 526] on div ".deletable-edge-delete-btn { width: 20px; height: 20px; border: 0px solid #ffff…" at bounding box center [814, 441] width 970 height 730
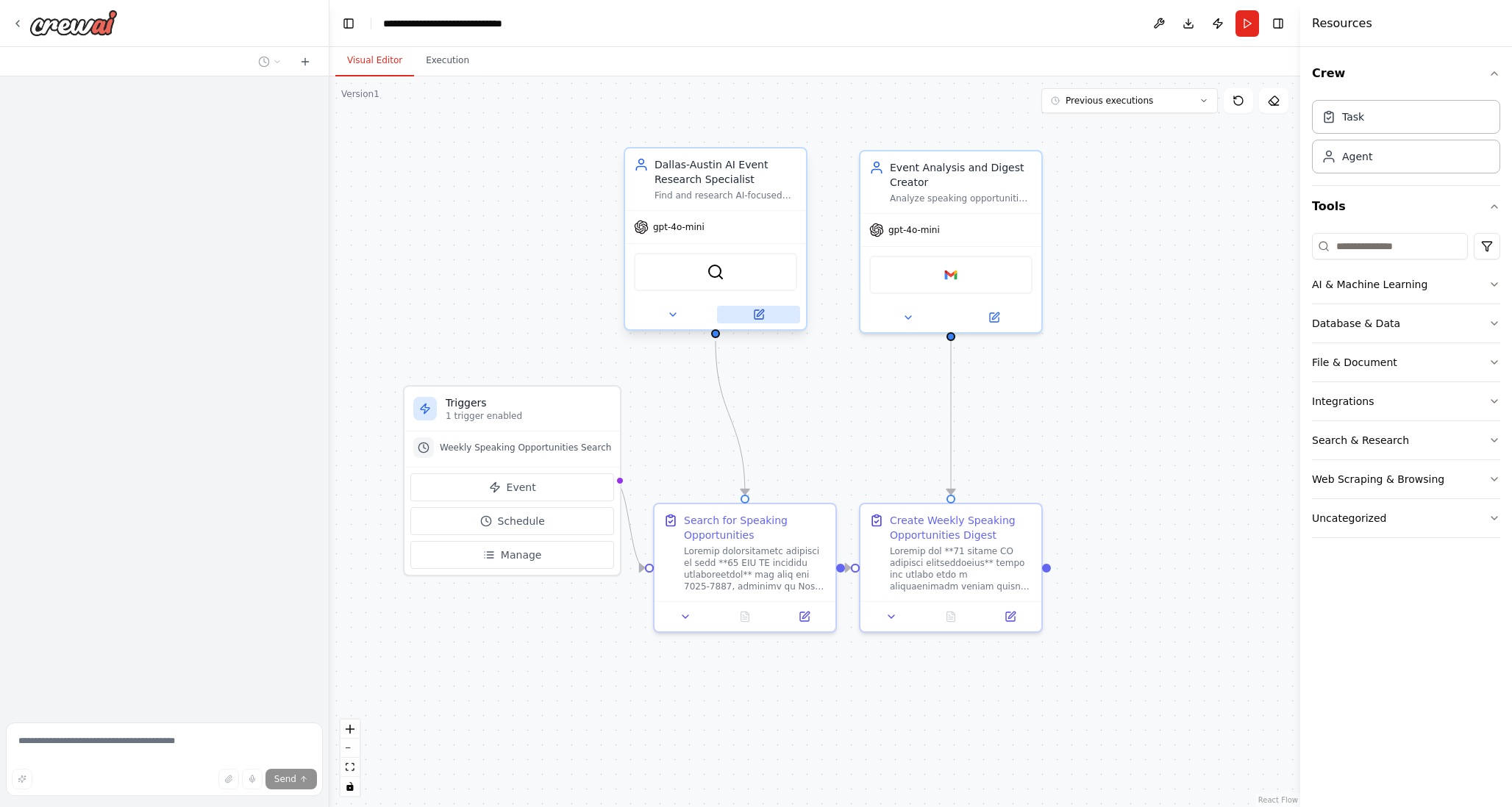
click at [762, 314] on icon at bounding box center [758, 314] width 9 height 9
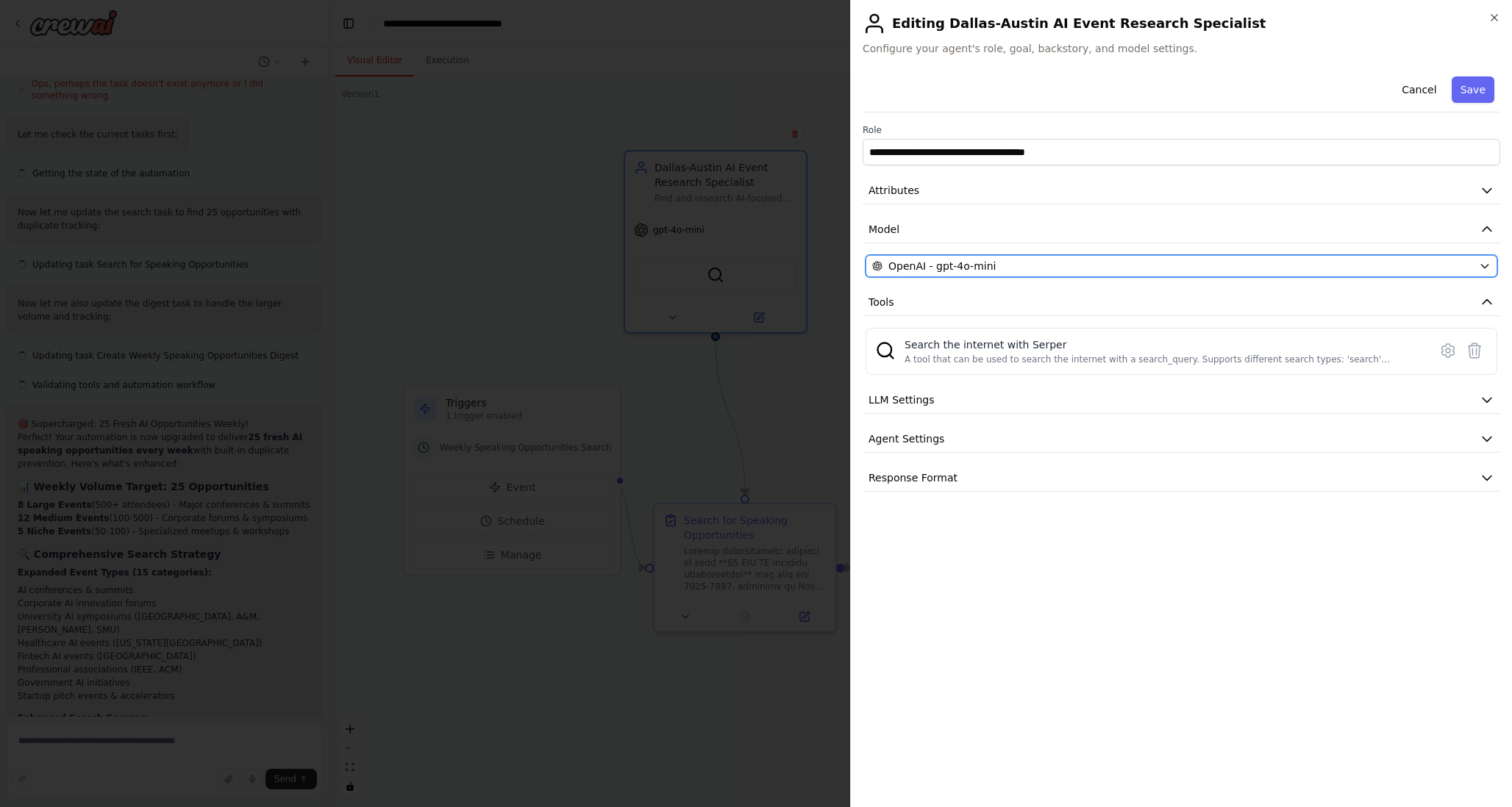
click at [1485, 260] on icon "button" at bounding box center [1484, 266] width 12 height 12
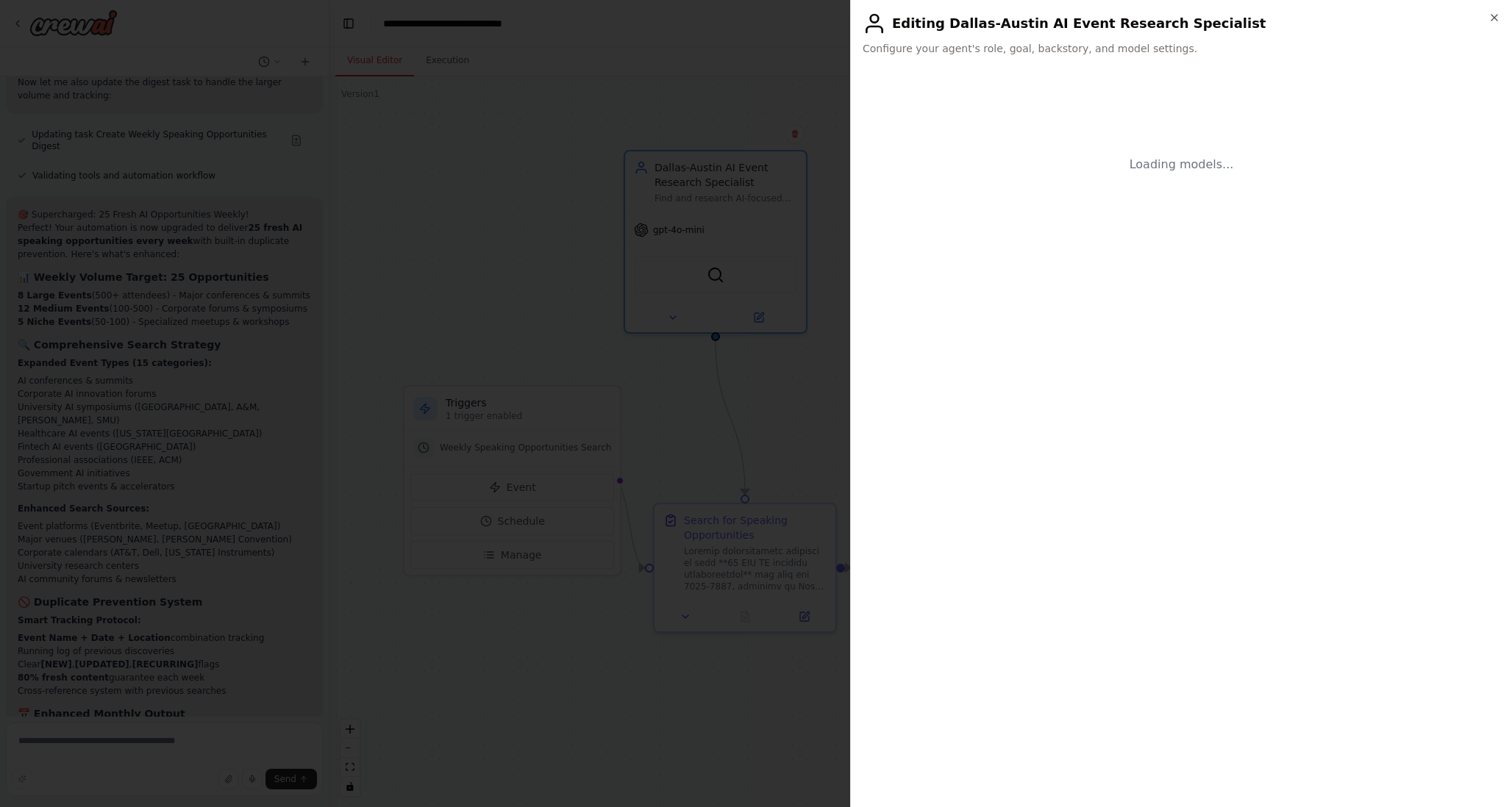
scroll to position [5212, 0]
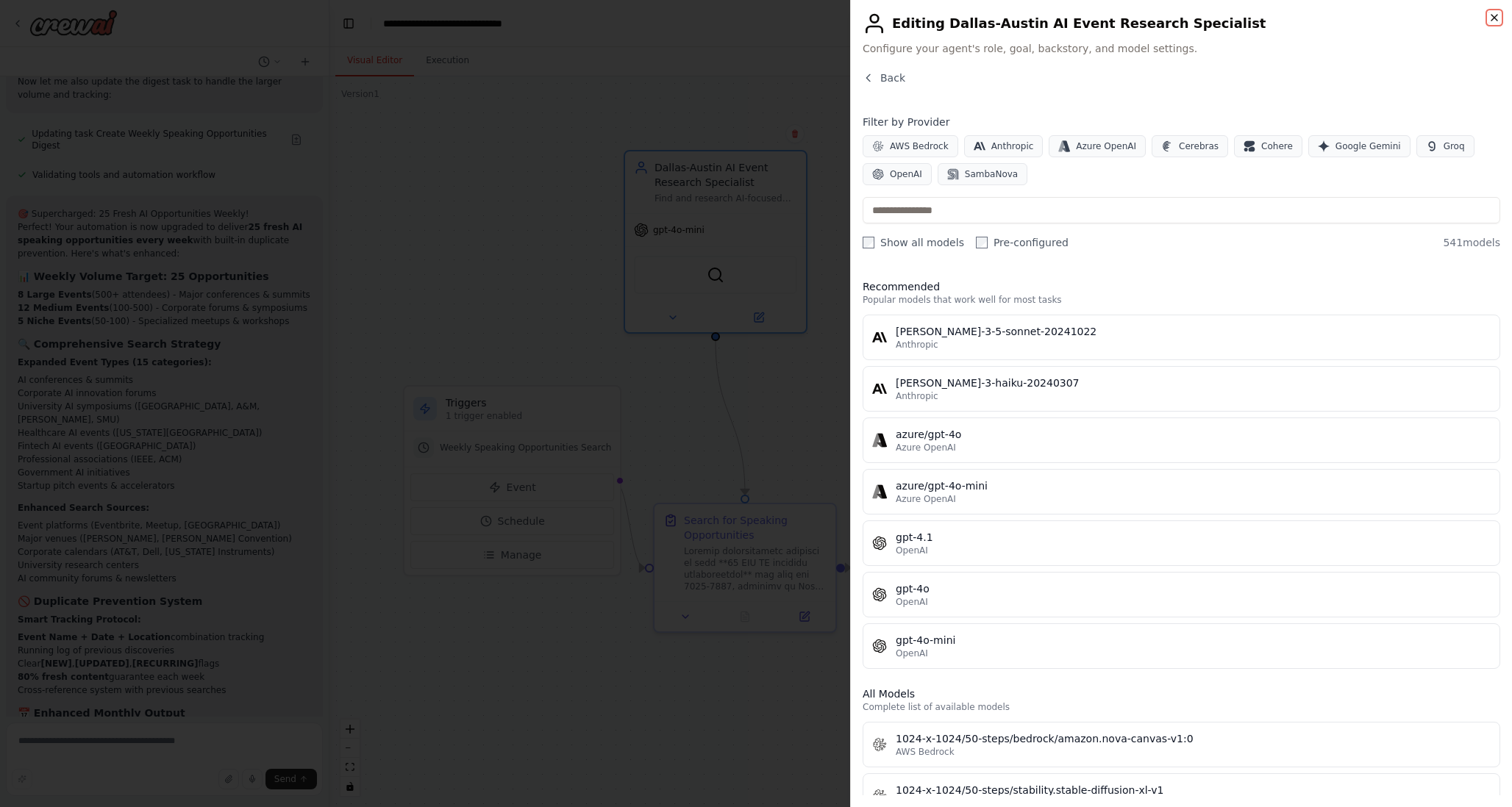
click at [1492, 13] on icon "button" at bounding box center [1494, 18] width 12 height 12
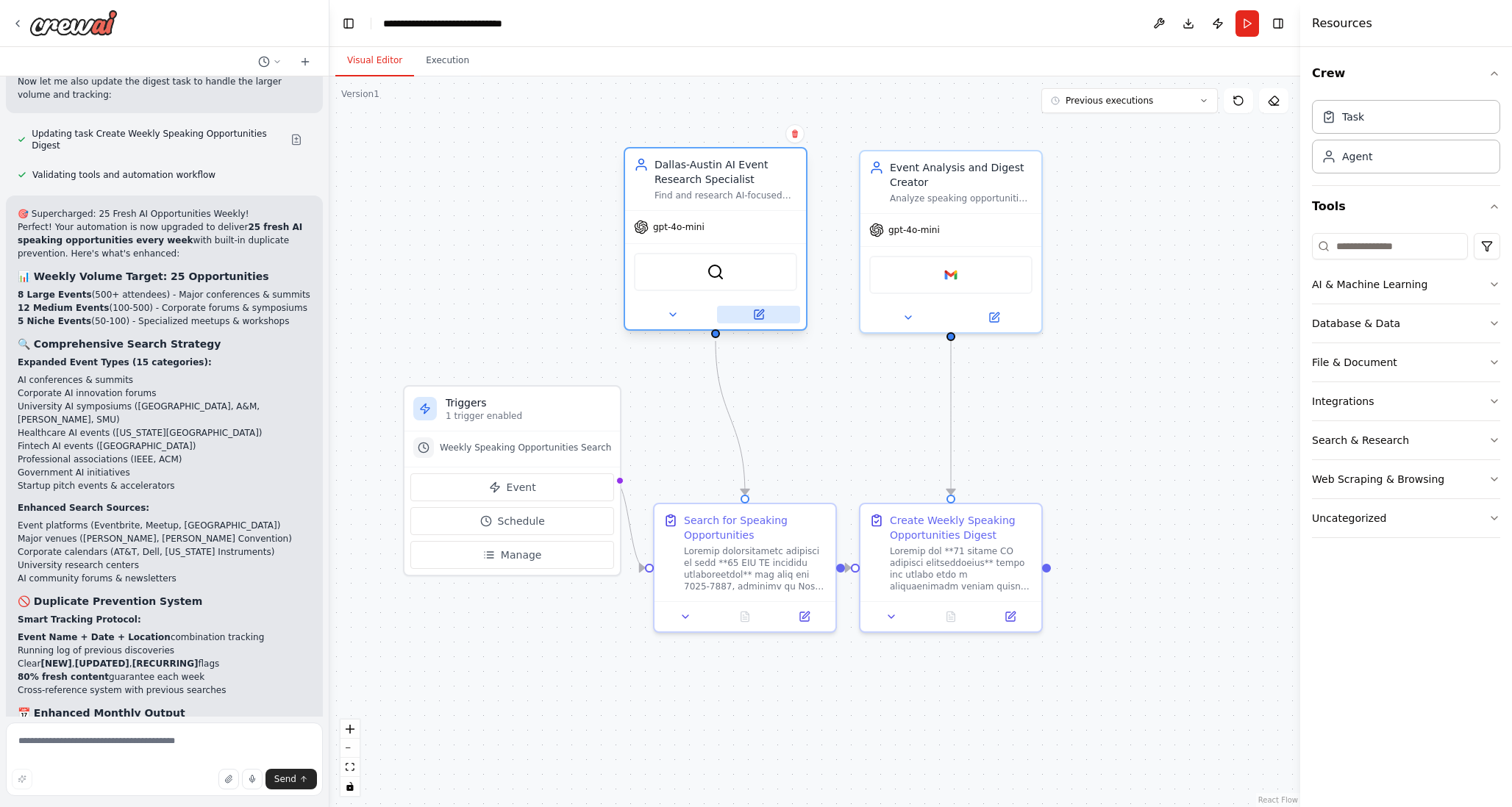
click at [762, 315] on icon at bounding box center [758, 314] width 9 height 9
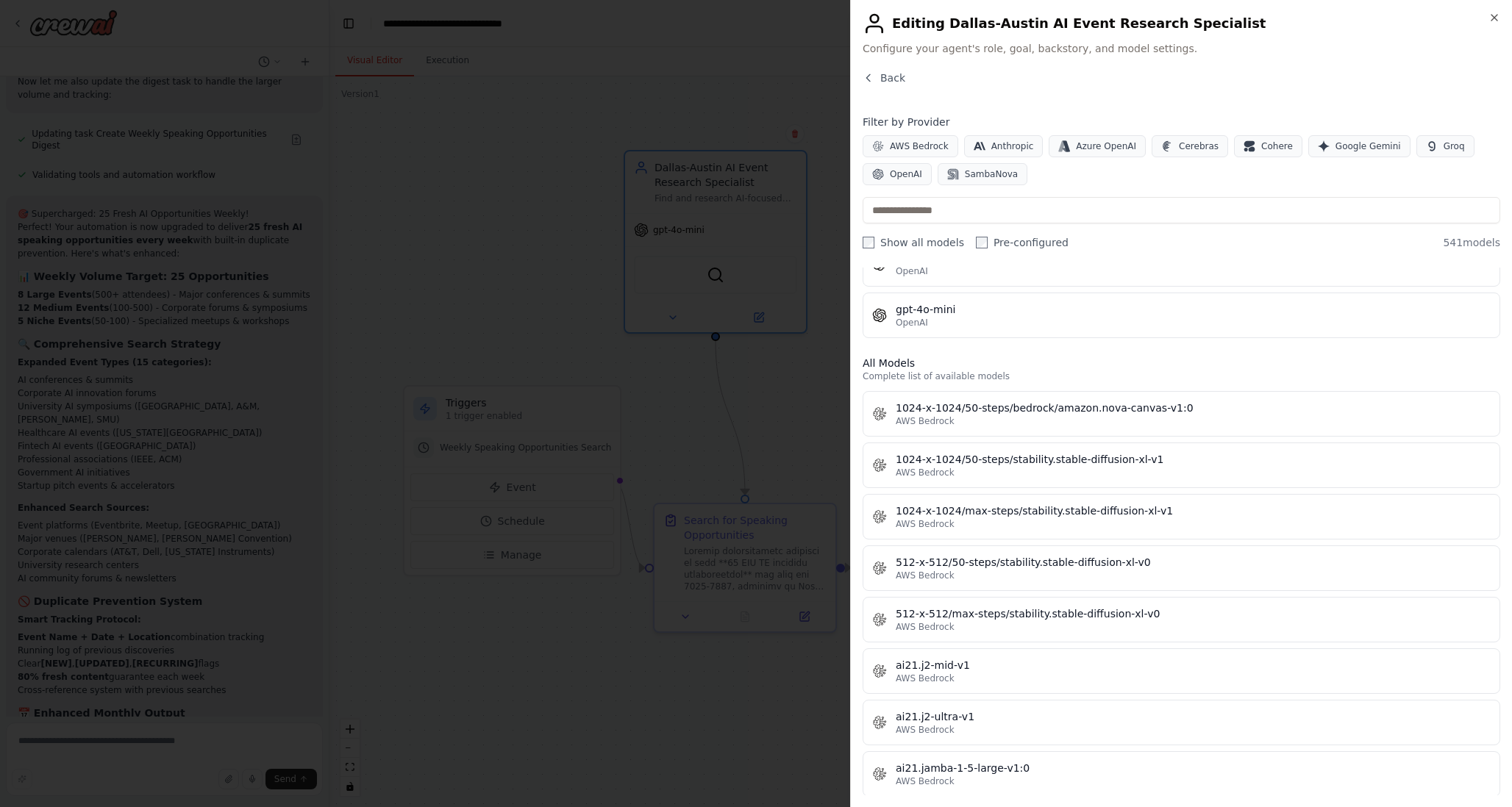
scroll to position [0, 0]
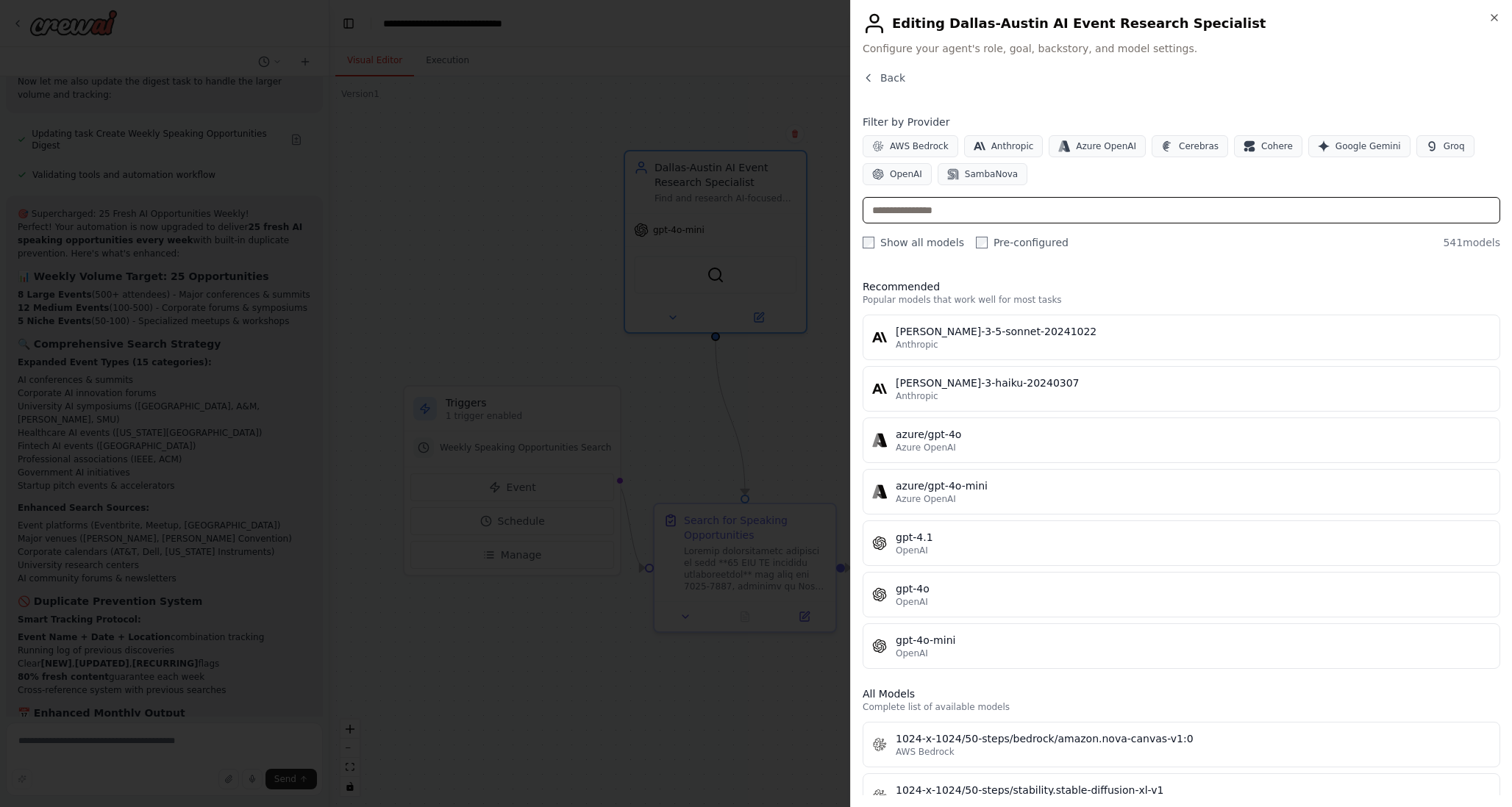
click at [892, 206] on input "text" at bounding box center [1181, 210] width 638 height 27
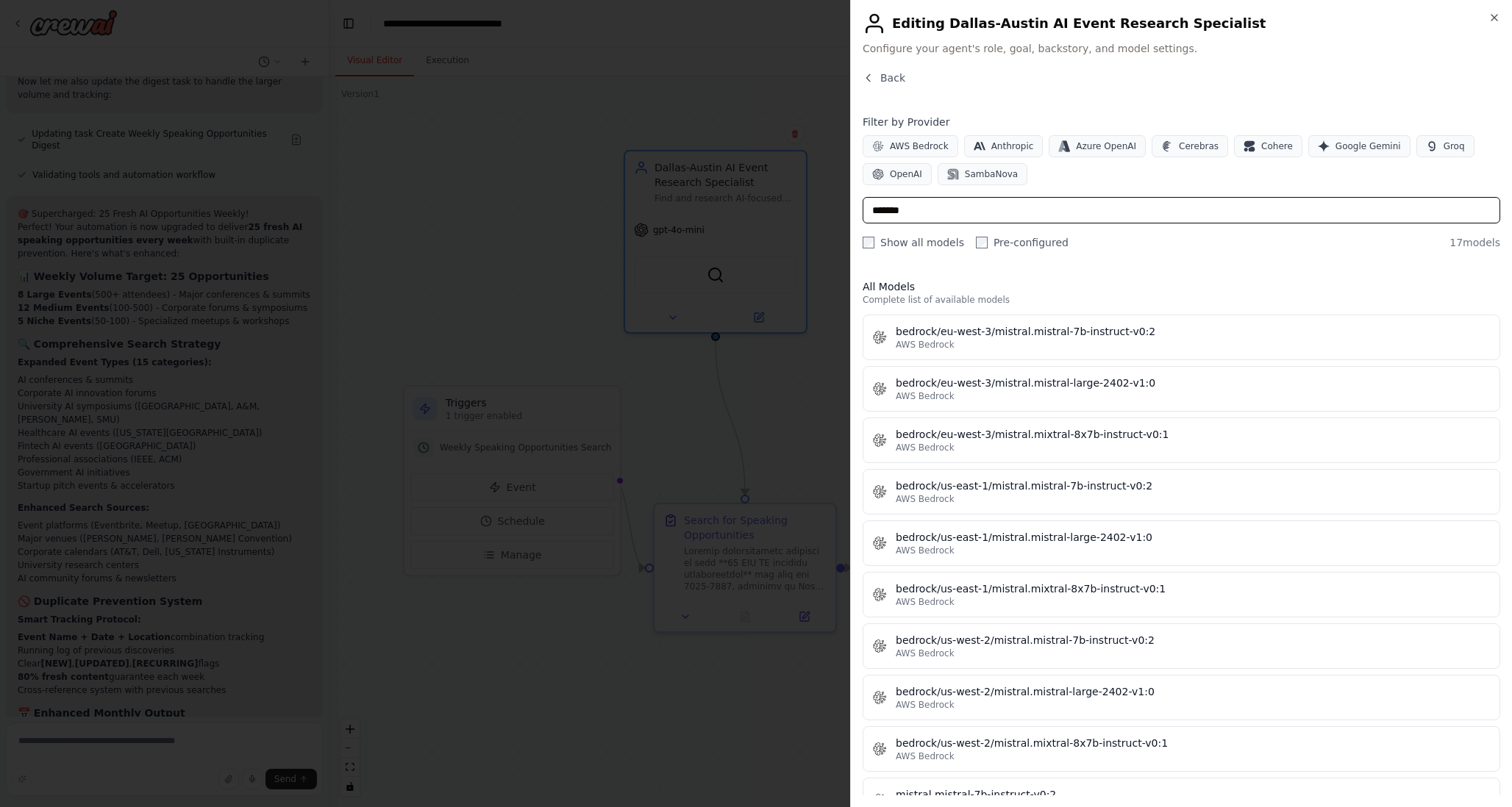
type input "*******"
click at [1221, 79] on div "Back" at bounding box center [1181, 84] width 638 height 27
click at [883, 73] on span "Back" at bounding box center [892, 78] width 25 height 15
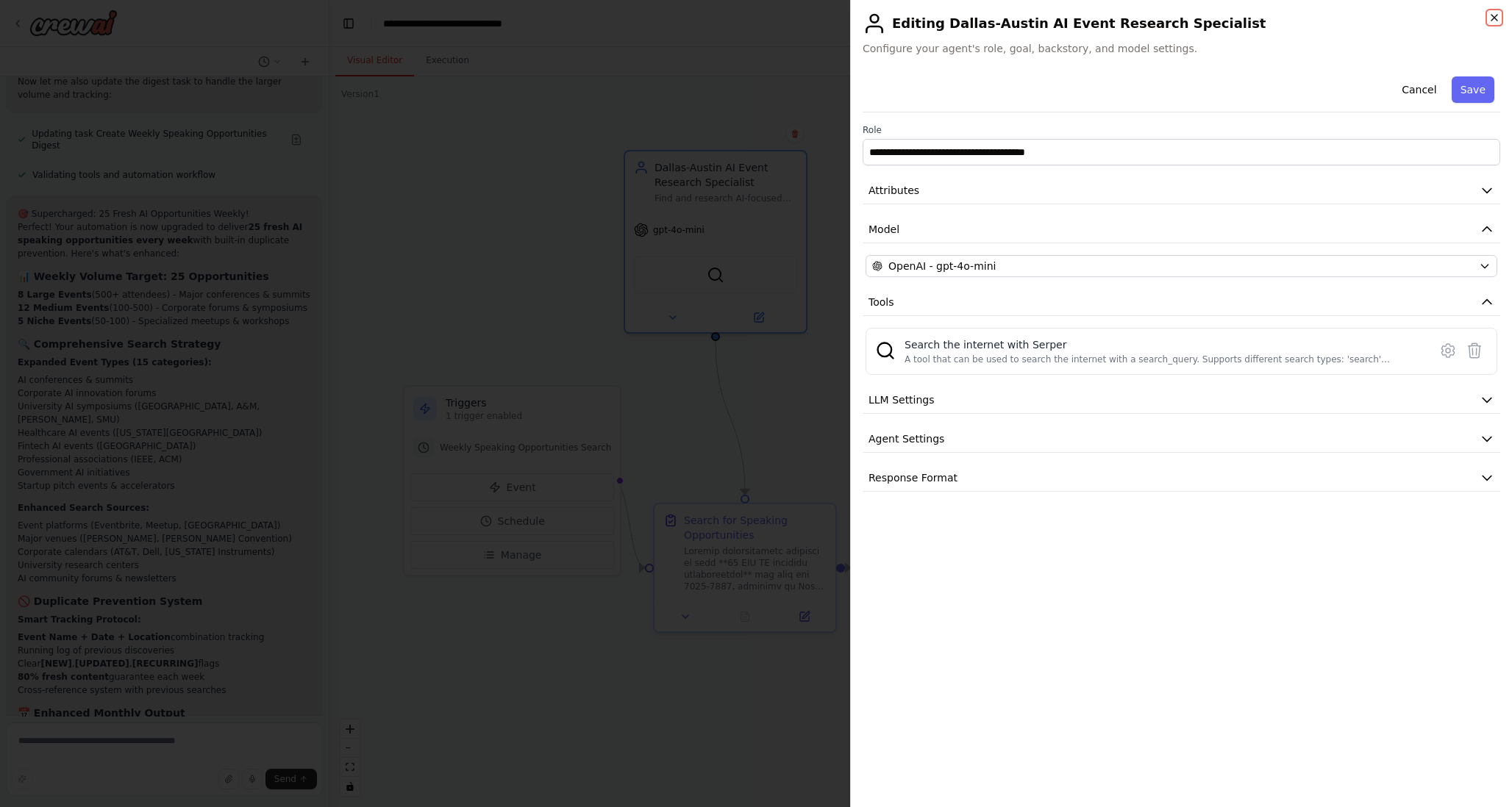
click at [1497, 16] on icon "button" at bounding box center [1494, 18] width 12 height 12
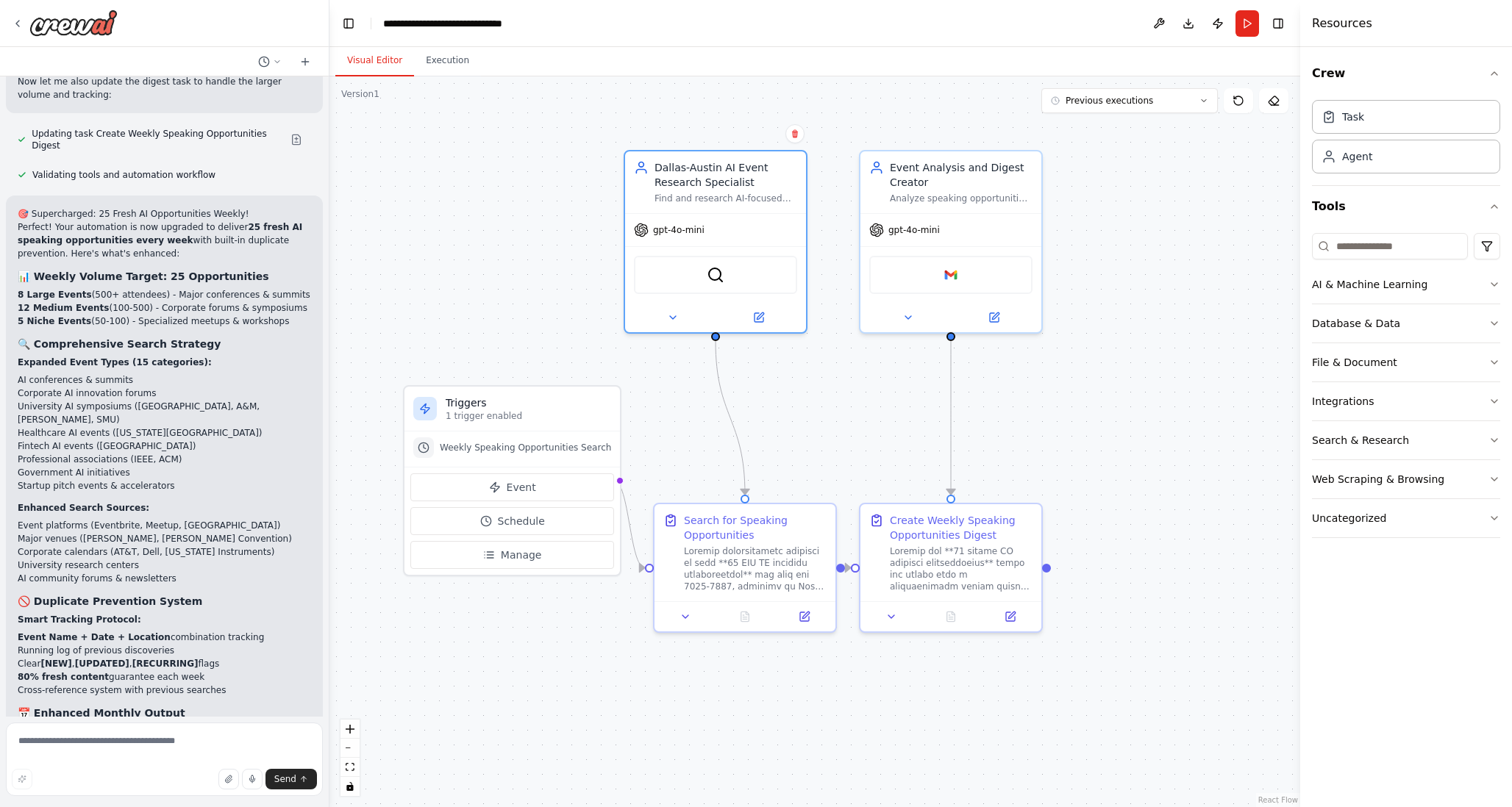
click at [437, 263] on div ".deletable-edge-delete-btn { width: 20px; height: 20px; border: 0px solid #ffff…" at bounding box center [814, 441] width 970 height 730
